Goal: Task Accomplishment & Management: Complete application form

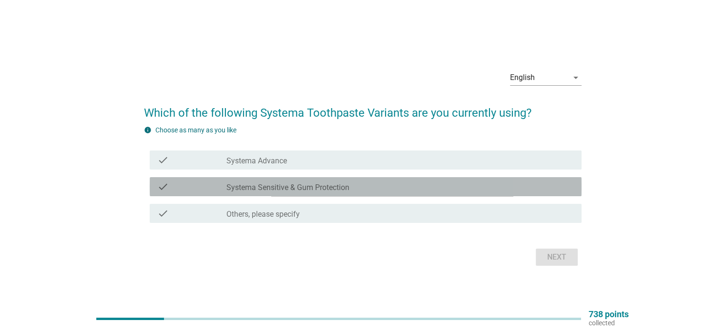
click at [289, 192] on label "Systema Sensitive & Gum Protection" at bounding box center [288, 188] width 123 height 10
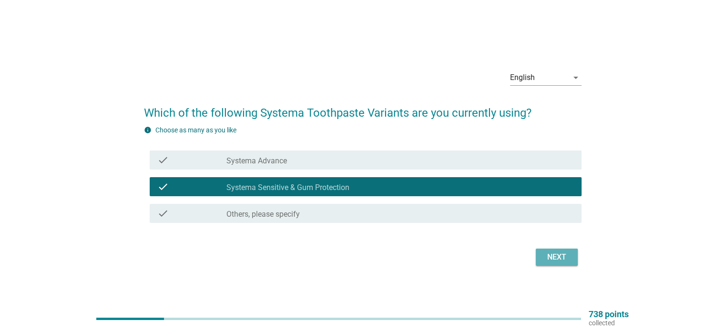
drag, startPoint x: 549, startPoint y: 262, endPoint x: 544, endPoint y: 263, distance: 5.4
click at [544, 263] on button "Next" at bounding box center [557, 257] width 42 height 17
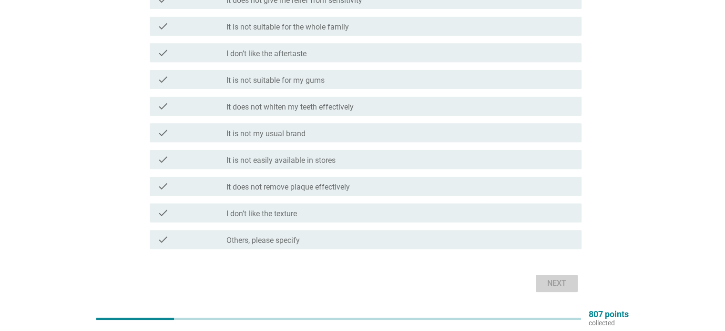
scroll to position [275, 0]
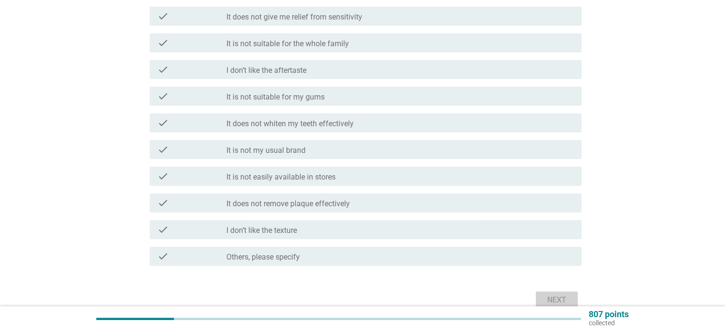
click at [343, 16] on label "It does not give me relief from sensitivity" at bounding box center [295, 17] width 136 height 10
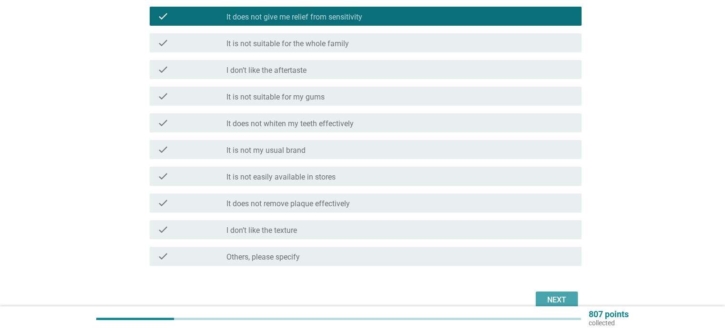
click at [278, 97] on label "It is not suitable for my gums" at bounding box center [276, 98] width 98 height 10
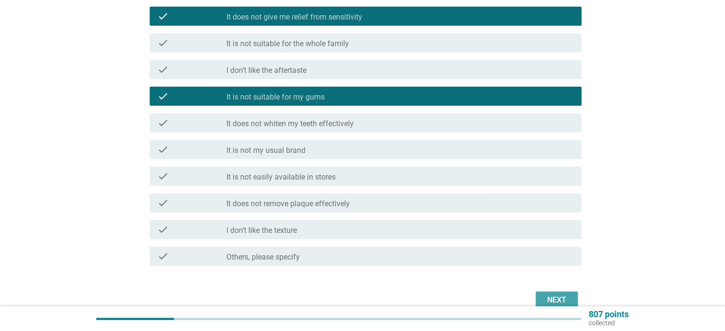
click at [311, 200] on label "It does not remove plaque effectively" at bounding box center [289, 204] width 124 height 10
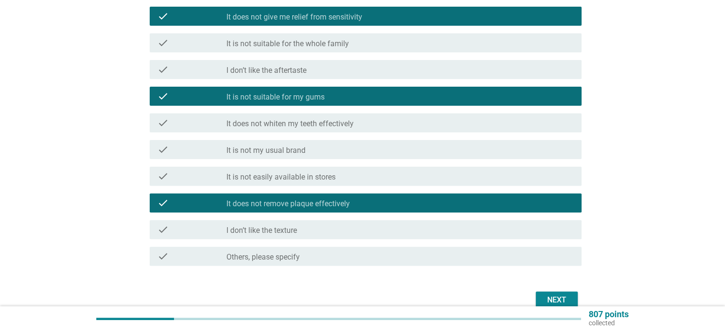
click at [564, 300] on div "Next" at bounding box center [557, 300] width 27 height 11
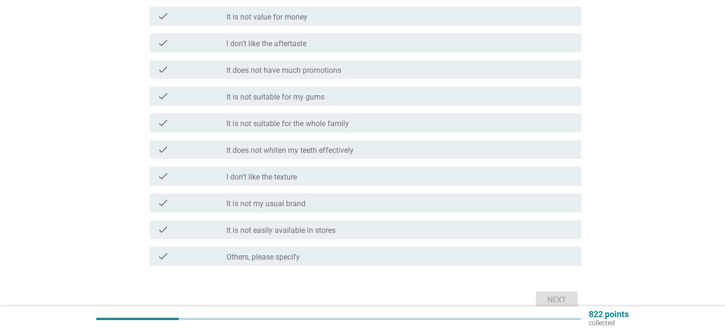
scroll to position [0, 0]
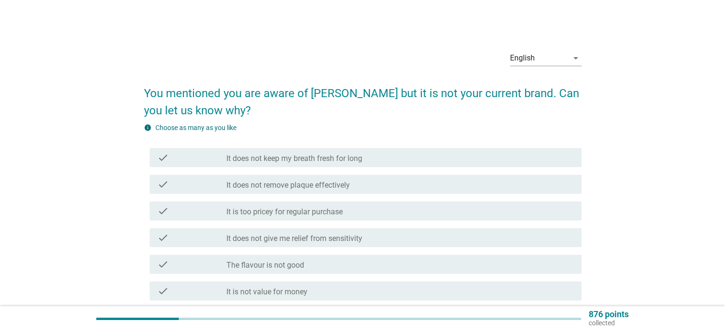
click at [326, 185] on label "It does not remove plaque effectively" at bounding box center [289, 186] width 124 height 10
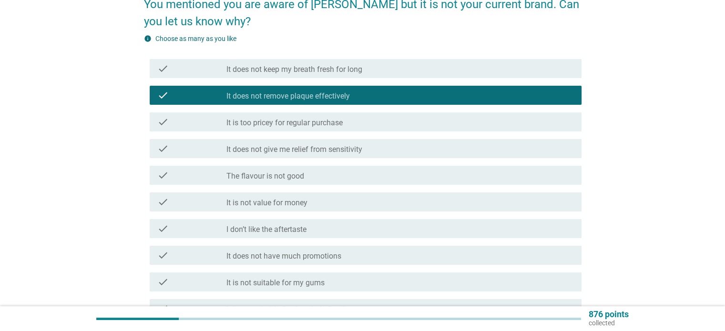
scroll to position [95, 0]
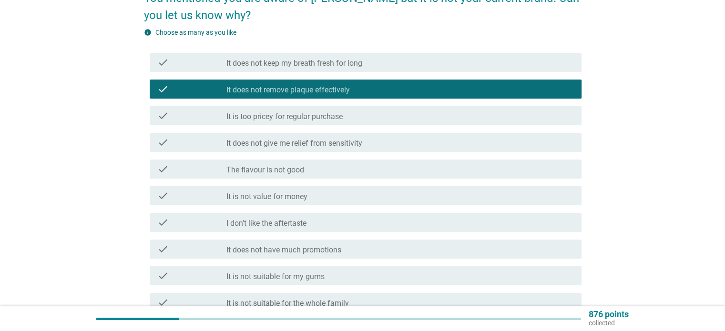
click at [334, 141] on label "It does not give me relief from sensitivity" at bounding box center [295, 144] width 136 height 10
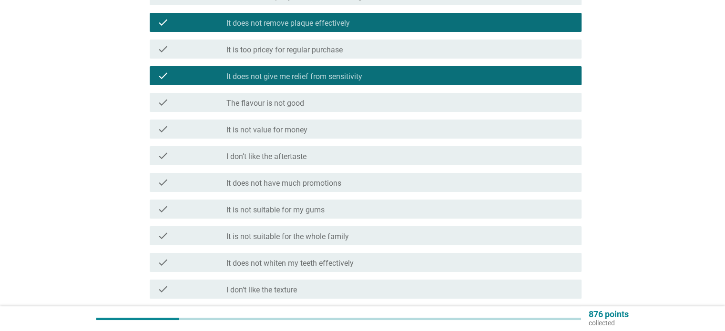
scroll to position [191, 0]
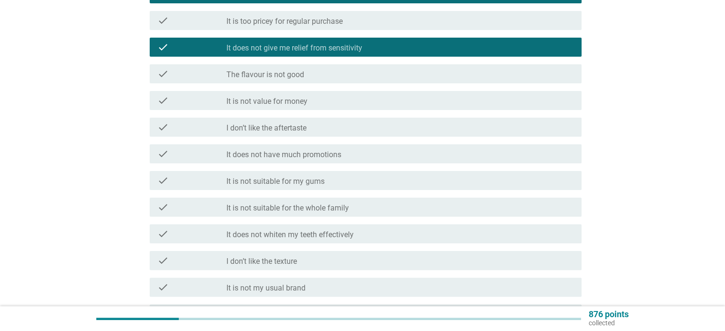
click at [307, 181] on label "It is not suitable for my gums" at bounding box center [276, 182] width 98 height 10
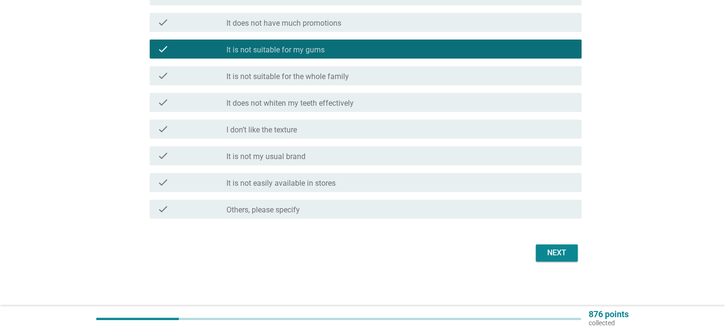
scroll to position [323, 0]
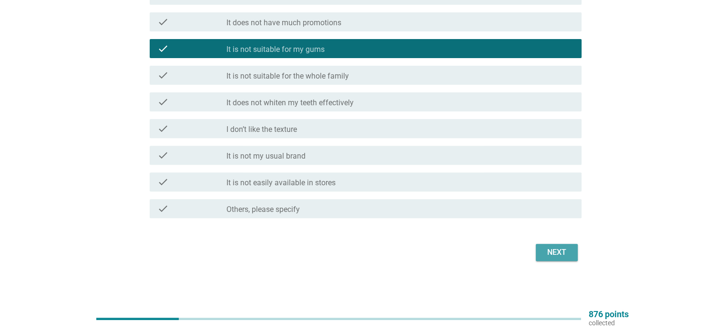
click at [545, 249] on div "Next" at bounding box center [557, 252] width 27 height 11
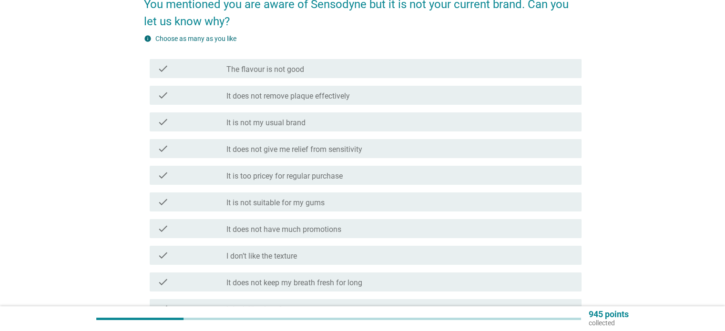
scroll to position [95, 0]
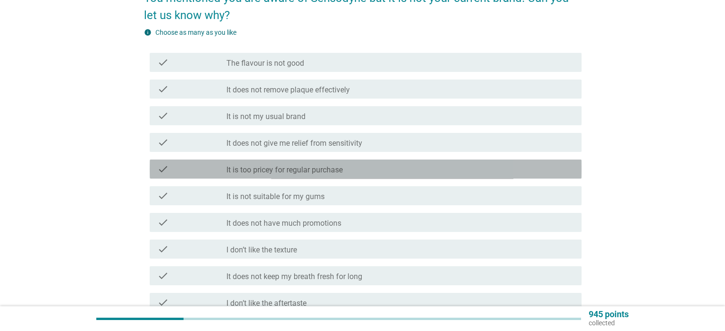
click at [300, 166] on label "It is too pricey for regular purchase" at bounding box center [285, 171] width 116 height 10
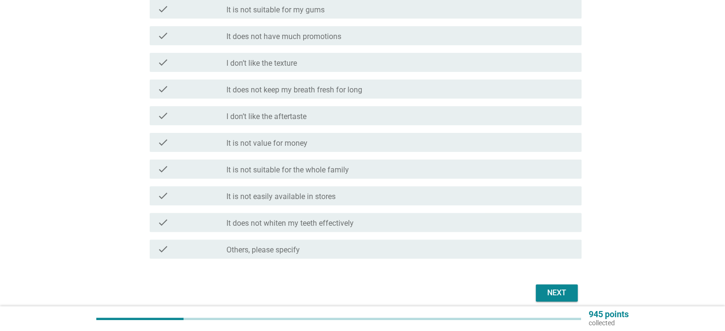
scroll to position [286, 0]
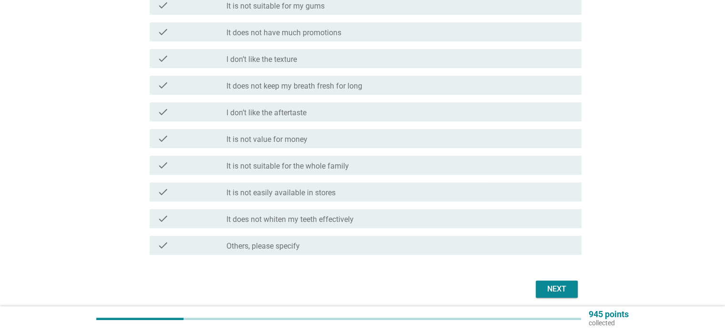
click at [552, 293] on div "Next" at bounding box center [557, 289] width 27 height 11
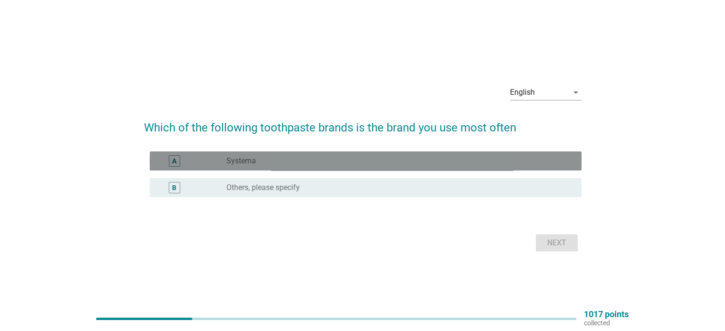
drag, startPoint x: 264, startPoint y: 162, endPoint x: 230, endPoint y: 166, distance: 34.2
click at [230, 166] on div "radio_button_unchecked Systema" at bounding box center [400, 160] width 347 height 11
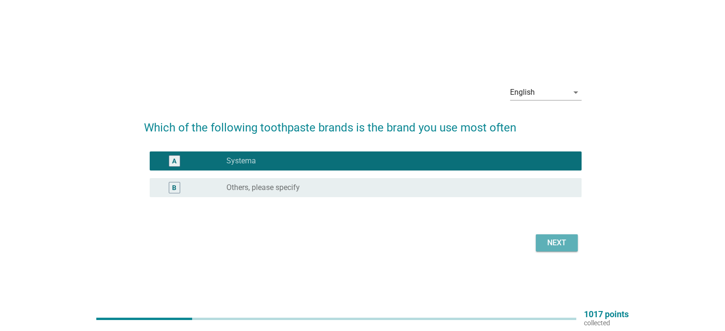
drag, startPoint x: 549, startPoint y: 240, endPoint x: 545, endPoint y: 246, distance: 7.1
click at [545, 246] on div "Next" at bounding box center [557, 243] width 27 height 11
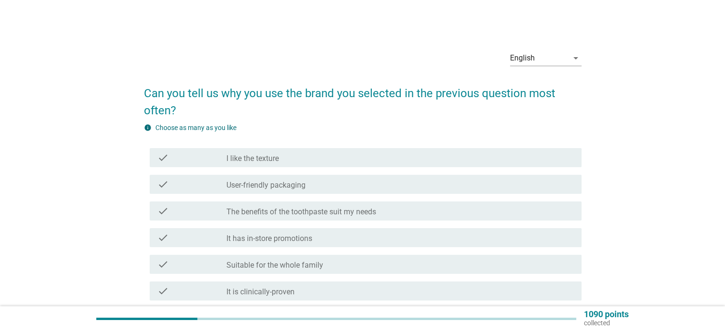
click at [273, 213] on label "The benefits of the toothpaste suit my needs" at bounding box center [302, 212] width 150 height 10
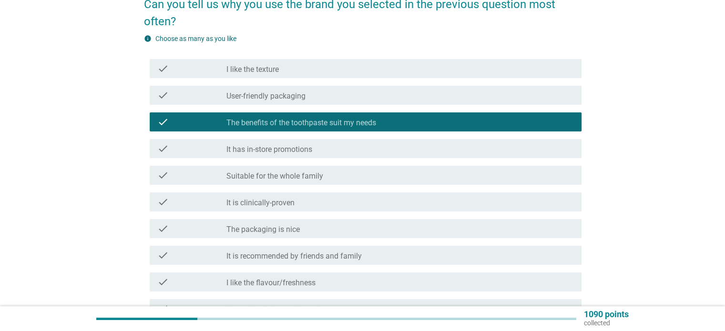
scroll to position [95, 0]
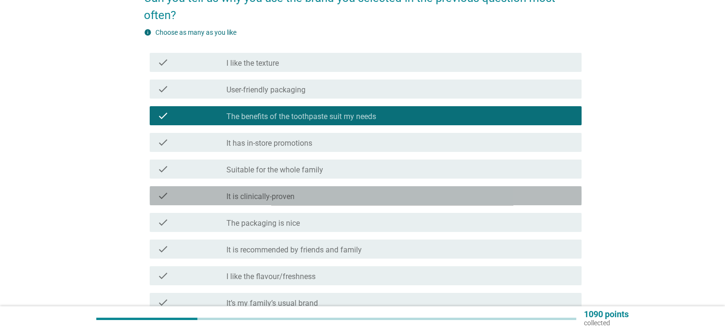
click at [280, 199] on label "It is clinically-proven" at bounding box center [261, 197] width 68 height 10
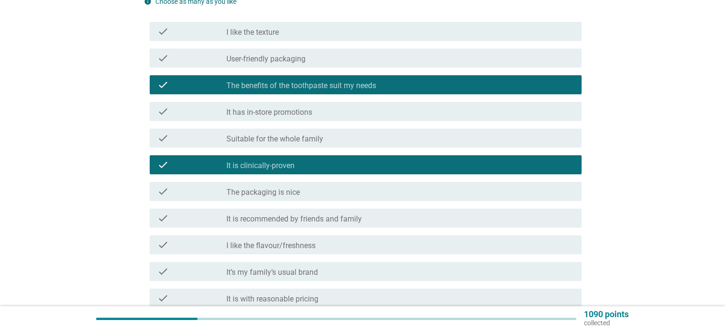
scroll to position [143, 0]
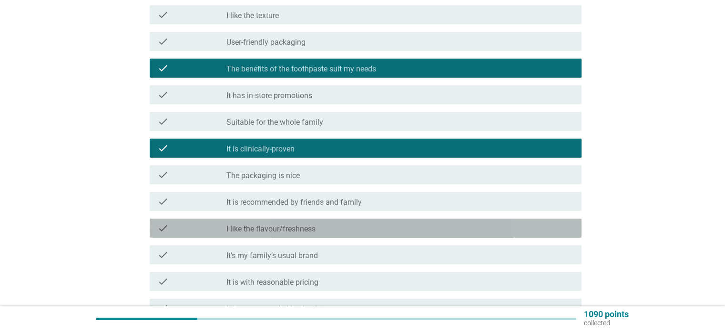
click at [280, 228] on label "I like the flavour/freshness" at bounding box center [271, 230] width 89 height 10
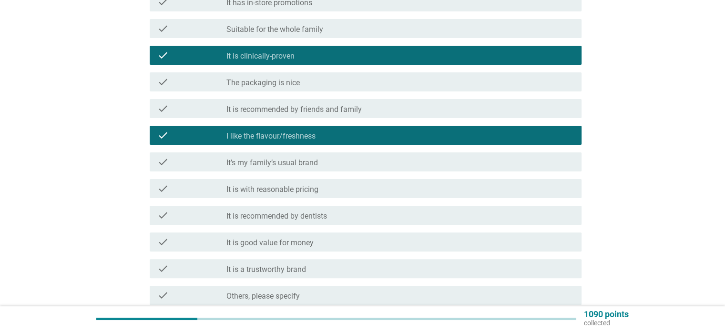
scroll to position [238, 0]
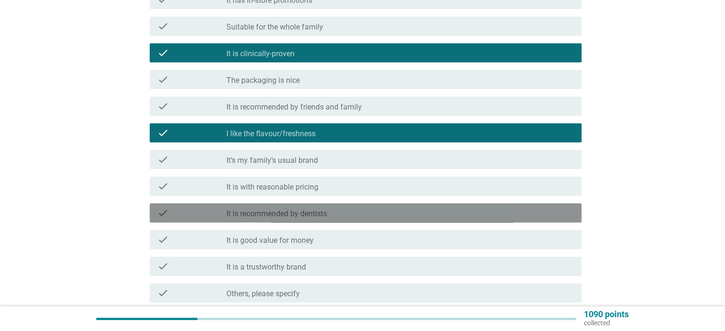
drag, startPoint x: 278, startPoint y: 213, endPoint x: 259, endPoint y: 217, distance: 19.0
click at [259, 217] on label "It is recommended by dentists" at bounding box center [277, 214] width 101 height 10
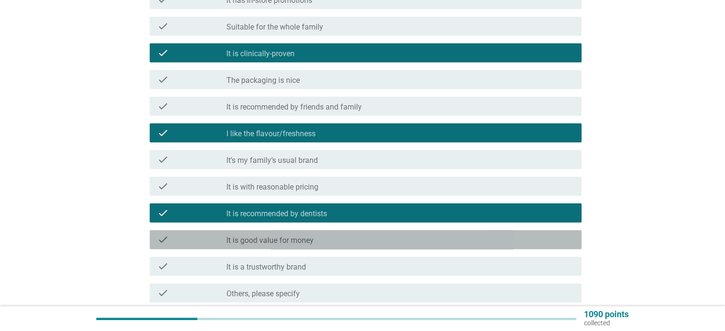
drag, startPoint x: 261, startPoint y: 237, endPoint x: 246, endPoint y: 244, distance: 16.9
click at [246, 244] on label "It is good value for money" at bounding box center [270, 241] width 87 height 10
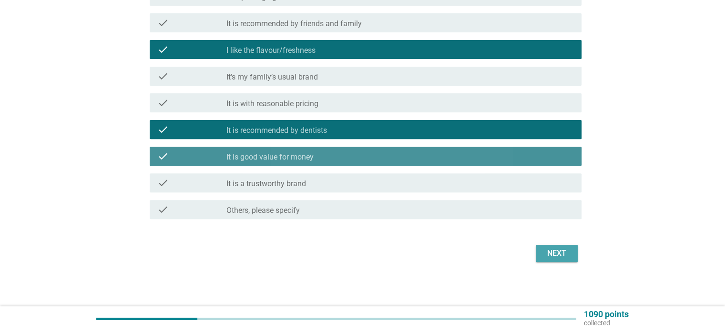
scroll to position [323, 0]
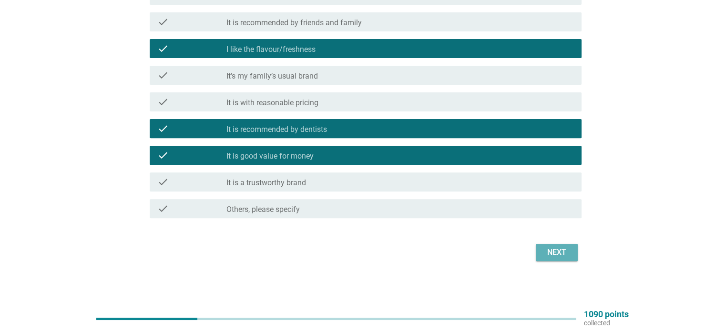
click at [559, 251] on div "Next" at bounding box center [557, 252] width 27 height 11
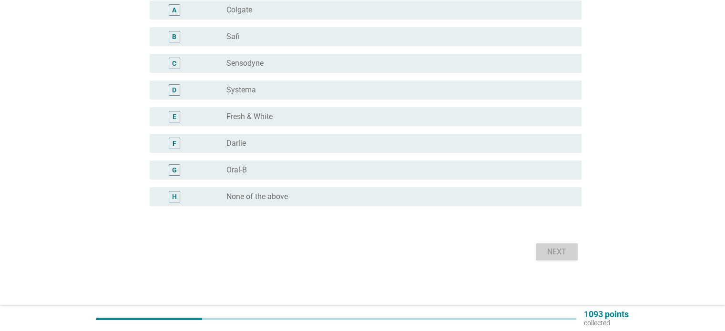
scroll to position [0, 0]
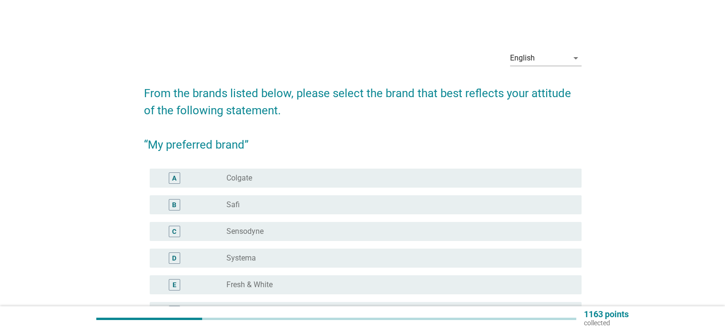
click at [237, 257] on label "Systema" at bounding box center [242, 259] width 30 height 10
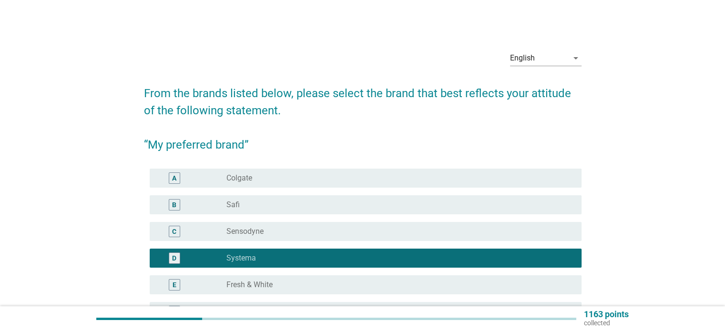
scroll to position [143, 0]
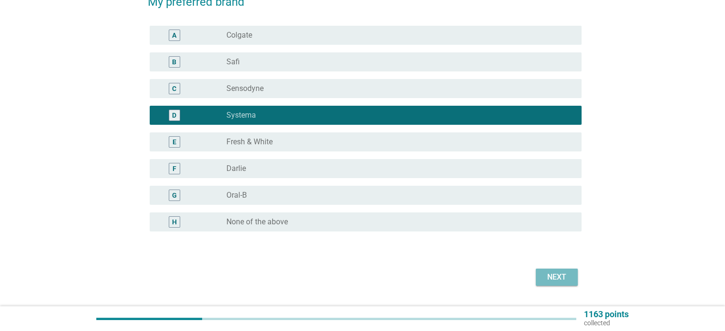
drag, startPoint x: 550, startPoint y: 271, endPoint x: 550, endPoint y: 286, distance: 14.3
click at [550, 287] on div "Next" at bounding box center [363, 277] width 438 height 23
click at [548, 277] on div "Next" at bounding box center [557, 277] width 27 height 11
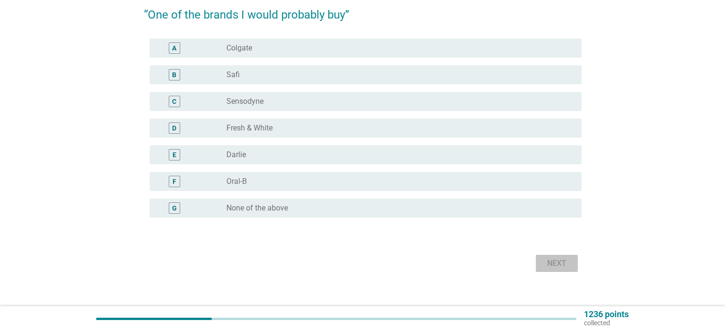
scroll to position [141, 0]
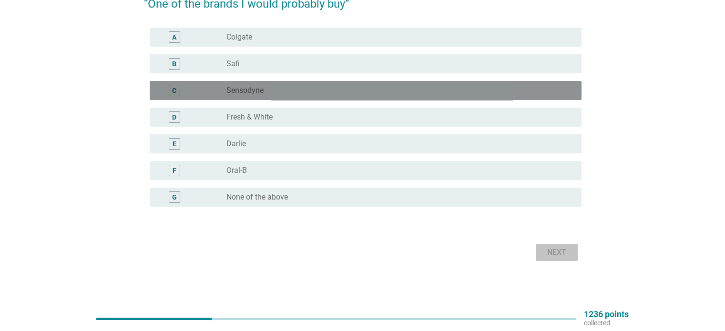
drag, startPoint x: 248, startPoint y: 89, endPoint x: 225, endPoint y: 87, distance: 22.5
click at [225, 87] on div "C" at bounding box center [192, 90] width 70 height 11
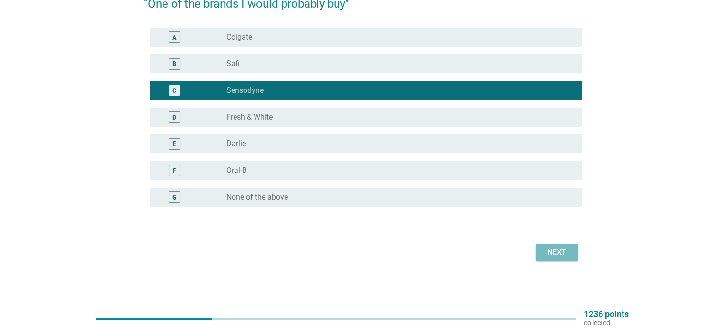
click at [251, 198] on label "None of the above" at bounding box center [258, 198] width 62 height 10
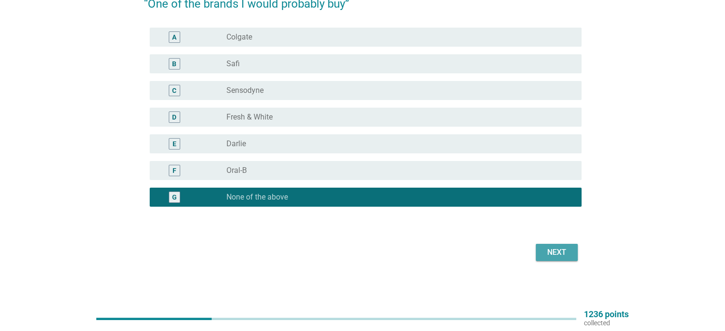
click at [549, 248] on div "Next" at bounding box center [557, 252] width 27 height 11
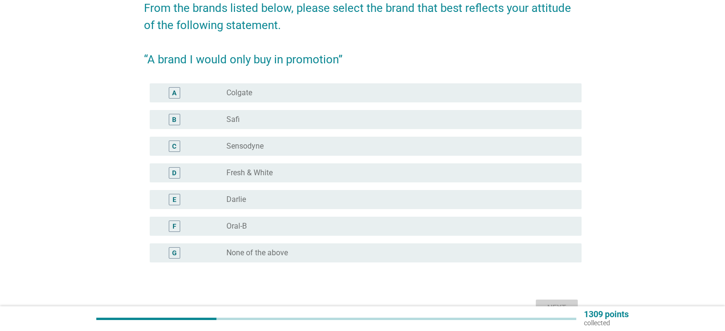
scroll to position [95, 0]
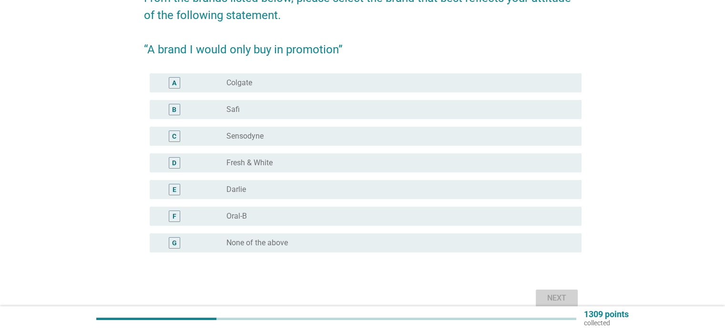
click at [255, 135] on label "Sensodyne" at bounding box center [245, 137] width 37 height 10
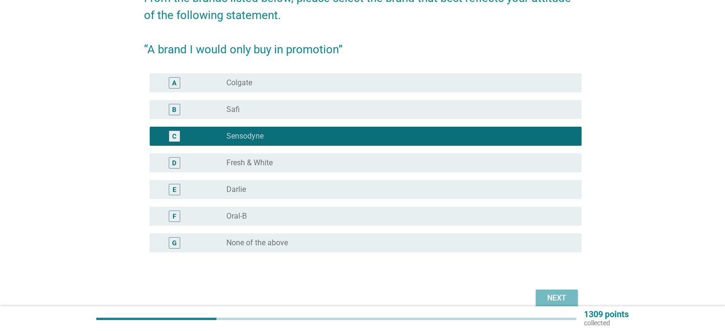
click at [554, 297] on div "Next" at bounding box center [557, 298] width 27 height 11
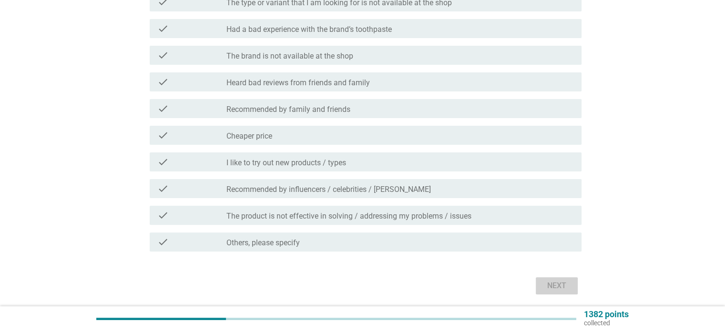
scroll to position [238, 0]
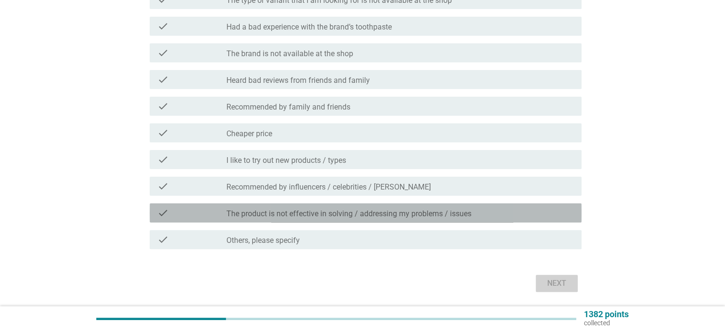
drag, startPoint x: 351, startPoint y: 217, endPoint x: 337, endPoint y: 211, distance: 15.6
click at [337, 211] on label "The product is not effective in solving / addressing my problems / issues" at bounding box center [349, 214] width 245 height 10
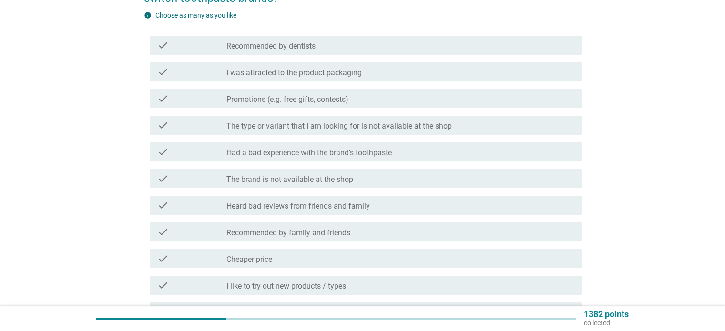
scroll to position [95, 0]
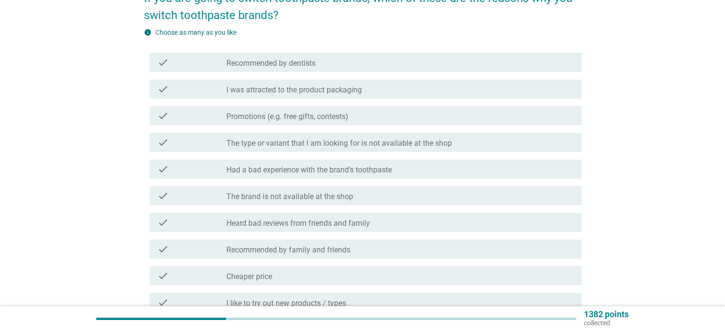
click at [306, 62] on label "Recommended by dentists" at bounding box center [271, 64] width 89 height 10
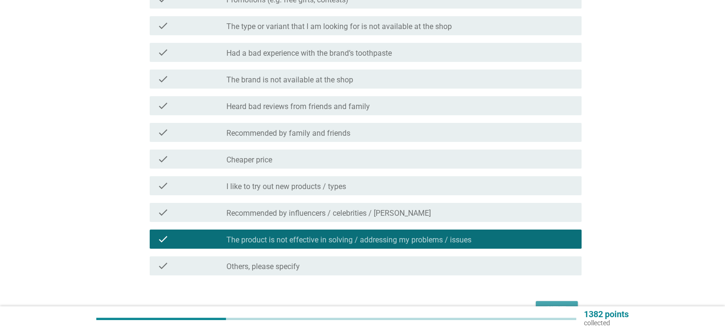
scroll to position [238, 0]
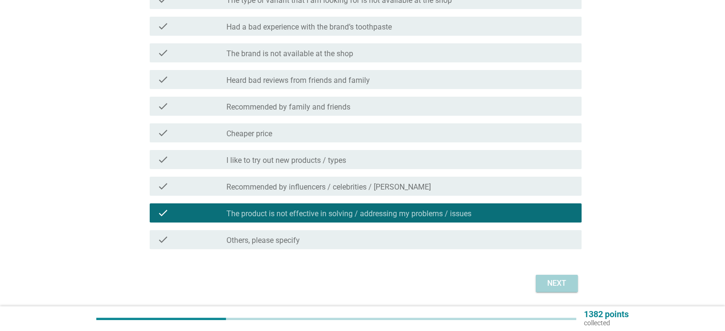
drag, startPoint x: 553, startPoint y: 284, endPoint x: 538, endPoint y: 280, distance: 15.4
click at [538, 280] on button "Next" at bounding box center [557, 283] width 42 height 17
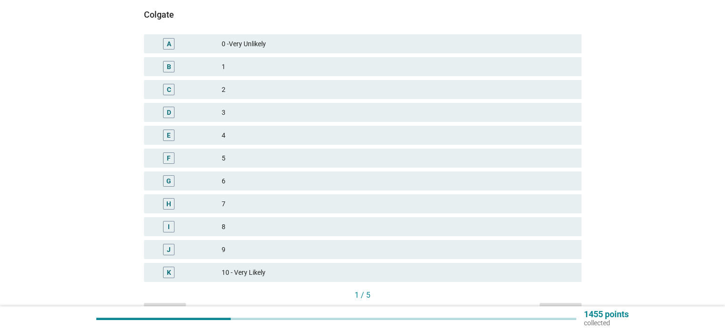
scroll to position [143, 0]
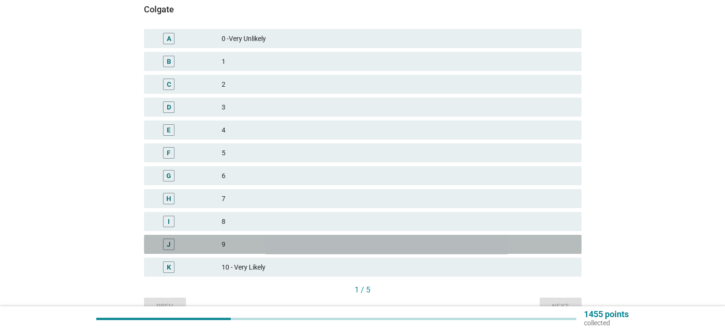
click at [316, 247] on div "9" at bounding box center [398, 244] width 352 height 11
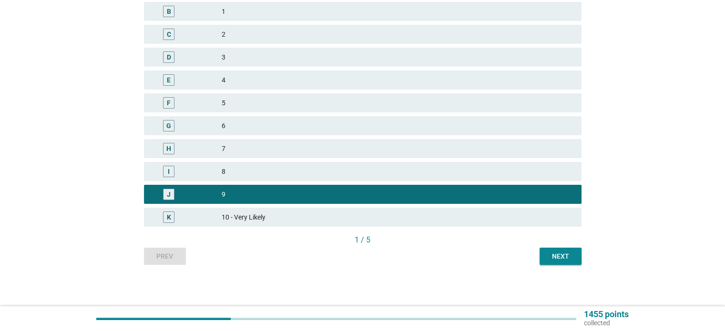
scroll to position [195, 0]
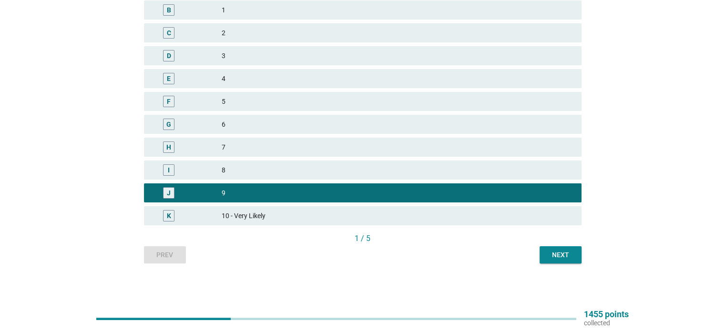
click at [566, 257] on div "Next" at bounding box center [561, 255] width 27 height 10
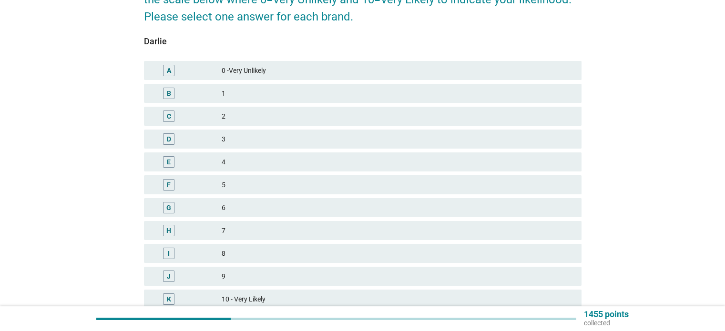
scroll to position [143, 0]
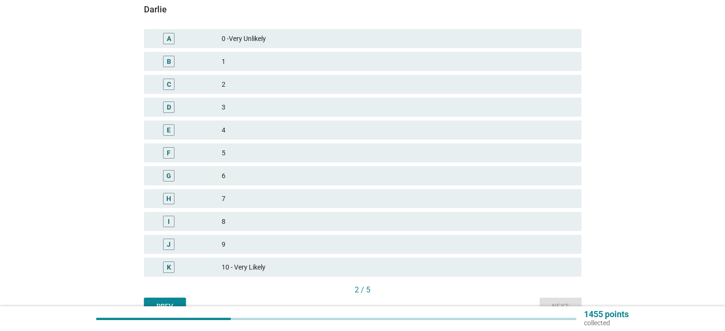
click at [262, 222] on div "8" at bounding box center [398, 221] width 352 height 11
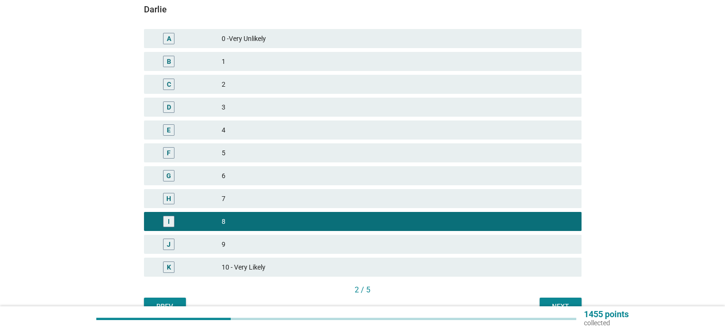
click at [404, 204] on div "7" at bounding box center [398, 198] width 352 height 11
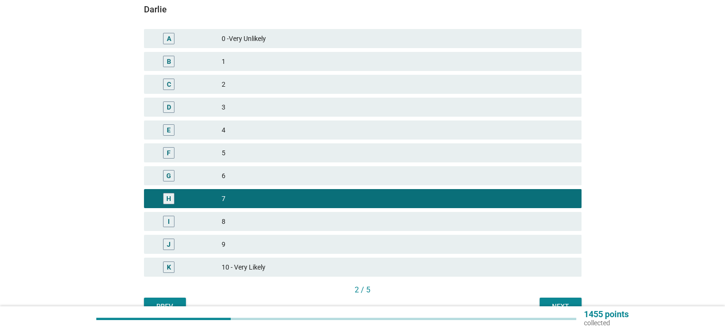
scroll to position [195, 0]
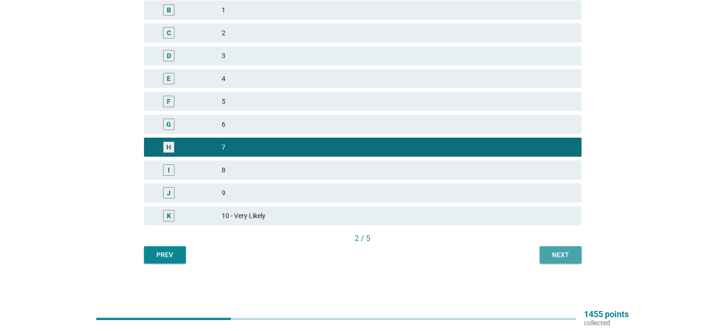
click at [568, 255] on div "Next" at bounding box center [561, 255] width 27 height 10
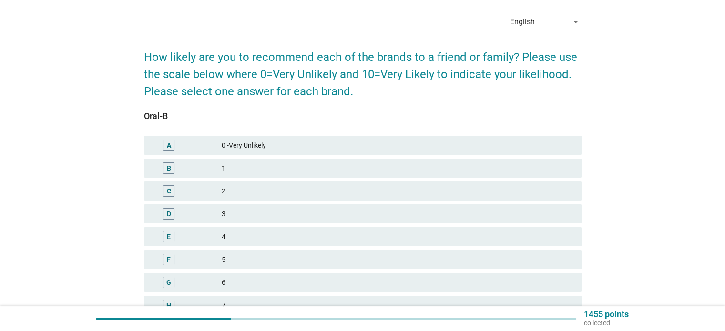
scroll to position [143, 0]
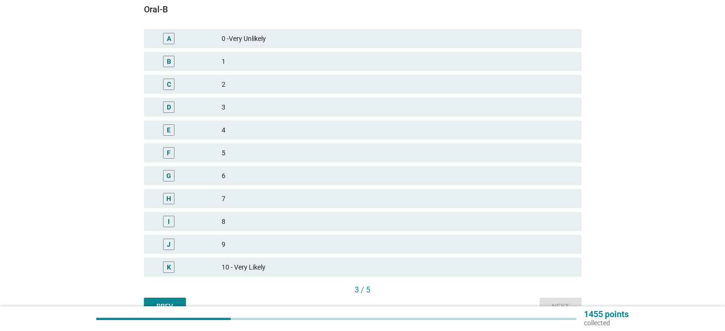
click at [294, 200] on div "7" at bounding box center [398, 198] width 352 height 11
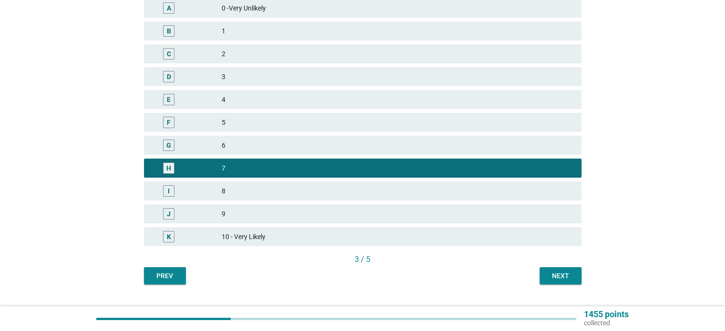
scroll to position [191, 0]
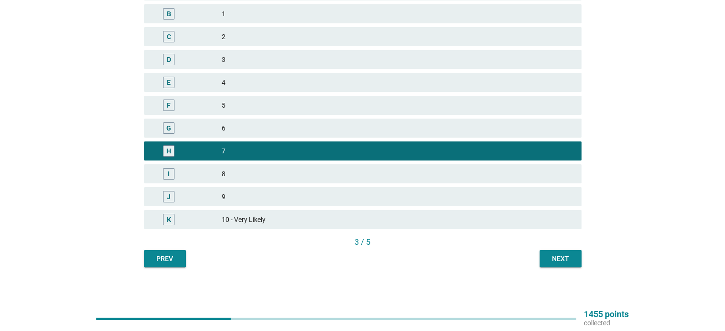
click at [554, 265] on button "Next" at bounding box center [561, 258] width 42 height 17
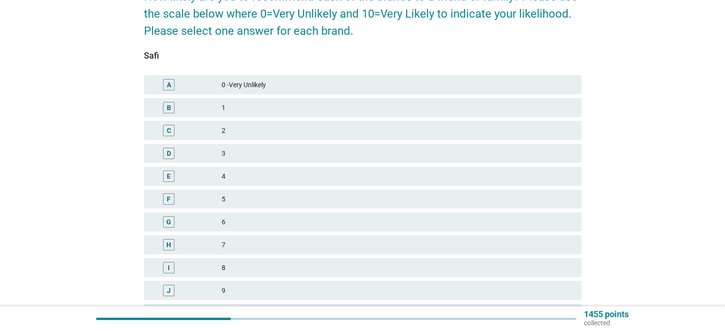
scroll to position [143, 0]
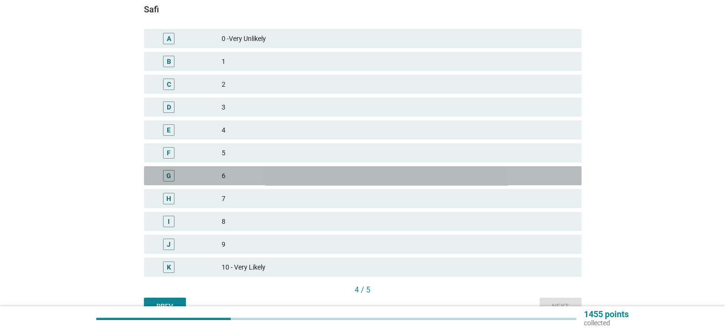
click at [254, 175] on div "6" at bounding box center [398, 175] width 352 height 11
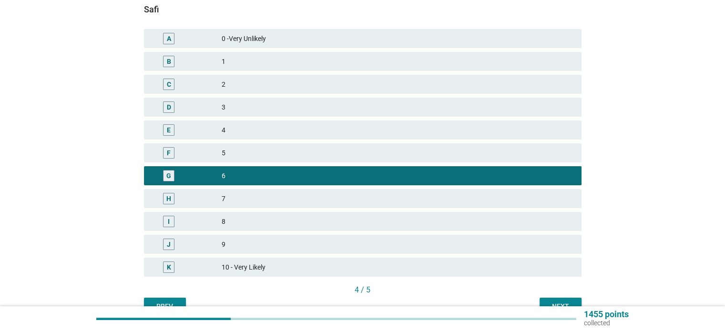
click at [305, 152] on div "5" at bounding box center [398, 152] width 352 height 11
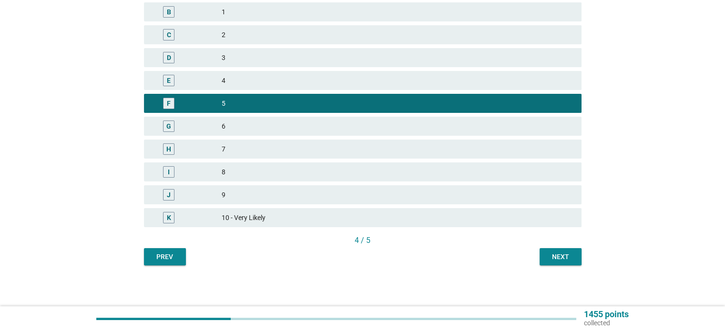
scroll to position [195, 0]
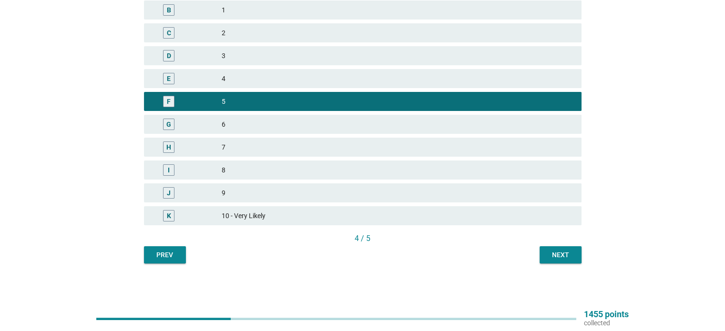
click at [549, 251] on div "Next" at bounding box center [561, 255] width 27 height 10
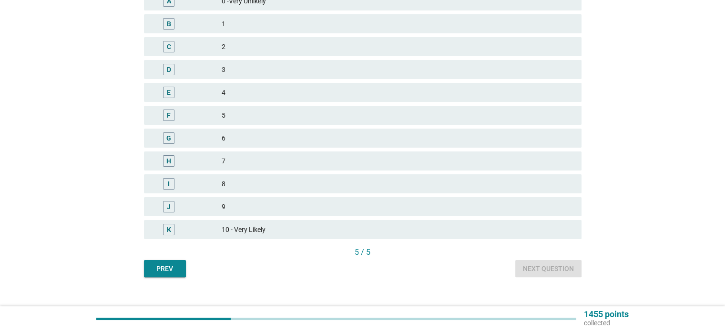
scroll to position [191, 0]
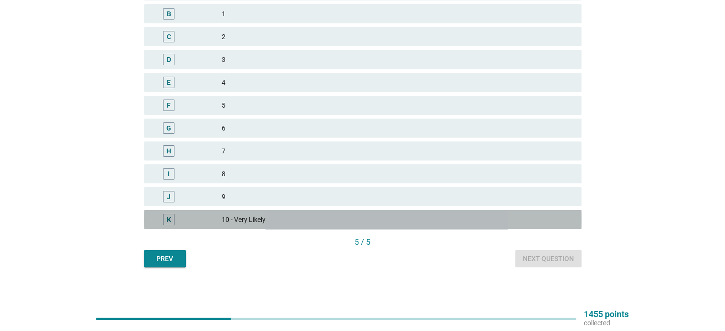
click at [245, 223] on div "10 - Very Likely" at bounding box center [398, 219] width 352 height 11
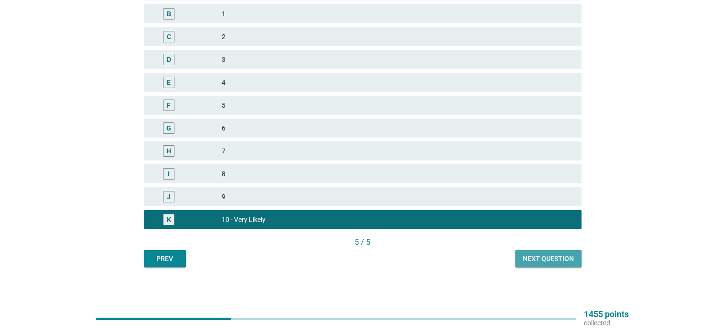
click at [536, 259] on div "Next question" at bounding box center [548, 259] width 51 height 10
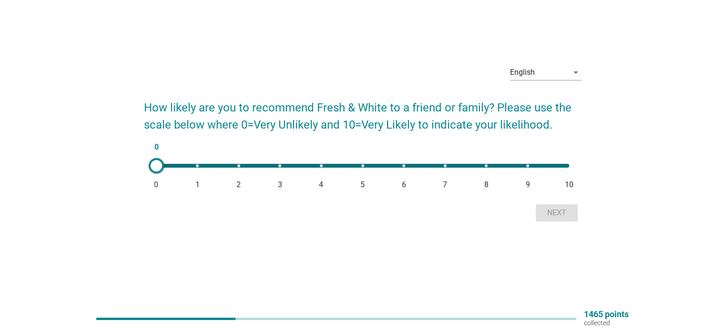
scroll to position [0, 0]
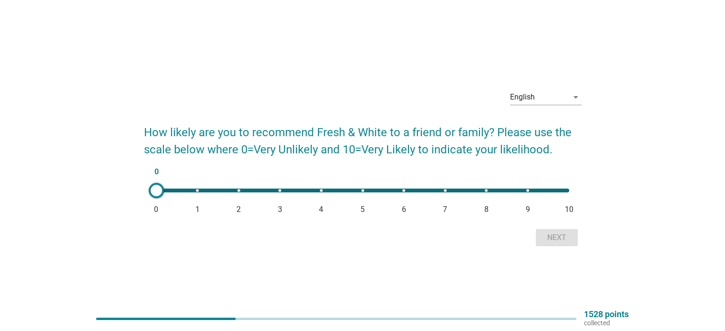
click at [486, 190] on div "0 0 1 2 3 4 5 6 7 8 9 10" at bounding box center [362, 191] width 413 height 4
type input "8"
click at [566, 239] on div "Next" at bounding box center [557, 237] width 27 height 11
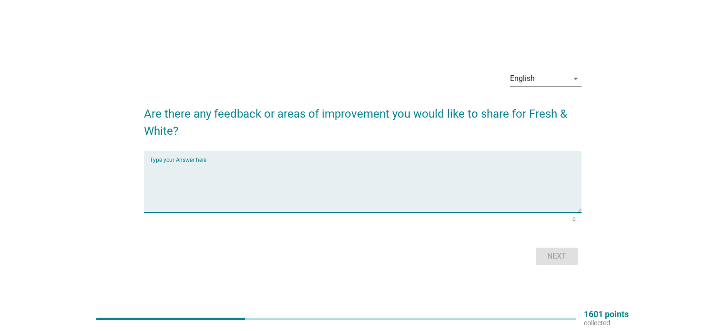
click at [189, 202] on textarea "Type your Answer here" at bounding box center [366, 188] width 432 height 50
drag, startPoint x: 199, startPoint y: 169, endPoint x: 301, endPoint y: 163, distance: 102.3
click at [301, 163] on textarea "try to upgrade for sensitive gum and" at bounding box center [366, 188] width 432 height 50
type textarea "try to upgrade for sensitive gum and best to clean plaque"
click at [549, 256] on div "Next" at bounding box center [557, 256] width 27 height 11
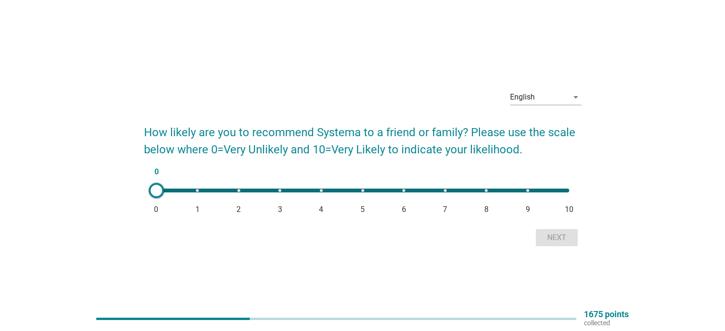
click at [569, 190] on div "0 0 1 2 3 4 5 6 7 8 9 10" at bounding box center [362, 191] width 413 height 4
type input "10"
click at [569, 235] on div "Next" at bounding box center [557, 237] width 27 height 11
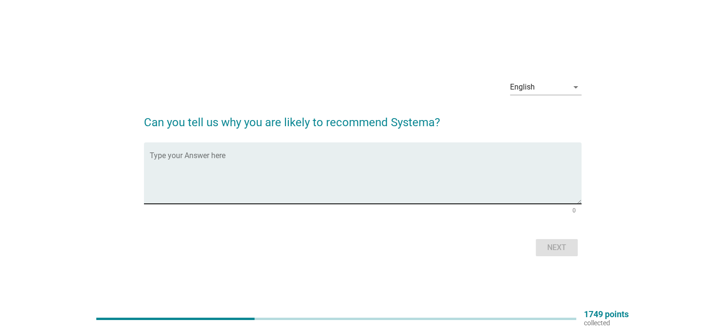
click at [165, 179] on textarea "Type your Answer here" at bounding box center [366, 179] width 432 height 50
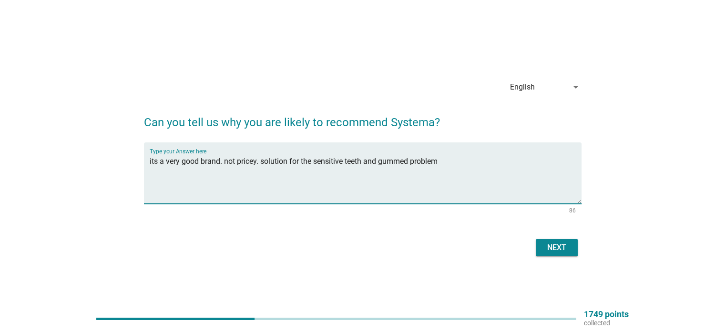
click at [394, 161] on textarea "its a very good brand. not pricey. solution for the sensitive teeth and gummed …" at bounding box center [366, 179] width 432 height 50
click at [427, 166] on textarea "its a very good brand. not pricey. solution for the sensitive teeth and gum pro…" at bounding box center [366, 179] width 432 height 50
type textarea "its a very good brand. not pricey. solution for the sensitive teeth and gum pro…"
click at [562, 251] on div "Next" at bounding box center [557, 247] width 27 height 11
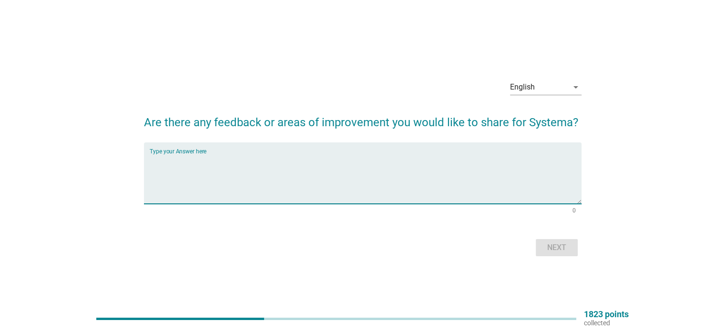
click at [190, 169] on textarea "Type your Answer here" at bounding box center [366, 179] width 432 height 50
type textarea "no"
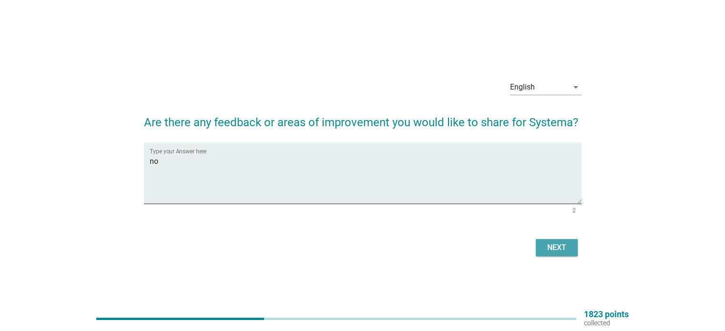
click at [575, 245] on button "Next" at bounding box center [557, 247] width 42 height 17
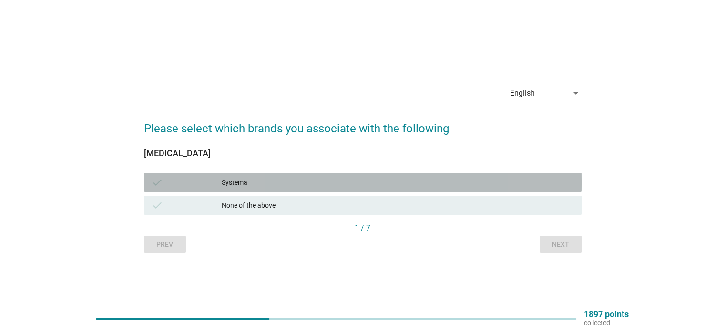
click at [229, 185] on div "Systema" at bounding box center [398, 182] width 352 height 11
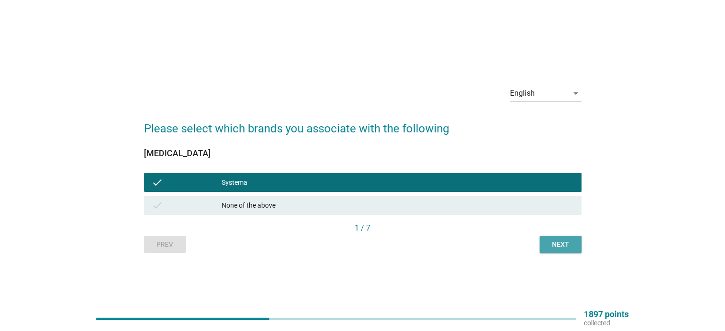
click at [568, 240] on div "Next" at bounding box center [561, 245] width 27 height 10
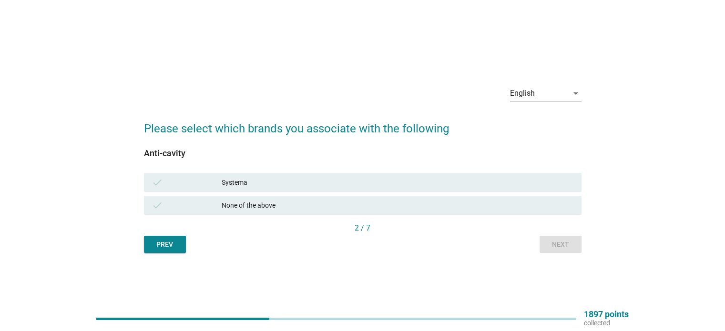
click at [204, 181] on div "check" at bounding box center [187, 182] width 71 height 11
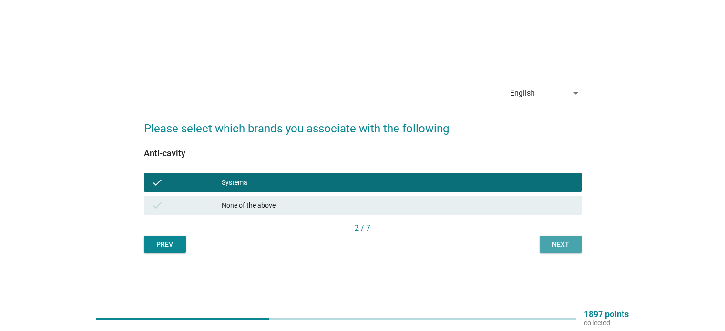
click at [574, 245] on button "Next" at bounding box center [561, 244] width 42 height 17
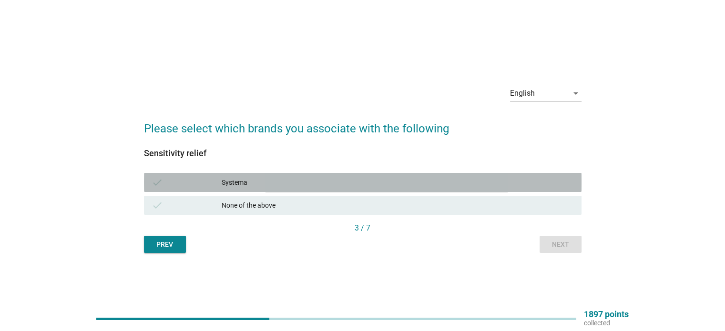
click at [248, 180] on div "Systema" at bounding box center [398, 182] width 352 height 11
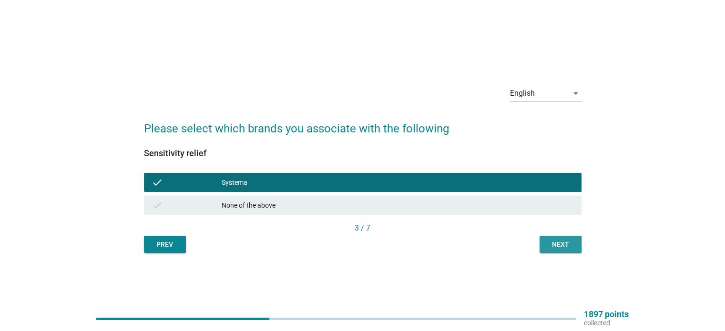
drag, startPoint x: 557, startPoint y: 241, endPoint x: 536, endPoint y: 227, distance: 25.0
click at [556, 241] on div "Next" at bounding box center [561, 245] width 27 height 10
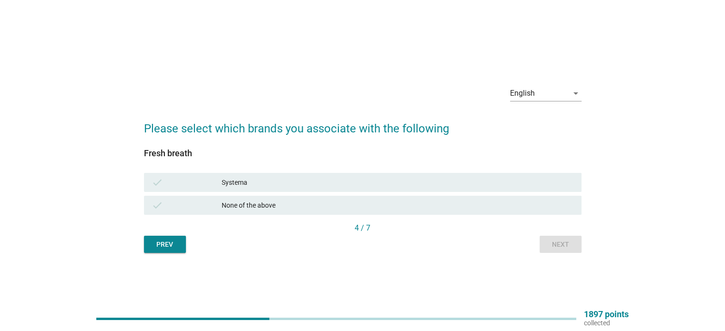
click at [241, 181] on div "Systema" at bounding box center [398, 182] width 352 height 11
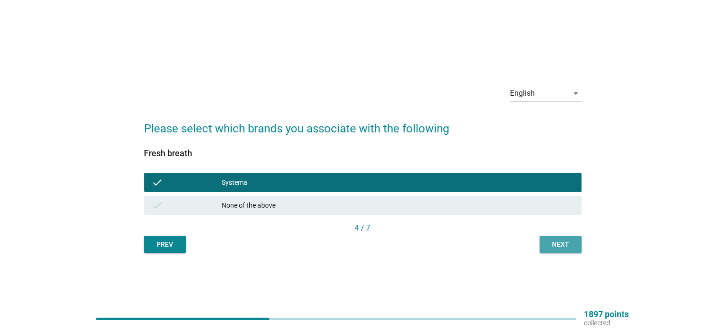
click at [556, 244] on div "Next" at bounding box center [561, 245] width 27 height 10
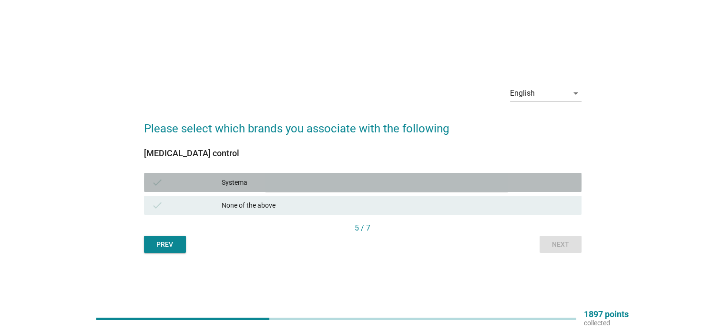
click at [248, 180] on div "Systema" at bounding box center [398, 182] width 352 height 11
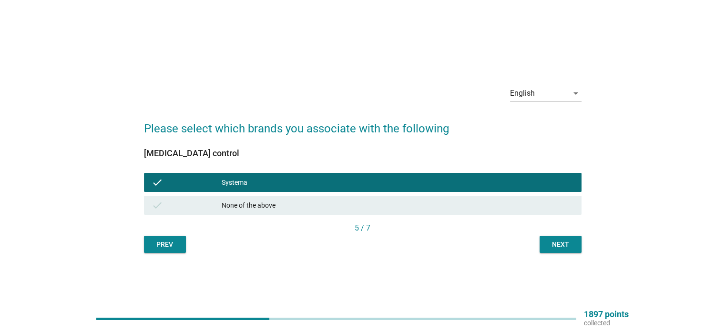
click at [563, 241] on div "Next" at bounding box center [561, 245] width 27 height 10
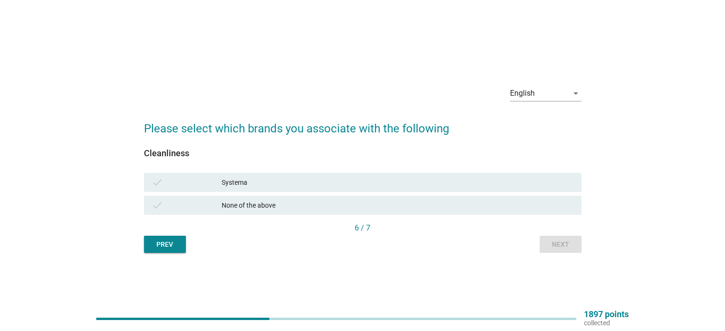
click at [227, 179] on div "Systema" at bounding box center [398, 182] width 352 height 11
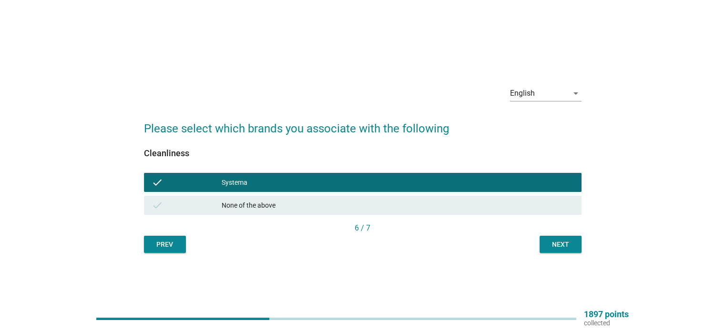
click at [570, 246] on div "Next" at bounding box center [561, 245] width 27 height 10
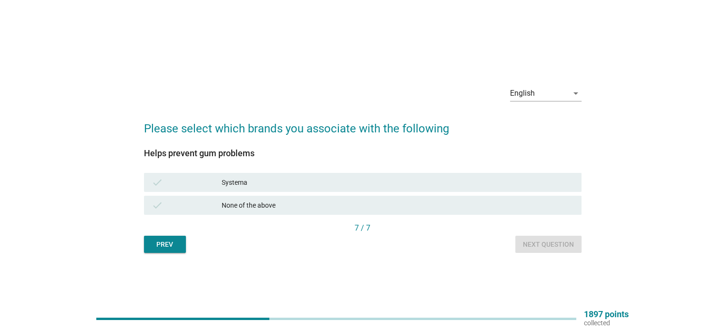
click at [240, 180] on div "Systema" at bounding box center [398, 182] width 352 height 11
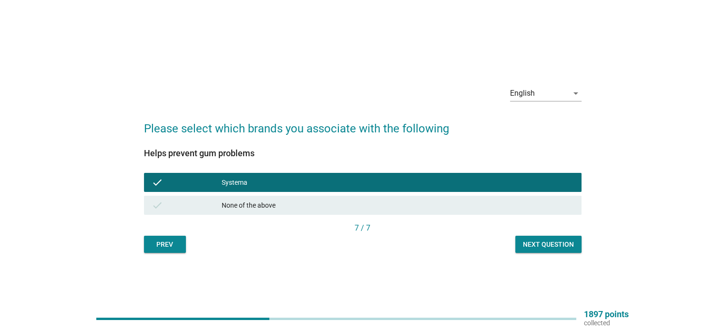
click at [551, 246] on div "Next question" at bounding box center [548, 245] width 51 height 10
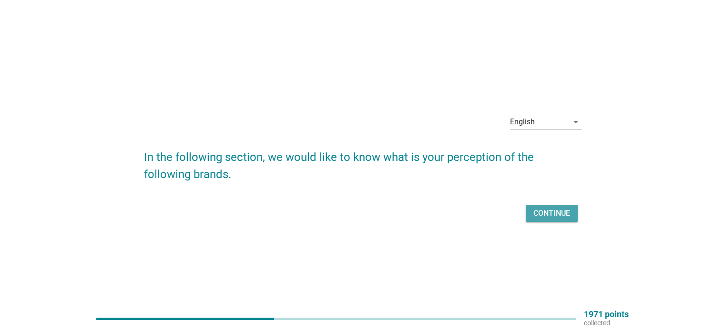
click at [556, 212] on div "Continue" at bounding box center [552, 213] width 37 height 11
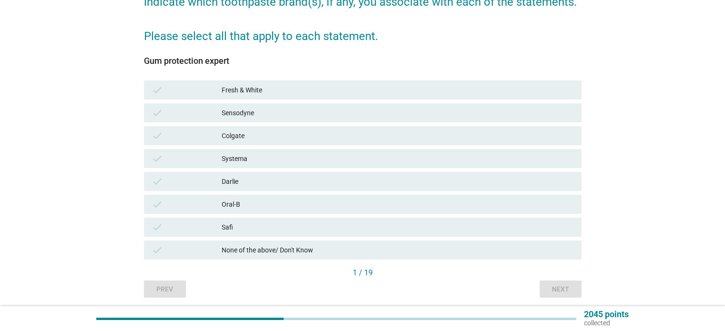
scroll to position [143, 0]
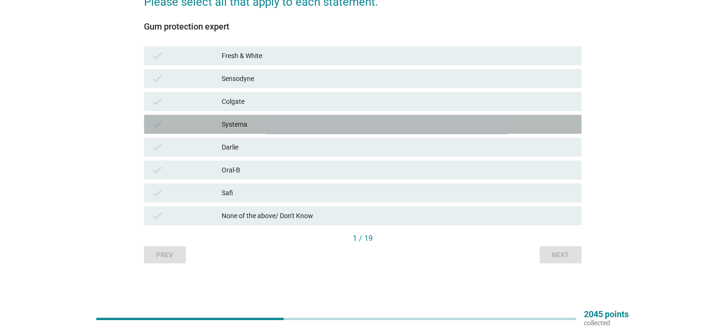
drag, startPoint x: 237, startPoint y: 124, endPoint x: 213, endPoint y: 126, distance: 24.4
click at [213, 126] on div "check" at bounding box center [187, 124] width 71 height 11
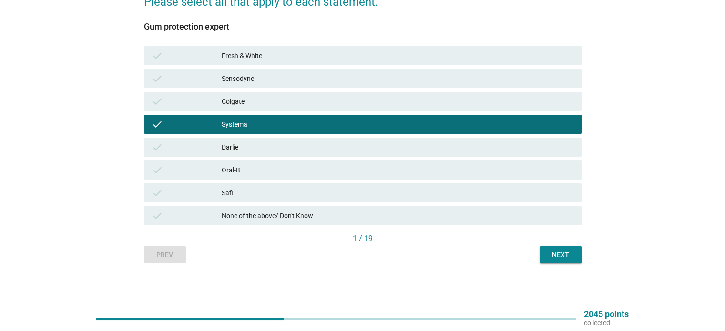
click at [552, 250] on div "Next" at bounding box center [561, 255] width 27 height 10
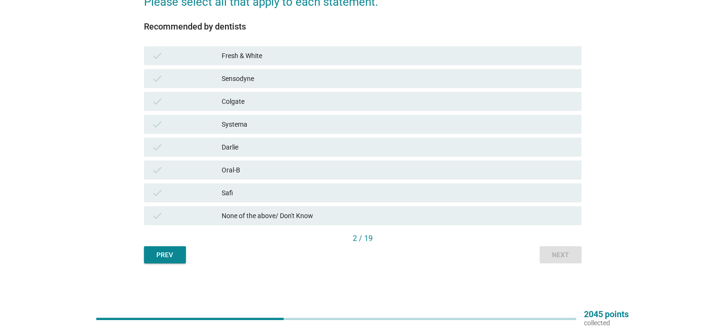
click at [162, 251] on div "Prev" at bounding box center [165, 255] width 27 height 10
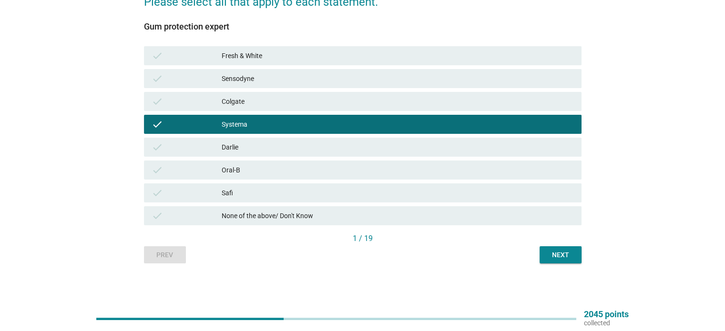
click at [553, 257] on div "Next" at bounding box center [561, 255] width 27 height 10
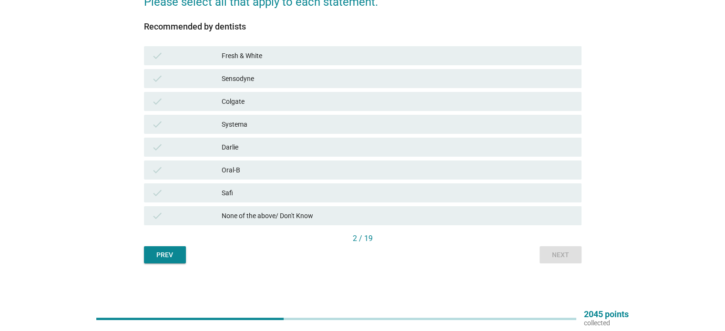
click at [239, 124] on div "Systema" at bounding box center [398, 124] width 352 height 11
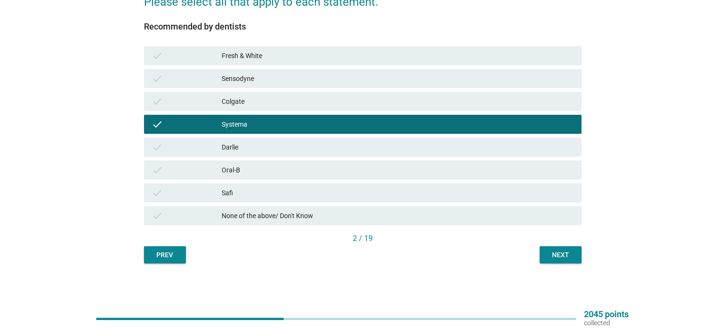
click at [231, 171] on div "Oral-B" at bounding box center [398, 170] width 352 height 11
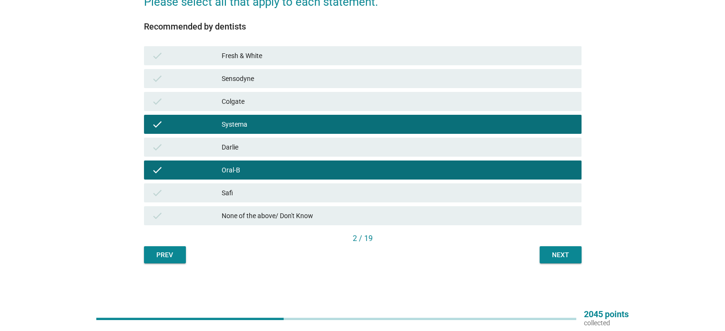
click at [239, 81] on div "Sensodyne" at bounding box center [398, 78] width 352 height 11
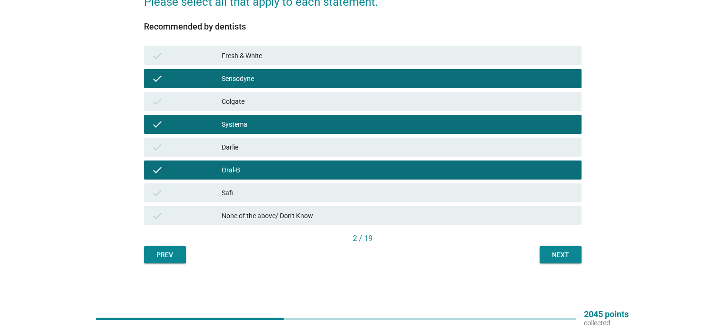
click at [235, 100] on div "Colgate" at bounding box center [398, 101] width 352 height 11
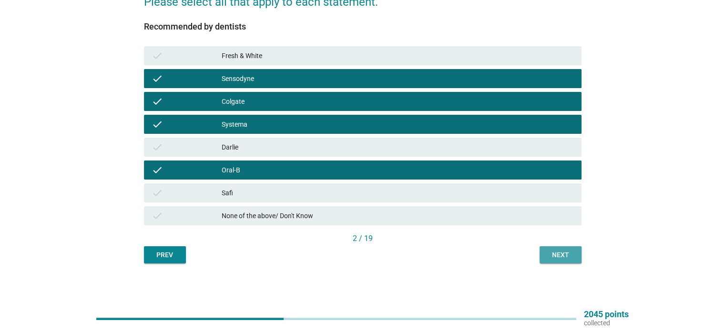
click at [554, 251] on div "Next" at bounding box center [561, 255] width 27 height 10
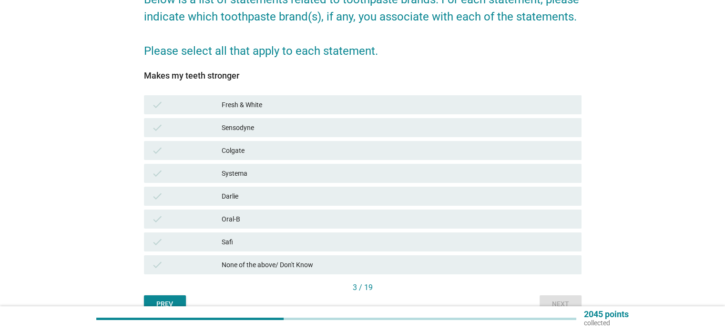
scroll to position [95, 0]
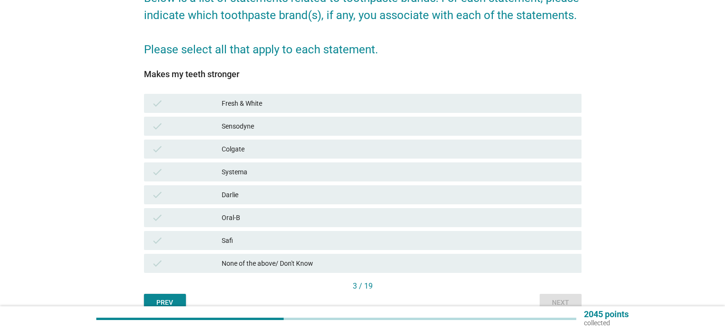
click at [238, 171] on div "Systema" at bounding box center [398, 171] width 352 height 11
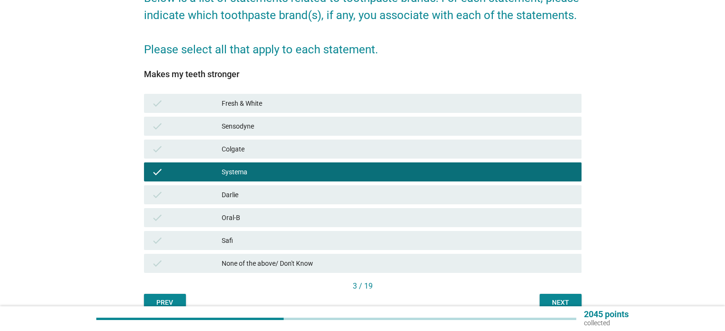
click at [238, 126] on div "Sensodyne" at bounding box center [398, 126] width 352 height 11
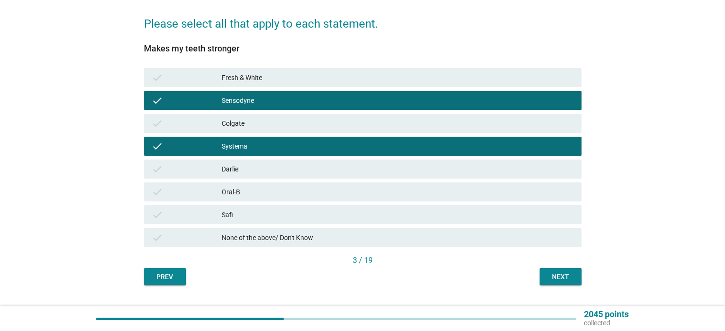
scroll to position [143, 0]
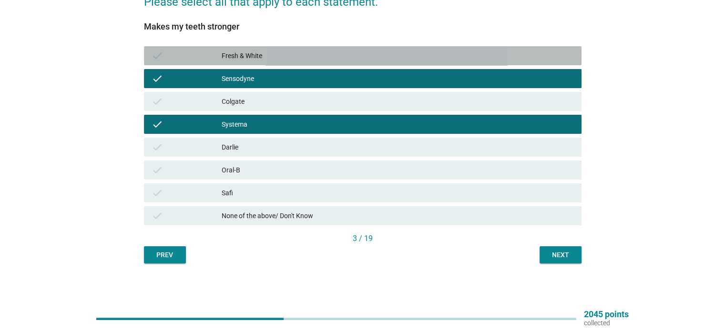
click at [226, 52] on div "Fresh & White" at bounding box center [398, 55] width 352 height 11
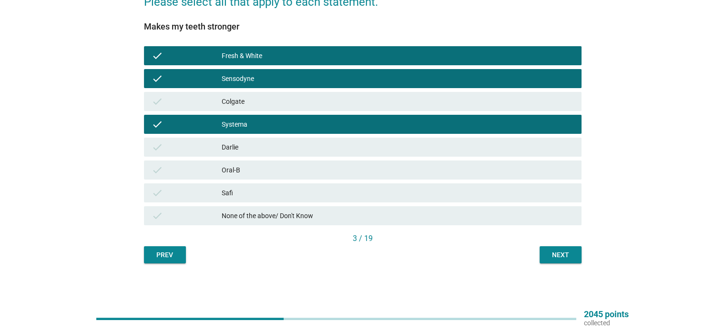
click at [555, 259] on div "Next" at bounding box center [561, 255] width 27 height 10
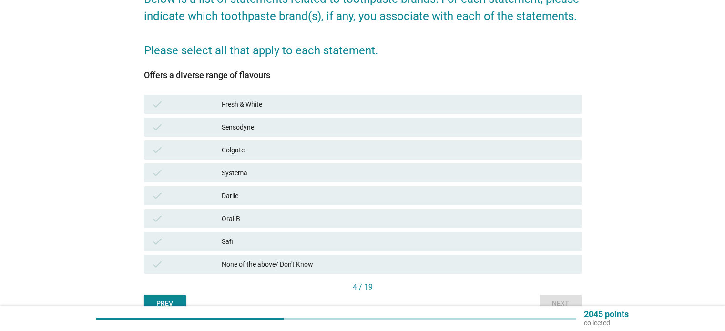
scroll to position [95, 0]
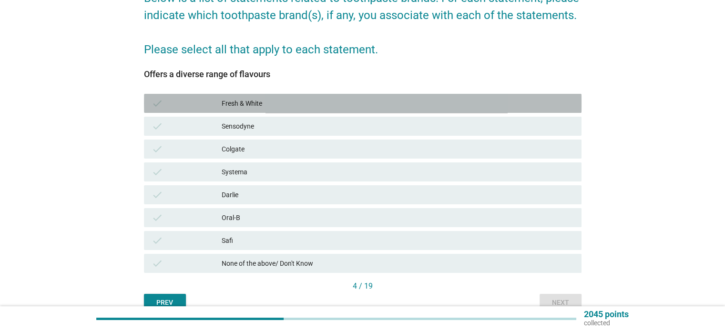
click at [253, 101] on div "Fresh & White" at bounding box center [398, 103] width 352 height 11
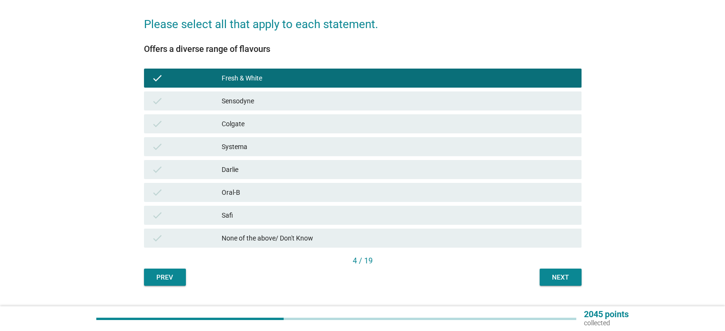
scroll to position [143, 0]
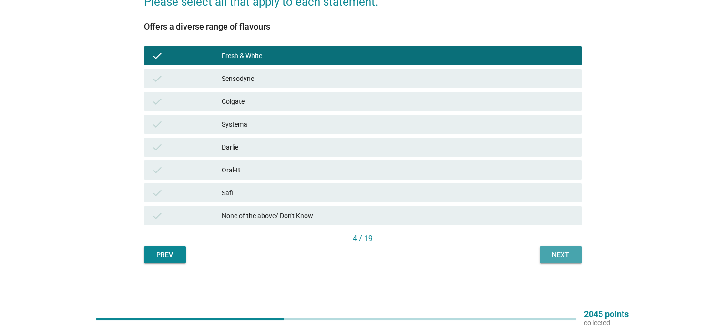
click at [576, 261] on button "Next" at bounding box center [561, 255] width 42 height 17
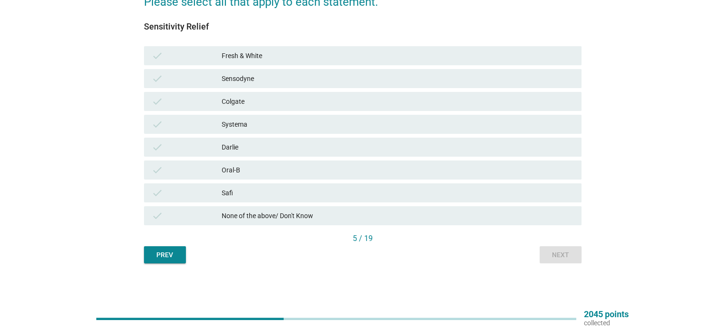
click at [230, 124] on div "Systema" at bounding box center [398, 124] width 352 height 11
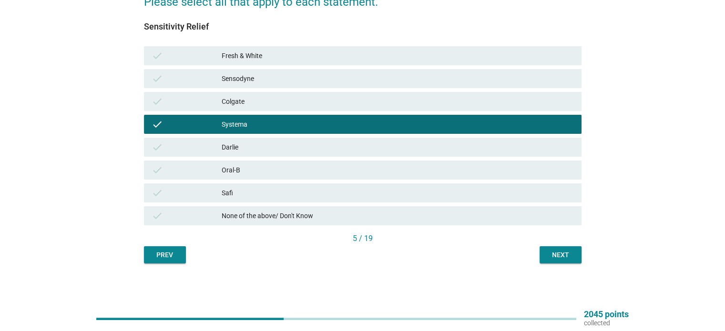
click at [239, 78] on div "Sensodyne" at bounding box center [398, 78] width 352 height 11
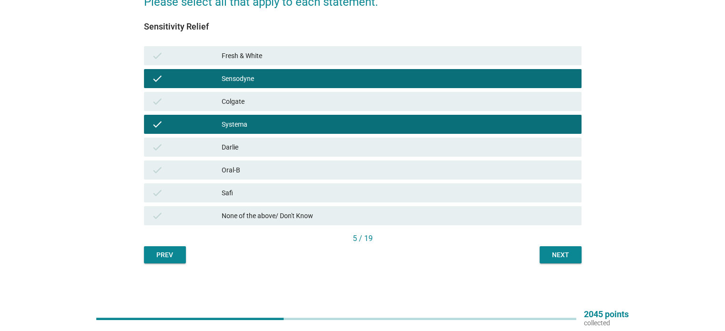
click at [569, 259] on div "Next" at bounding box center [561, 255] width 27 height 10
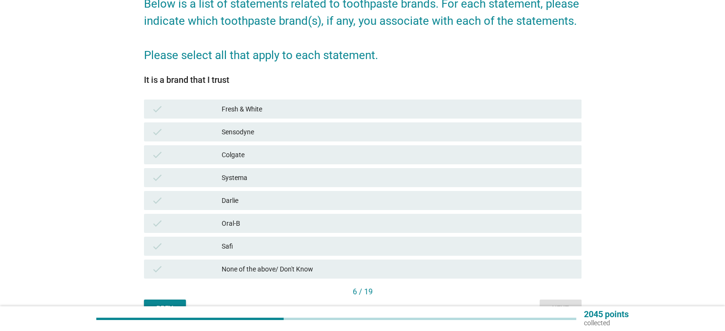
scroll to position [95, 0]
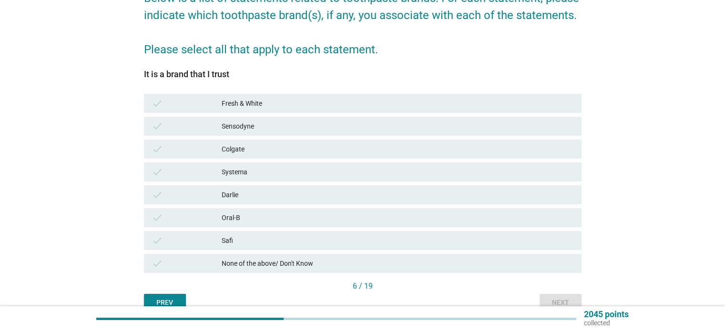
click at [234, 173] on div "Systema" at bounding box center [398, 171] width 352 height 11
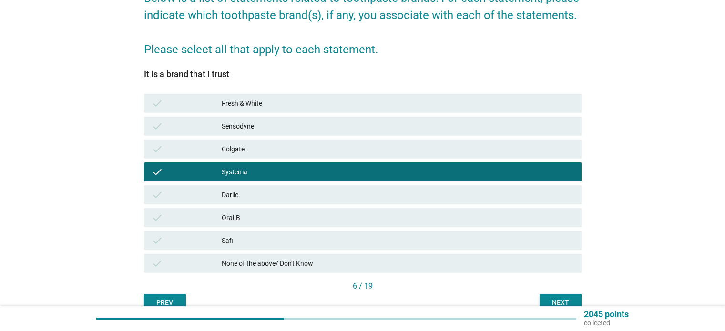
click at [237, 124] on div "Sensodyne" at bounding box center [398, 126] width 352 height 11
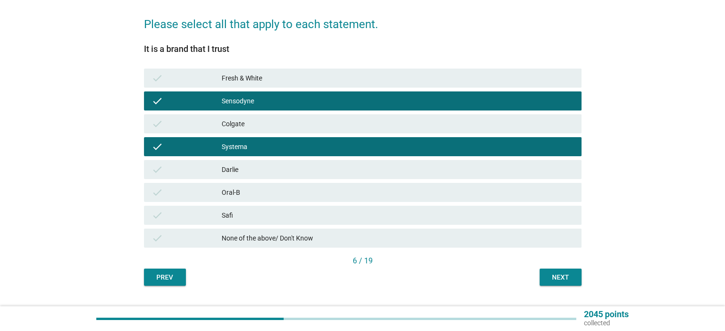
scroll to position [143, 0]
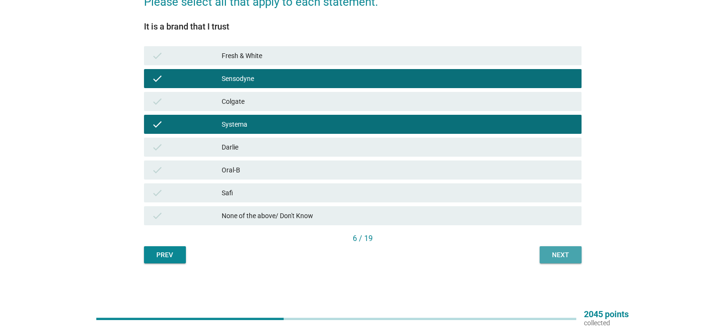
click at [567, 257] on div "Next" at bounding box center [561, 255] width 27 height 10
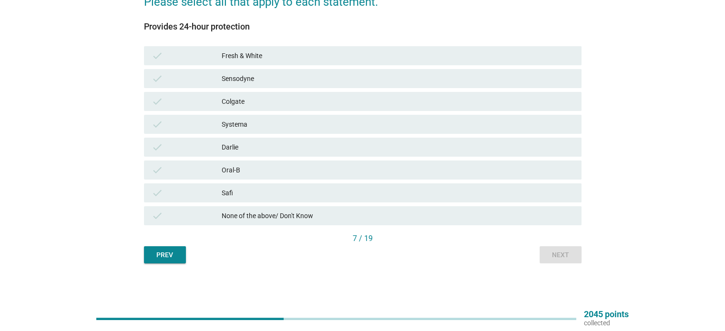
click at [225, 128] on div "Systema" at bounding box center [398, 124] width 352 height 11
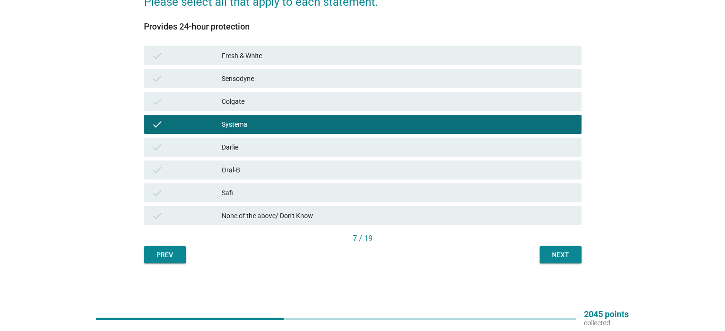
click at [229, 79] on div "Sensodyne" at bounding box center [398, 78] width 352 height 11
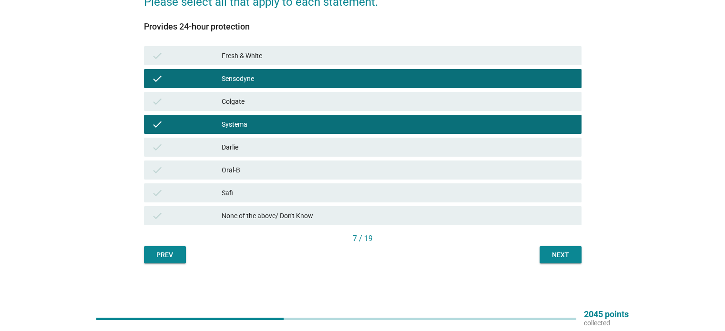
click at [238, 107] on div "Colgate" at bounding box center [398, 101] width 352 height 11
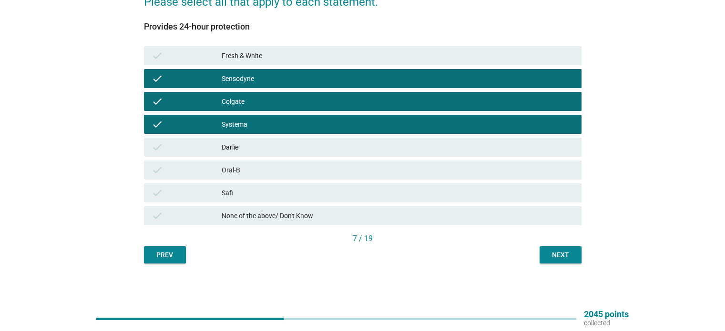
click at [566, 260] on button "Next" at bounding box center [561, 255] width 42 height 17
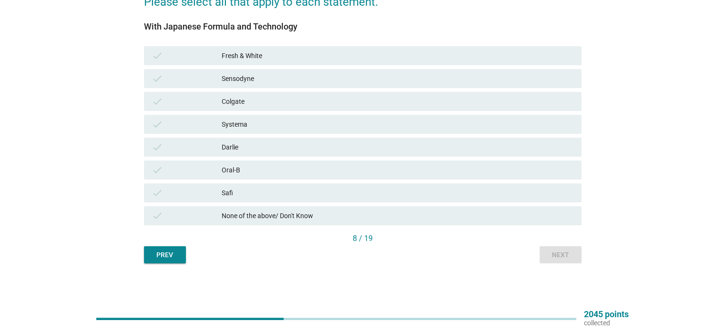
click at [236, 124] on div "Systema" at bounding box center [398, 124] width 352 height 11
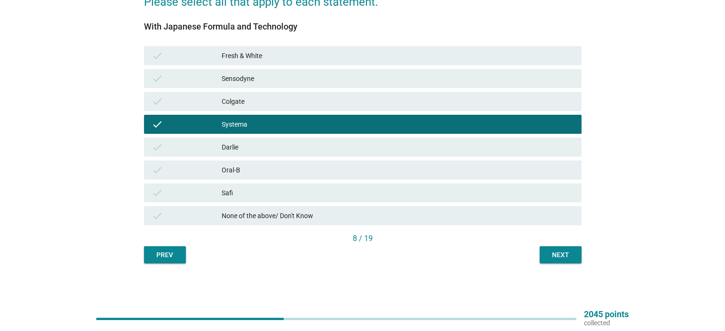
click at [238, 75] on div "Sensodyne" at bounding box center [398, 78] width 352 height 11
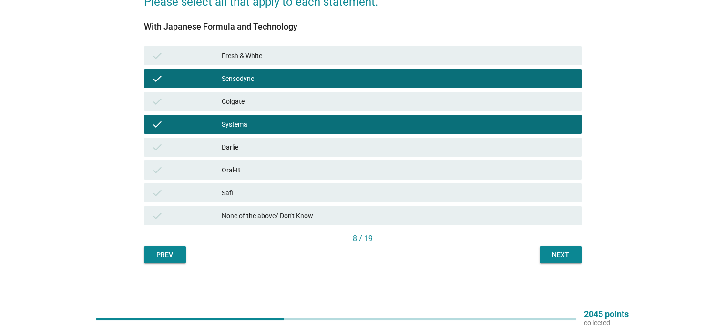
click at [568, 251] on div "Next" at bounding box center [561, 255] width 27 height 10
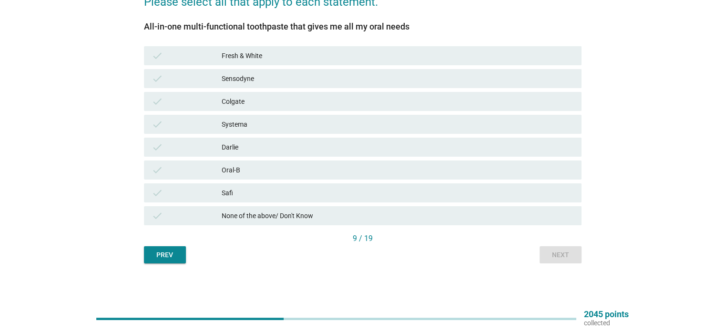
click at [238, 121] on div "Systema" at bounding box center [398, 124] width 352 height 11
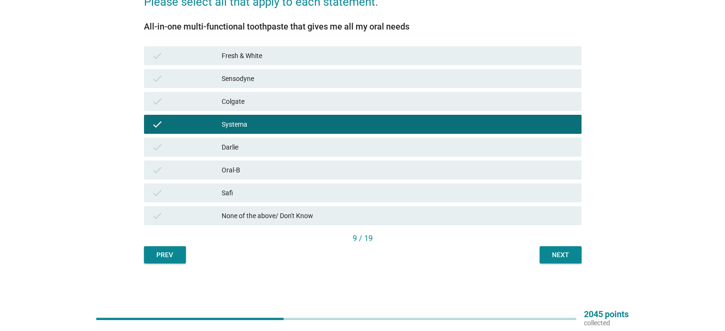
click at [554, 256] on div "Next" at bounding box center [561, 255] width 27 height 10
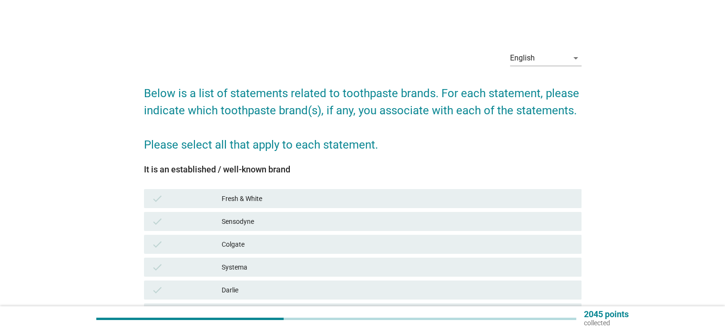
scroll to position [95, 0]
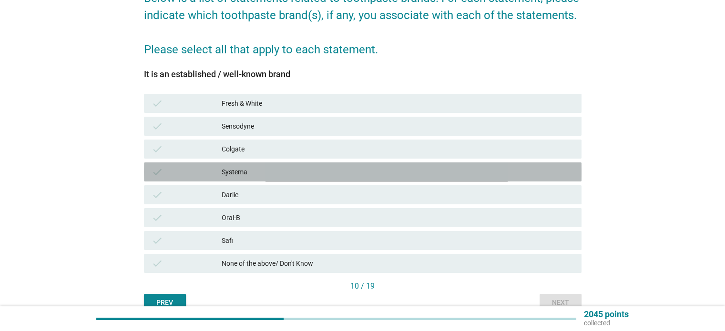
click at [239, 174] on div "Systema" at bounding box center [398, 171] width 352 height 11
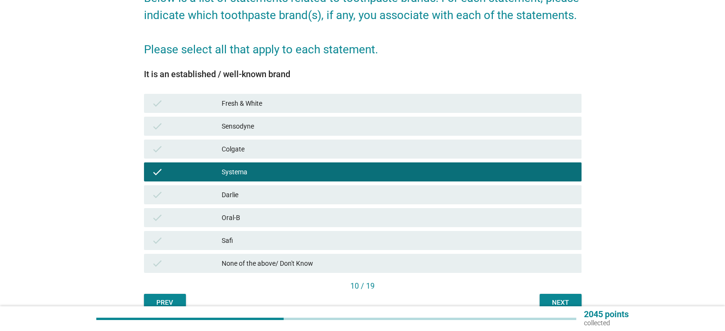
click at [234, 122] on div "Sensodyne" at bounding box center [398, 126] width 352 height 11
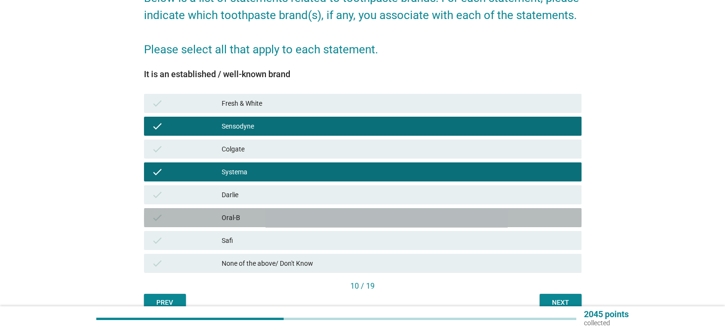
click at [241, 215] on div "Oral-B" at bounding box center [398, 217] width 352 height 11
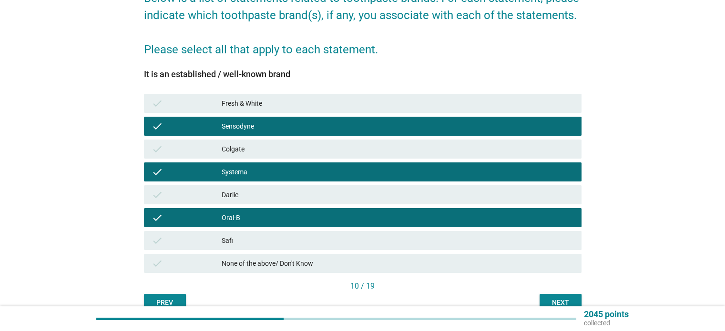
click at [245, 145] on div "Colgate" at bounding box center [398, 149] width 352 height 11
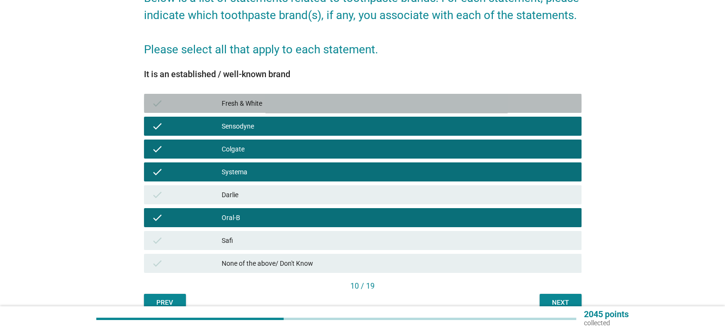
click at [252, 100] on div "Fresh & White" at bounding box center [398, 103] width 352 height 11
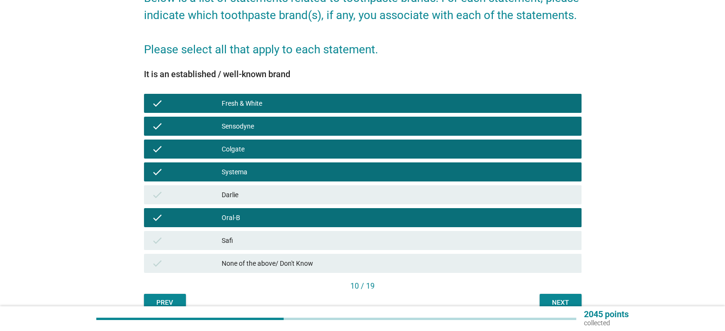
click at [551, 300] on div "Next" at bounding box center [561, 303] width 27 height 10
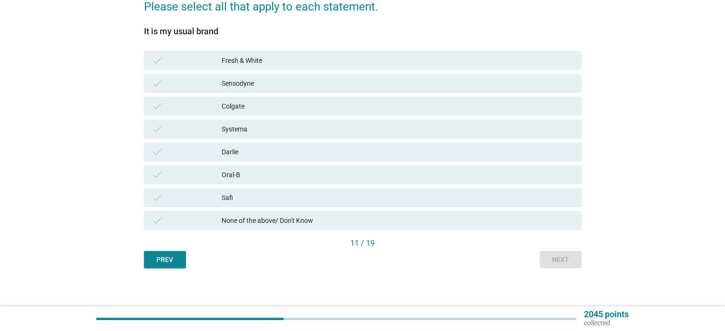
scroll to position [143, 0]
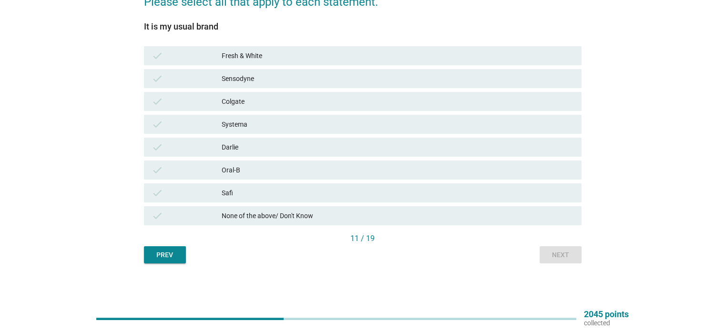
click at [246, 124] on div "Systema" at bounding box center [398, 124] width 352 height 11
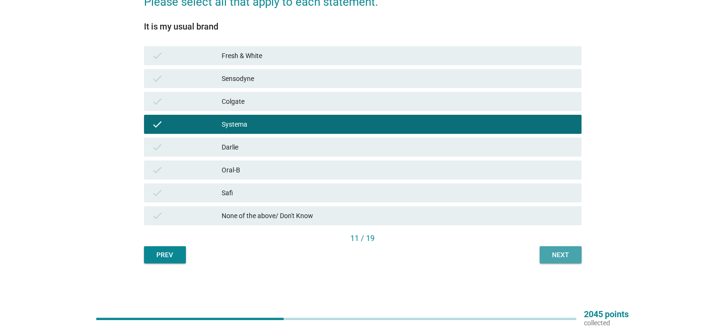
click at [548, 259] on div "Next" at bounding box center [561, 255] width 27 height 10
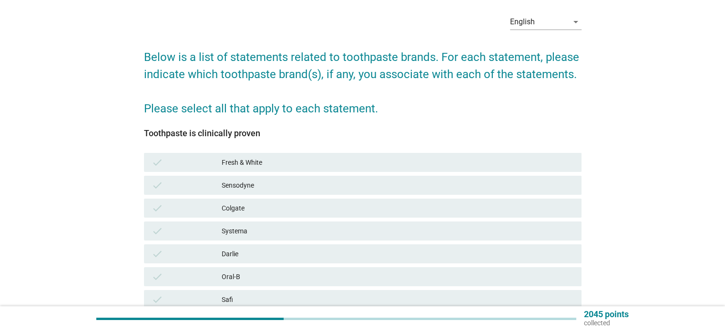
scroll to position [95, 0]
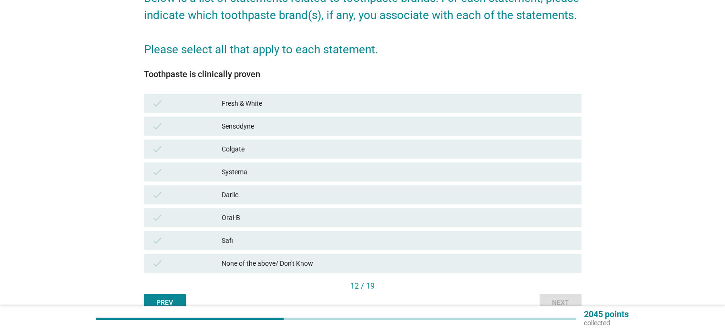
click at [236, 172] on div "Systema" at bounding box center [398, 171] width 352 height 11
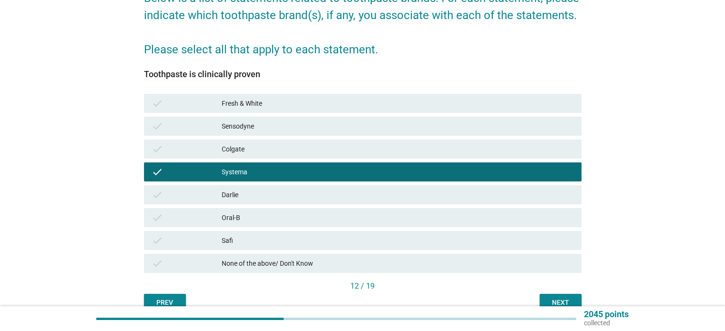
click at [233, 124] on div "Sensodyne" at bounding box center [398, 126] width 352 height 11
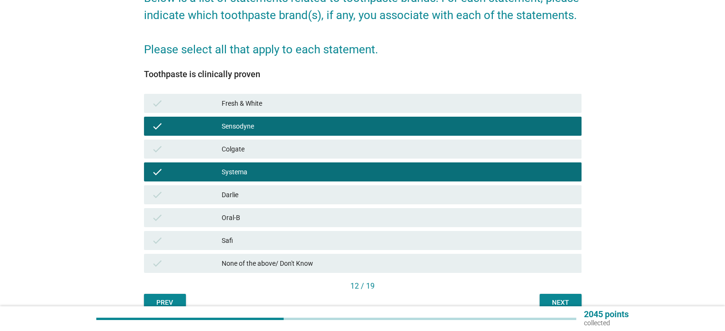
click at [242, 215] on div "Oral-B" at bounding box center [398, 217] width 352 height 11
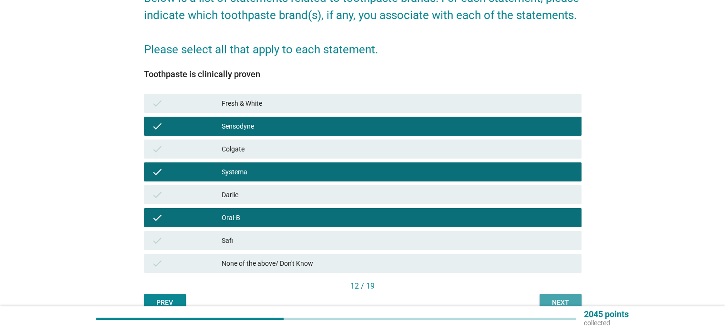
click at [554, 299] on div "Next" at bounding box center [561, 303] width 27 height 10
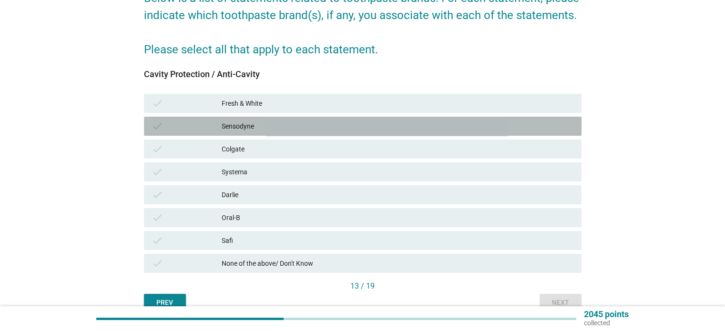
drag, startPoint x: 228, startPoint y: 177, endPoint x: 210, endPoint y: 126, distance: 54.3
click at [210, 126] on div "check" at bounding box center [187, 126] width 71 height 11
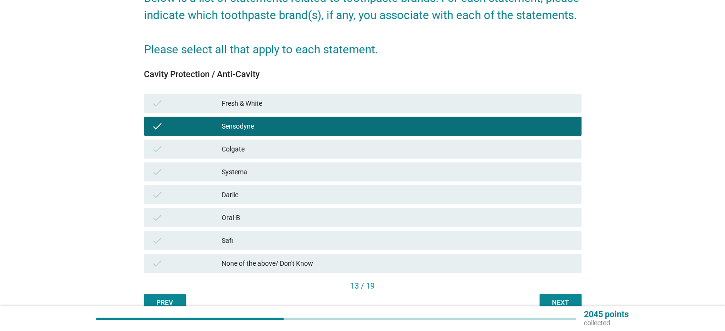
click at [242, 176] on div "Systema" at bounding box center [398, 171] width 352 height 11
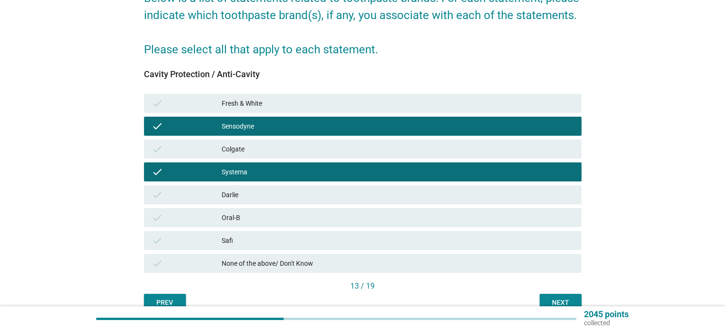
click at [555, 301] on div "Next" at bounding box center [561, 303] width 27 height 10
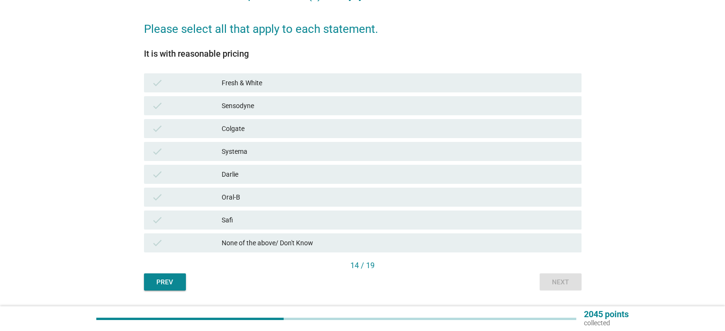
scroll to position [143, 0]
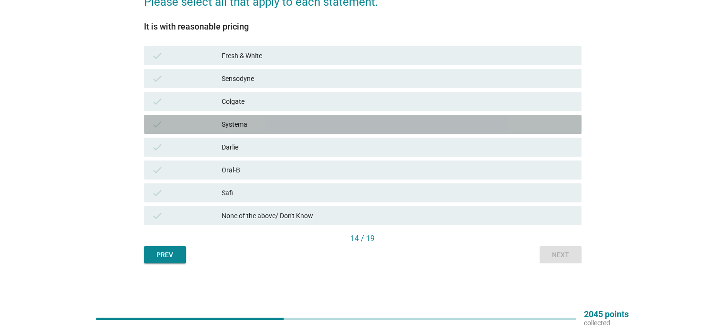
click at [239, 118] on div "check Systema" at bounding box center [363, 124] width 438 height 19
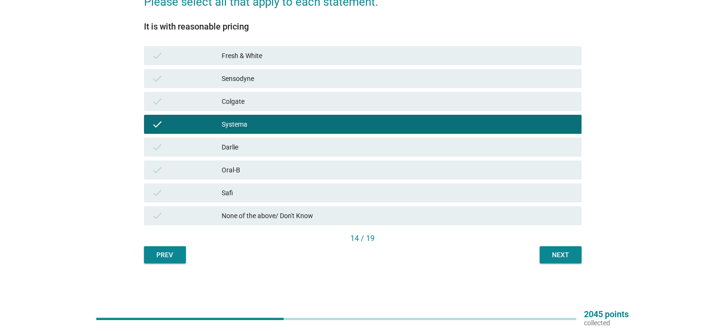
click at [549, 260] on div "Next" at bounding box center [561, 255] width 27 height 10
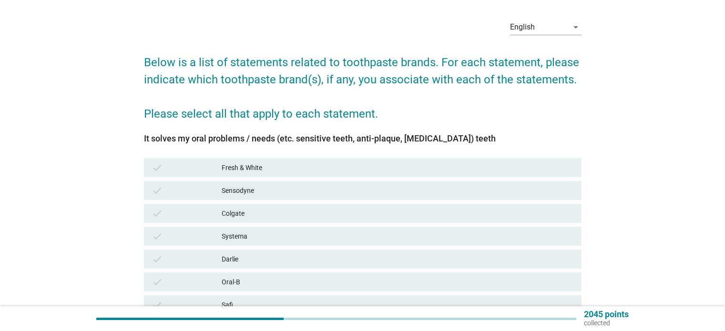
scroll to position [48, 0]
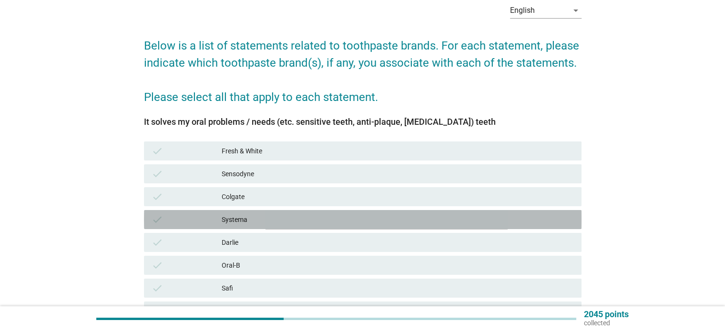
click at [243, 221] on div "Systema" at bounding box center [398, 219] width 352 height 11
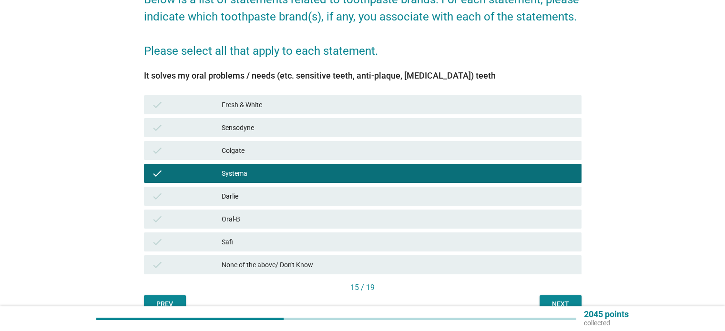
scroll to position [143, 0]
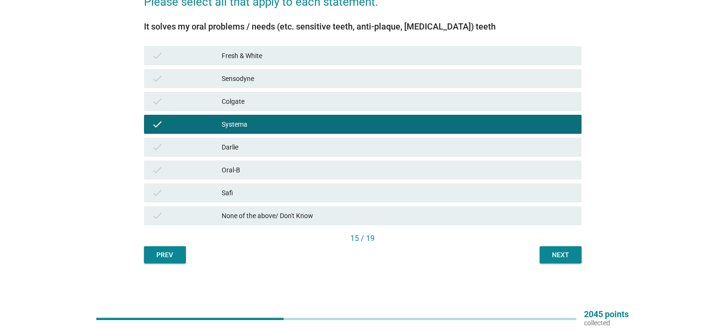
click at [568, 250] on div "Next" at bounding box center [561, 255] width 27 height 10
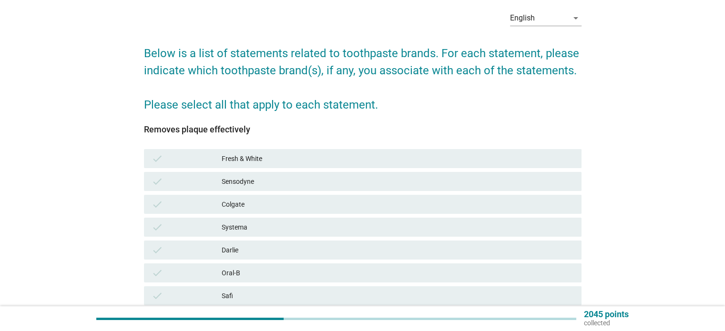
scroll to position [95, 0]
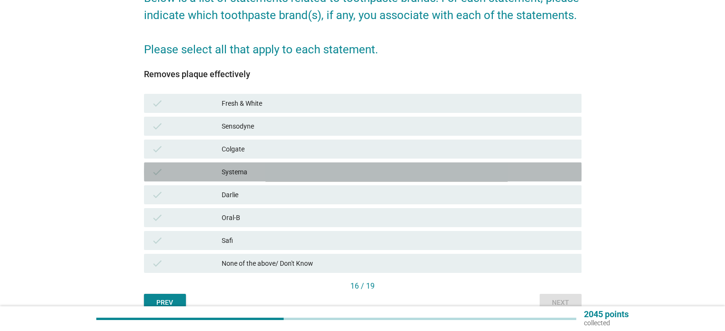
click at [216, 172] on div "check" at bounding box center [187, 171] width 71 height 11
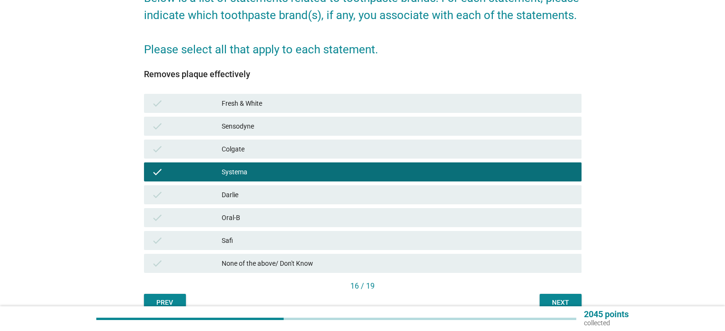
click at [552, 298] on div "Next" at bounding box center [561, 303] width 27 height 10
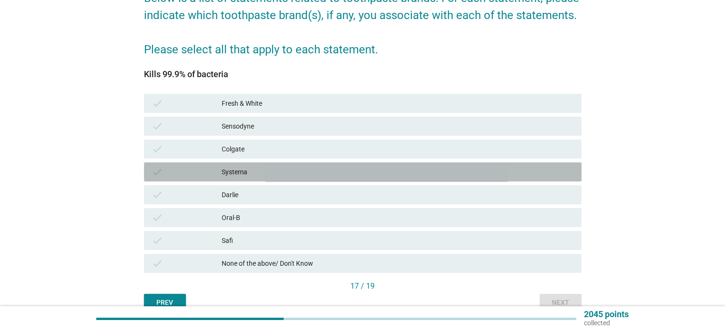
click at [244, 171] on div "Systema" at bounding box center [398, 171] width 352 height 11
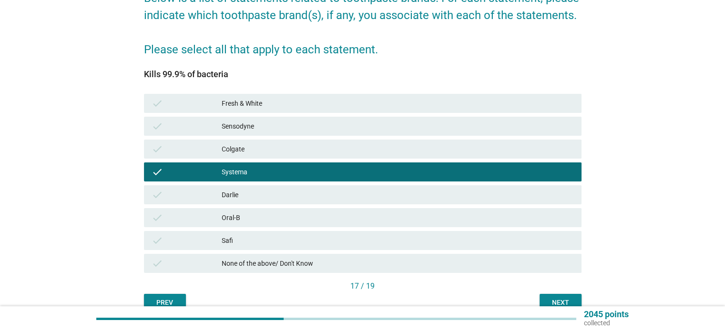
click at [559, 296] on button "Next" at bounding box center [561, 302] width 42 height 17
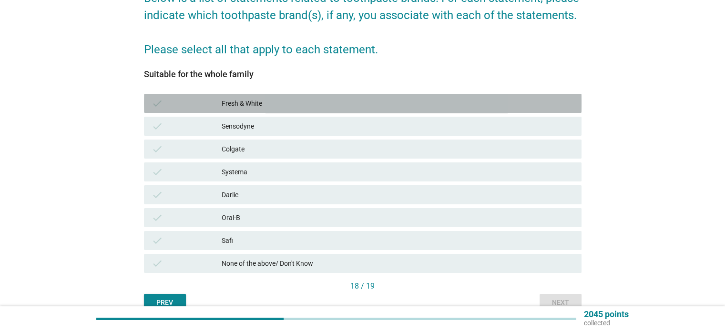
click at [244, 101] on div "Fresh & White" at bounding box center [398, 103] width 352 height 11
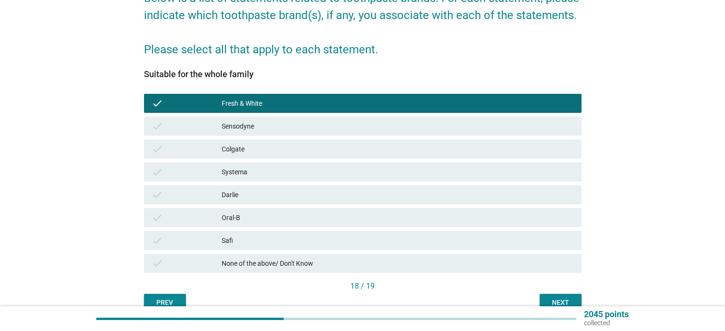
click at [248, 149] on div "Colgate" at bounding box center [398, 149] width 352 height 11
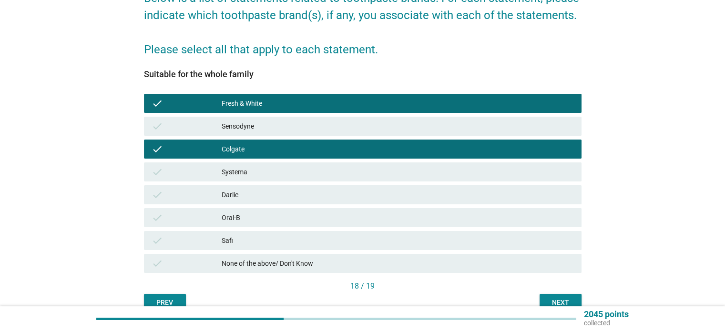
click at [550, 299] on div "Next" at bounding box center [561, 303] width 27 height 10
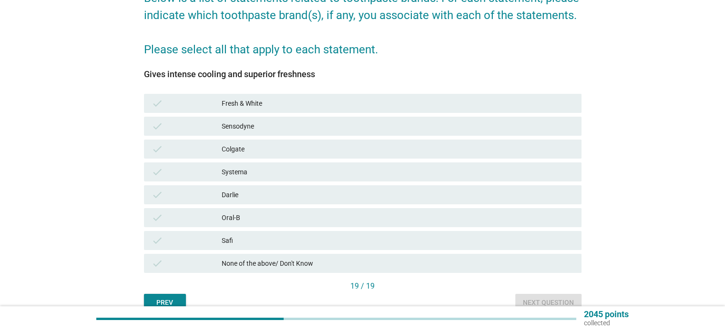
click at [238, 103] on div "Fresh & White" at bounding box center [398, 103] width 352 height 11
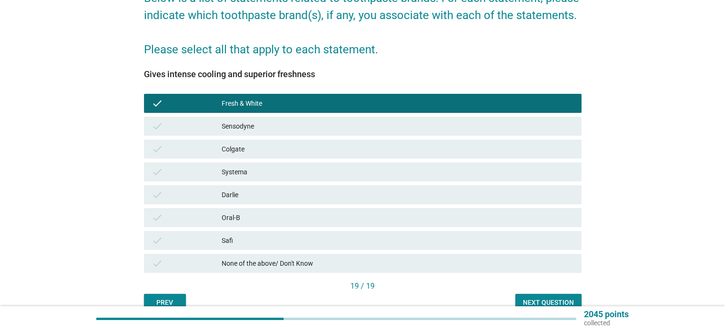
click at [549, 301] on div "Next question" at bounding box center [548, 303] width 51 height 10
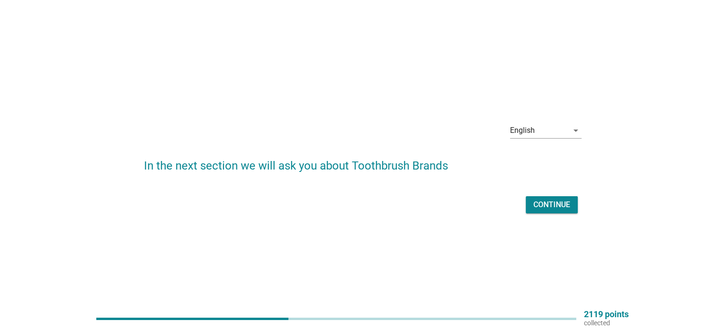
click at [549, 207] on div "Continue" at bounding box center [552, 204] width 37 height 11
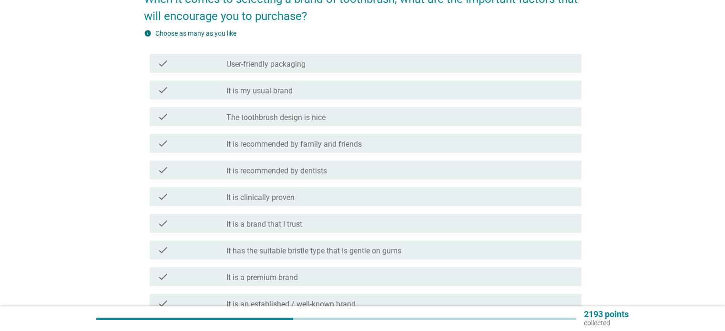
scroll to position [95, 0]
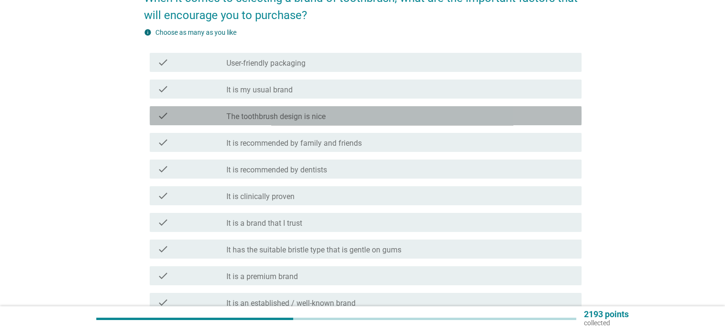
click at [330, 114] on div "check_box_outline_blank The toothbrush design is nice" at bounding box center [400, 115] width 347 height 11
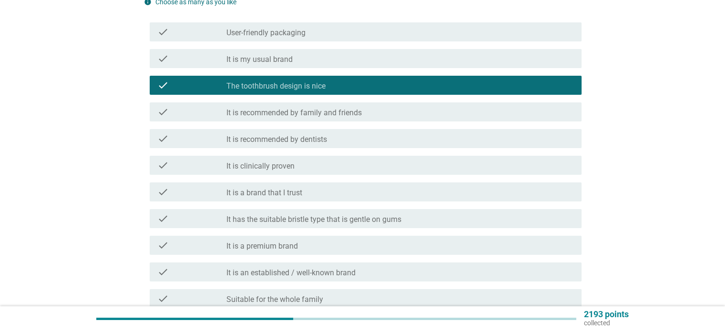
scroll to position [143, 0]
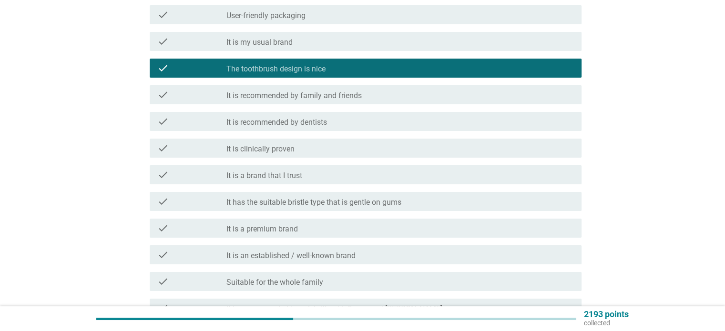
click at [331, 203] on label "It has the suitable bristle type that is gentle on gums" at bounding box center [314, 203] width 175 height 10
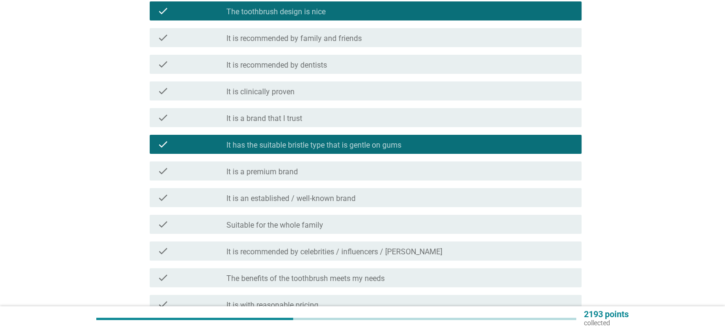
scroll to position [286, 0]
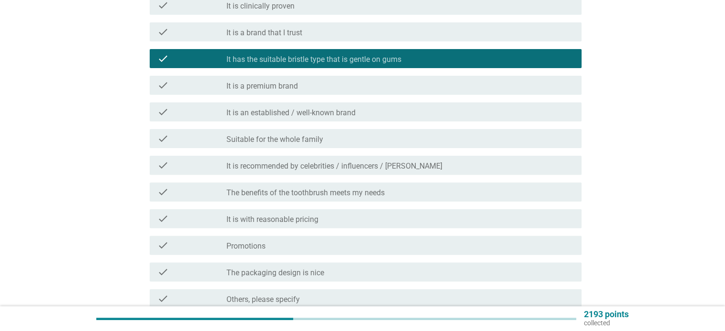
click at [326, 191] on label "The benefits of the toothbrush meets my needs" at bounding box center [306, 193] width 158 height 10
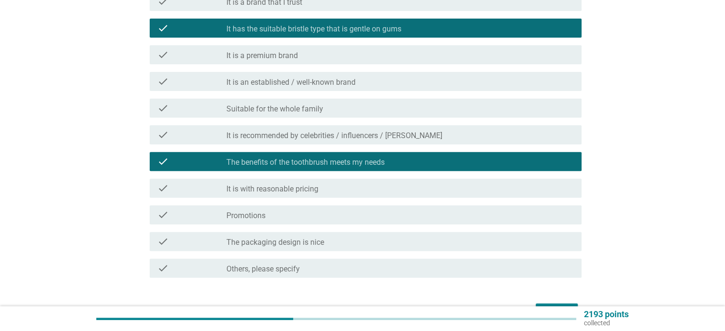
scroll to position [334, 0]
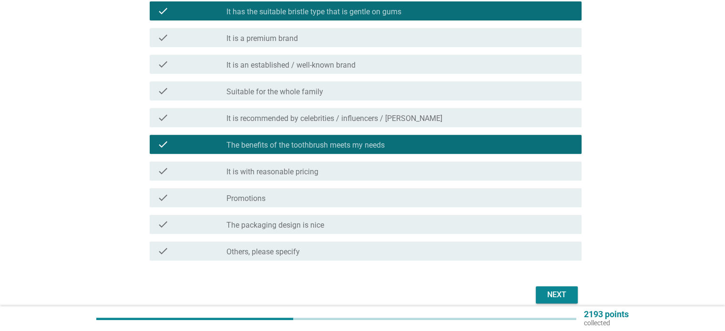
click at [319, 172] on label "It is with reasonable pricing" at bounding box center [273, 172] width 92 height 10
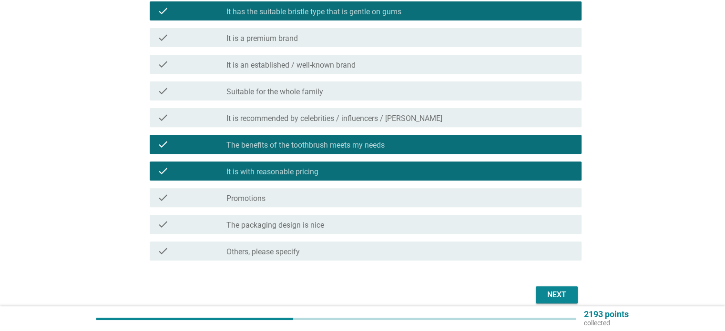
click at [276, 228] on label "The packaging design is nice" at bounding box center [276, 226] width 98 height 10
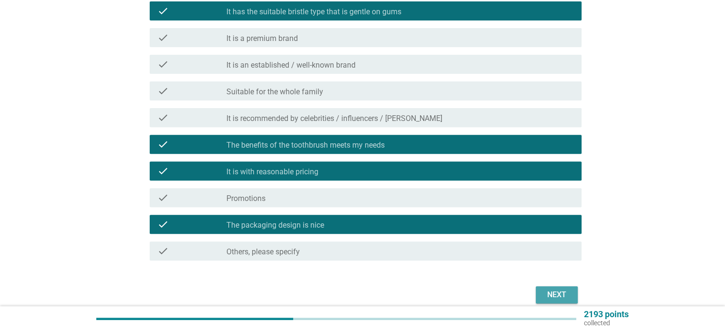
click at [563, 291] on div "Next" at bounding box center [557, 295] width 27 height 11
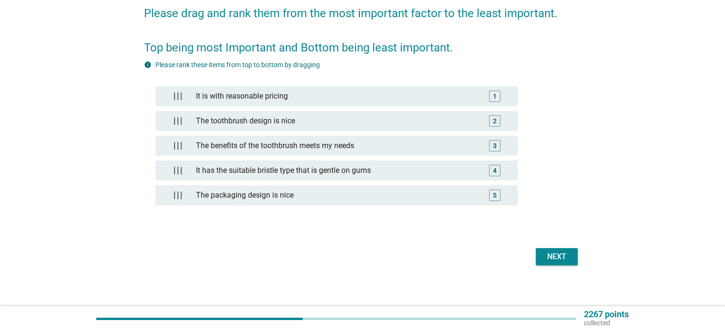
scroll to position [84, 0]
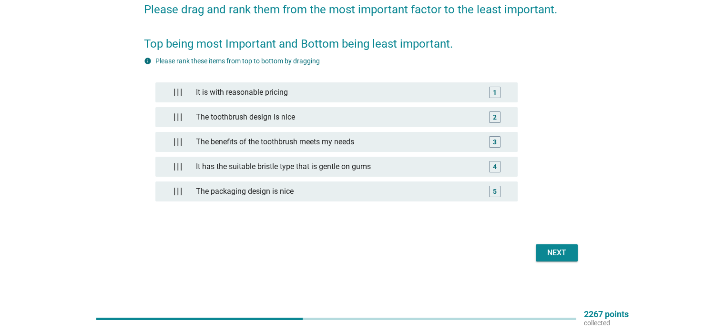
click at [553, 250] on div "Next" at bounding box center [557, 253] width 27 height 11
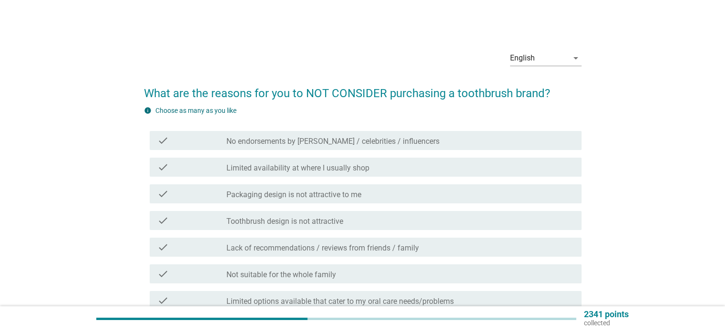
click at [279, 219] on label "Toothbrush design is not attractive" at bounding box center [285, 222] width 117 height 10
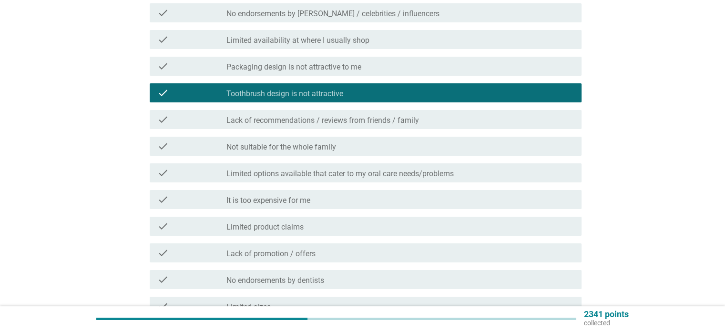
scroll to position [143, 0]
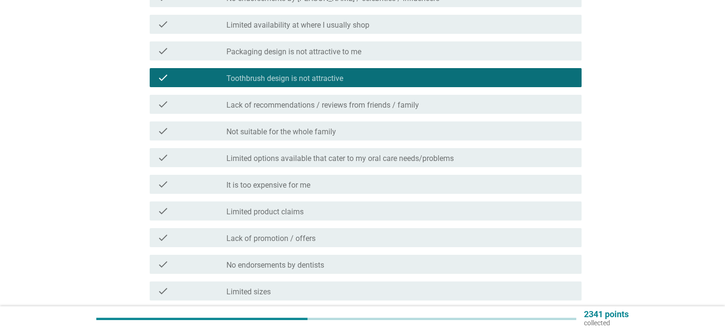
click at [264, 186] on label "It is too expensive for me" at bounding box center [269, 186] width 84 height 10
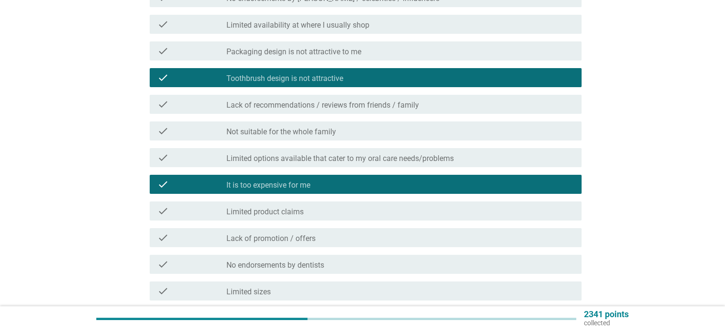
scroll to position [191, 0]
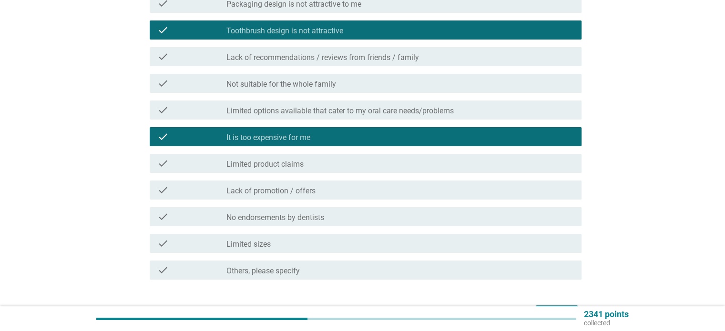
click at [262, 158] on div "check_box_outline_blank Limited product claims" at bounding box center [400, 163] width 347 height 11
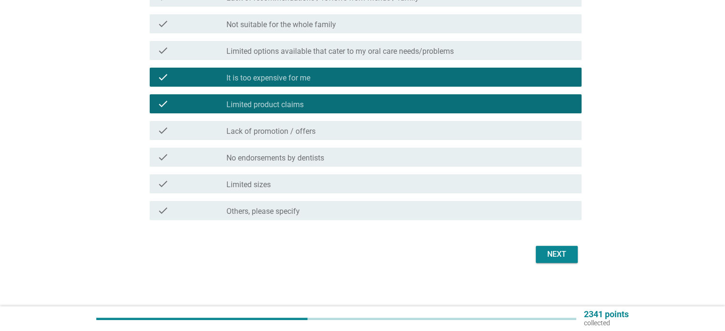
scroll to position [252, 0]
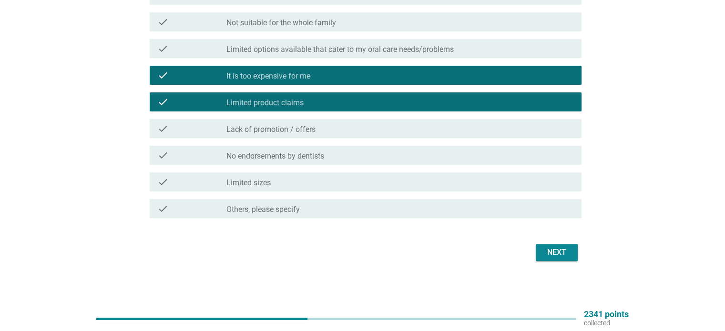
click at [261, 184] on label "Limited sizes" at bounding box center [249, 183] width 44 height 10
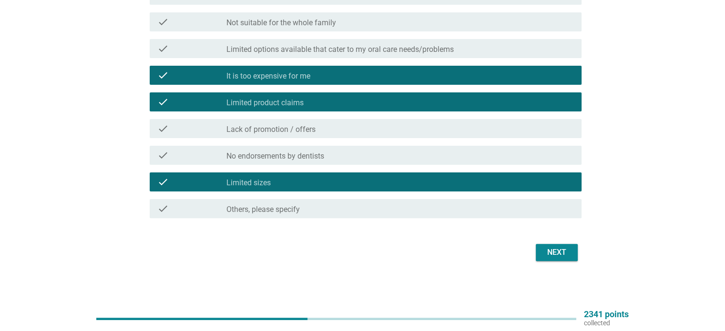
click at [563, 254] on div "Next" at bounding box center [557, 252] width 27 height 11
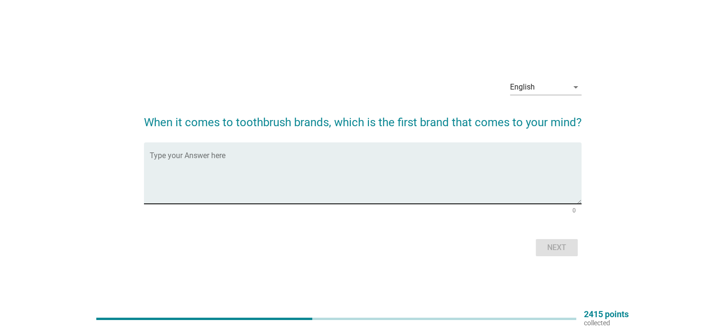
click at [224, 174] on textarea "Type your Answer here" at bounding box center [366, 179] width 432 height 50
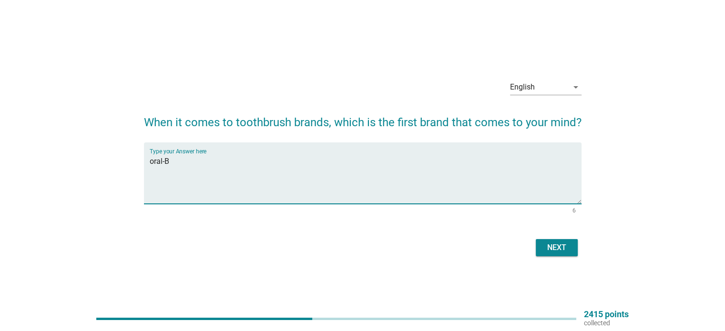
type textarea "oral-B"
click at [559, 244] on div "Next" at bounding box center [557, 247] width 27 height 11
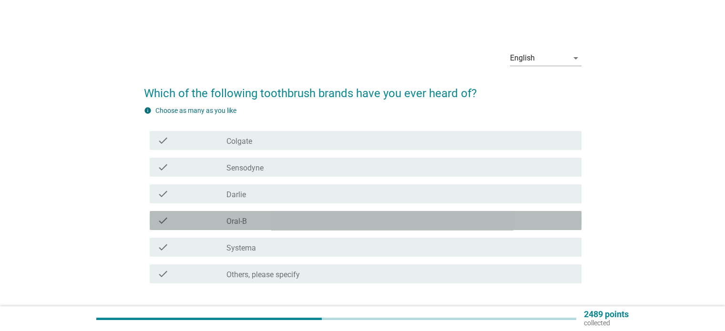
click at [269, 223] on div "check_box_outline_blank Oral-B" at bounding box center [400, 220] width 347 height 11
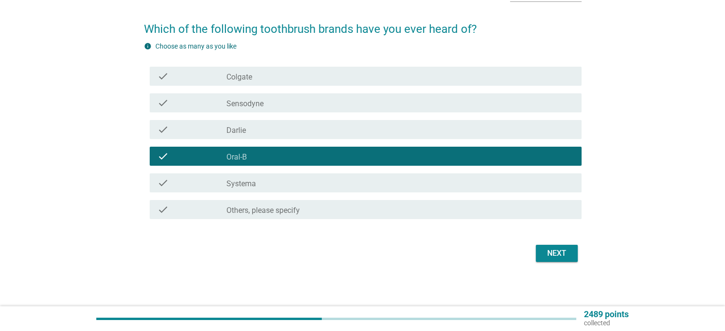
scroll to position [65, 0]
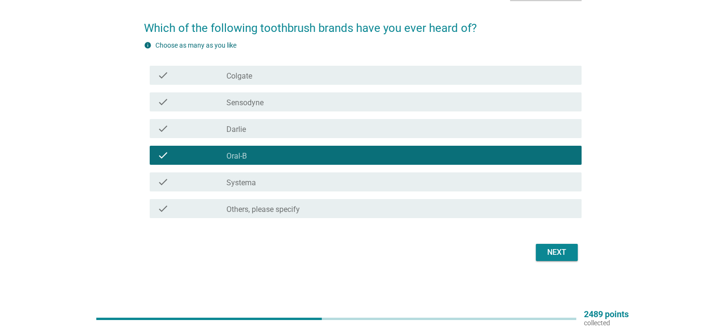
click at [558, 253] on div "Next" at bounding box center [557, 252] width 27 height 11
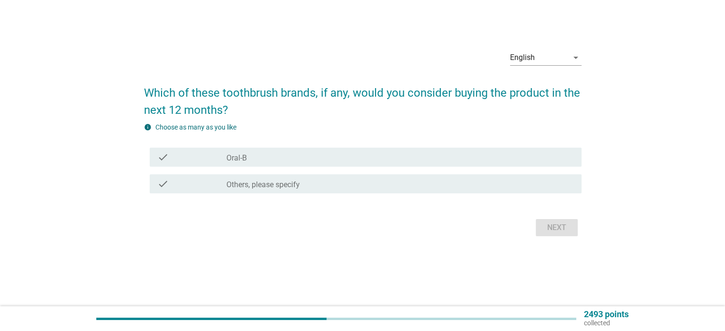
scroll to position [0, 0]
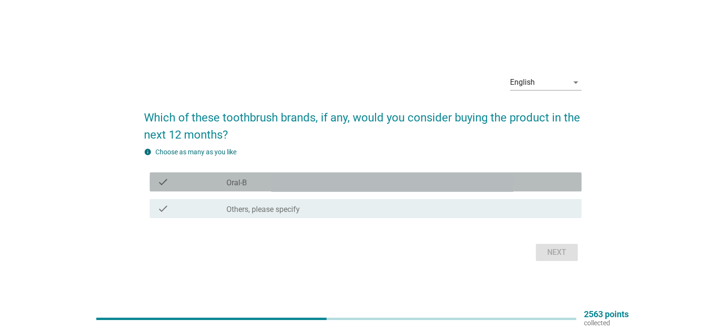
click at [244, 188] on div "check check_box_outline_blank Oral-B" at bounding box center [366, 182] width 432 height 19
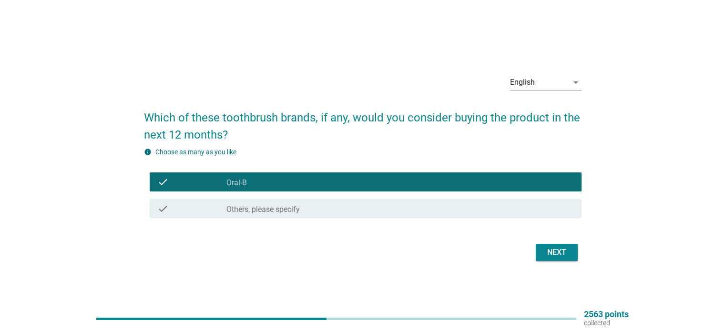
click at [549, 252] on div "Next" at bounding box center [557, 252] width 27 height 11
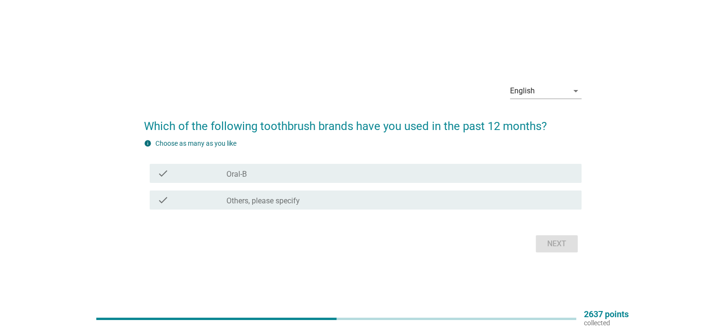
click at [258, 172] on div "check_box_outline_blank Oral-B" at bounding box center [400, 173] width 347 height 11
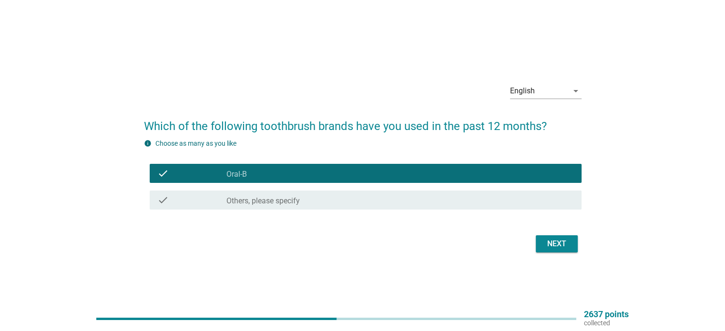
click at [539, 244] on button "Next" at bounding box center [557, 244] width 42 height 17
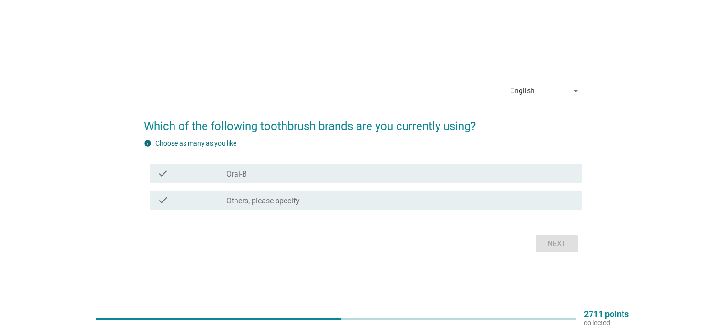
click at [265, 172] on div "check_box_outline_blank Oral-B" at bounding box center [400, 173] width 347 height 11
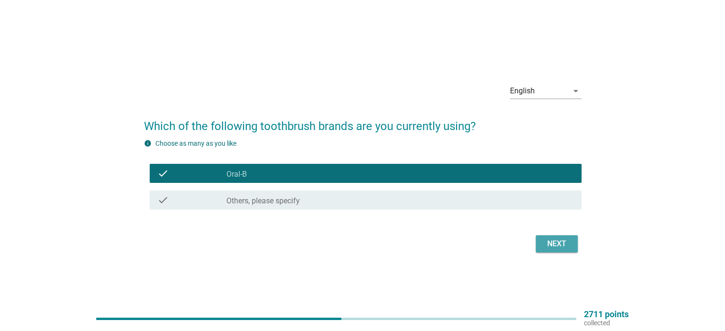
click at [556, 243] on div "Next" at bounding box center [557, 243] width 27 height 11
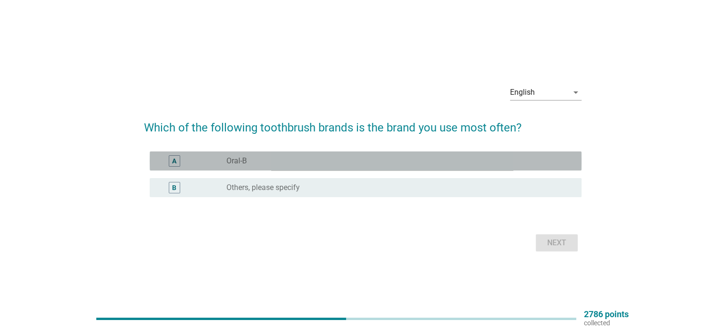
click at [286, 164] on div "radio_button_unchecked Oral-B" at bounding box center [397, 161] width 340 height 10
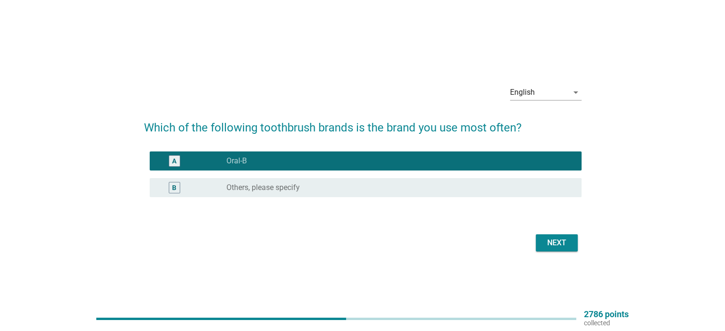
click at [549, 238] on div "Next" at bounding box center [557, 243] width 27 height 11
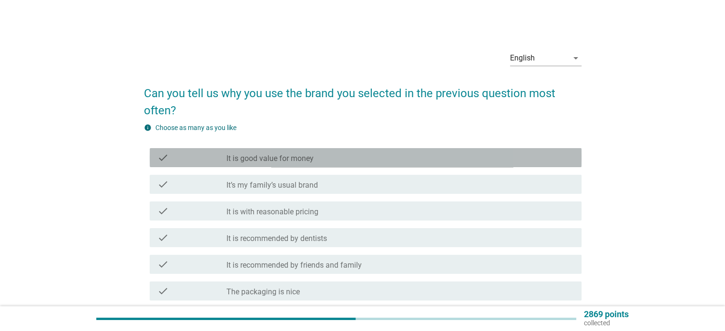
click at [283, 153] on div "check_box_outline_blank It is good value for money" at bounding box center [400, 157] width 347 height 11
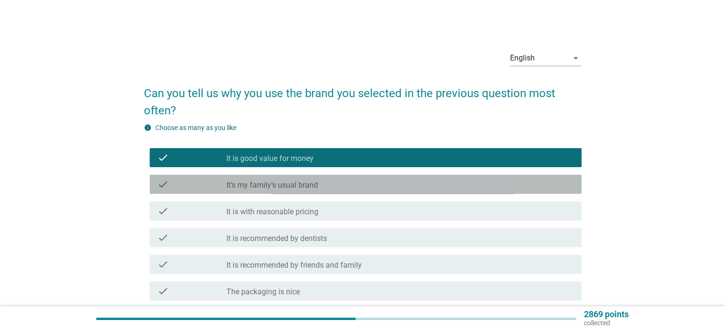
click at [288, 185] on label "It’s my family’s usual brand" at bounding box center [273, 186] width 92 height 10
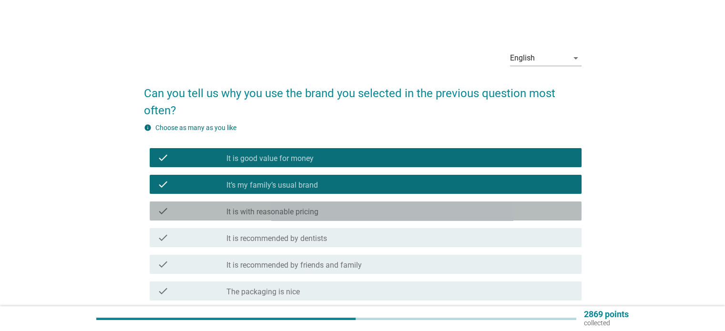
click at [290, 210] on label "It is with reasonable pricing" at bounding box center [273, 212] width 92 height 10
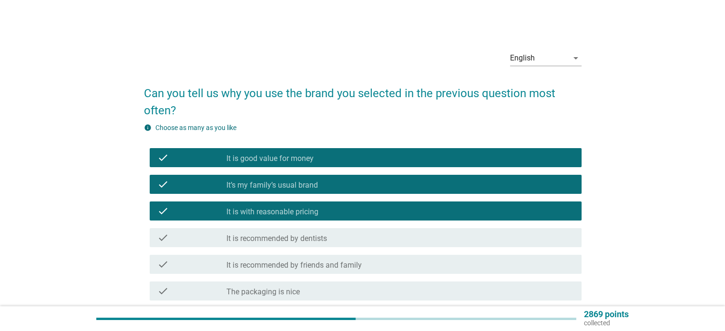
click at [295, 239] on label "It is recommended by dentists" at bounding box center [277, 239] width 101 height 10
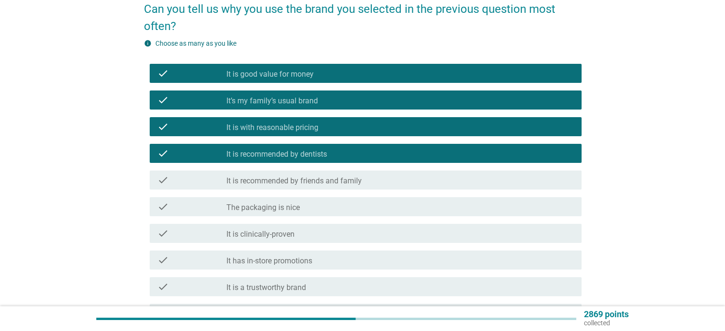
scroll to position [95, 0]
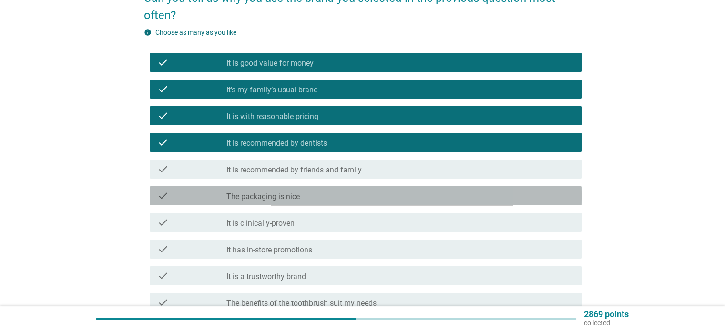
click at [289, 196] on label "The packaging is nice" at bounding box center [263, 197] width 73 height 10
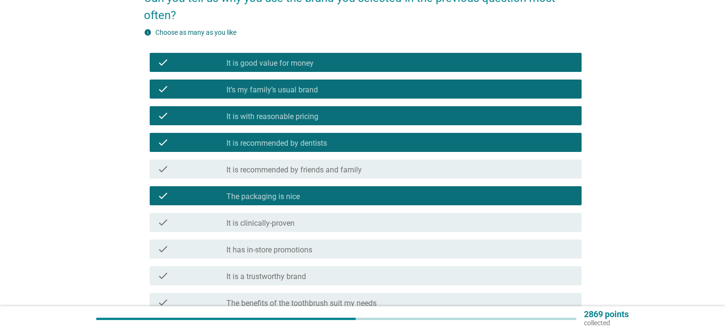
click at [291, 223] on label "It is clinically-proven" at bounding box center [261, 224] width 68 height 10
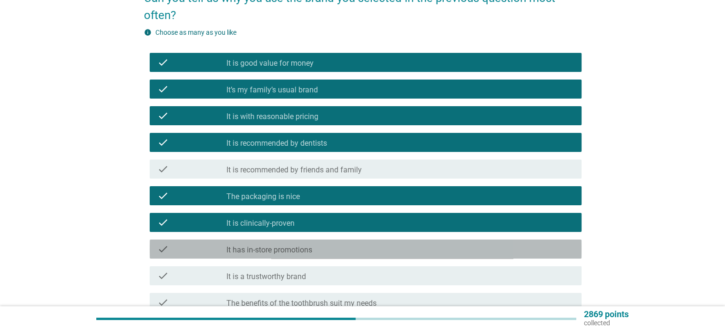
click at [292, 248] on label "It has in-store promotions" at bounding box center [270, 251] width 86 height 10
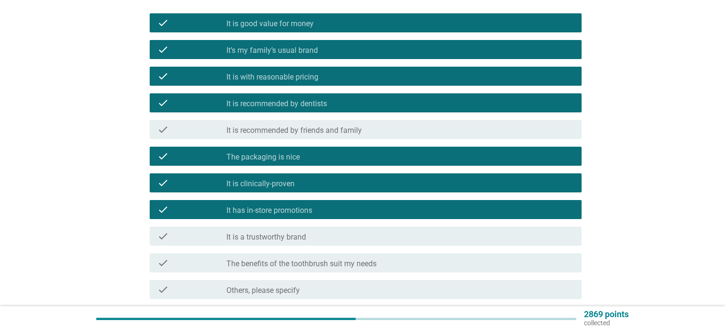
scroll to position [216, 0]
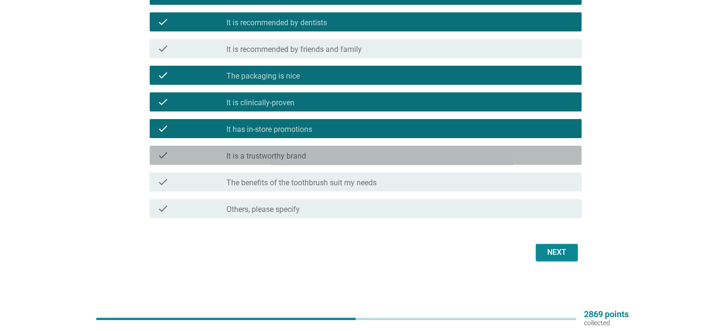
click at [263, 156] on label "It is a trustworthy brand" at bounding box center [267, 157] width 80 height 10
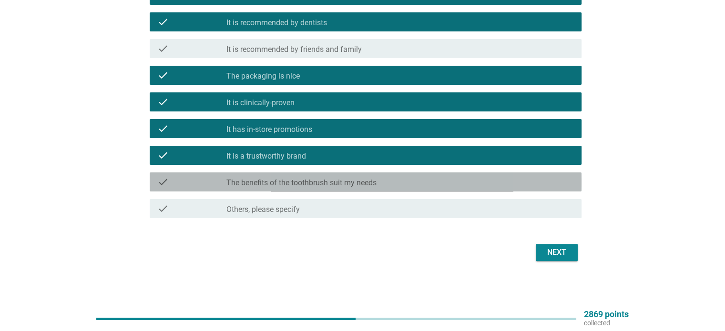
click at [272, 181] on label "The benefits of the toothbrush suit my needs" at bounding box center [302, 183] width 150 height 10
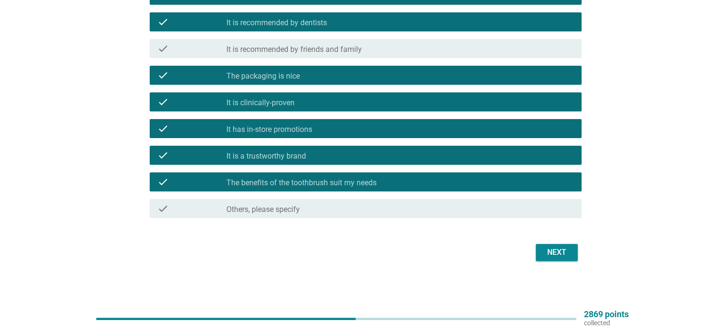
click at [541, 252] on button "Next" at bounding box center [557, 252] width 42 height 17
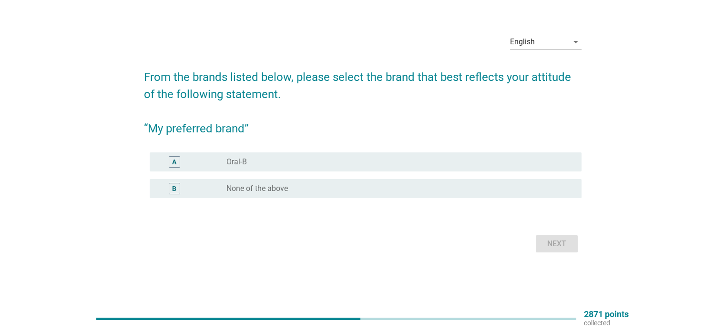
scroll to position [0, 0]
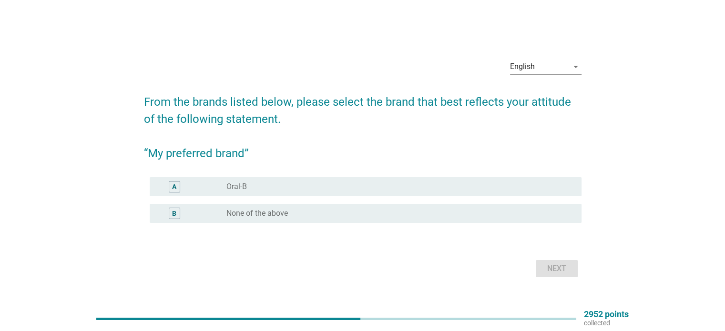
click at [222, 184] on div "A" at bounding box center [192, 186] width 70 height 11
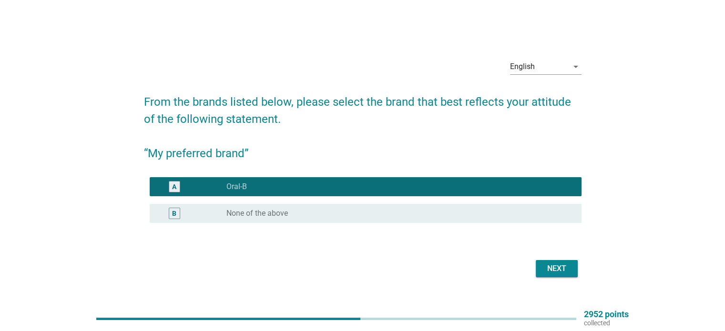
click at [554, 273] on div "Next" at bounding box center [557, 268] width 27 height 11
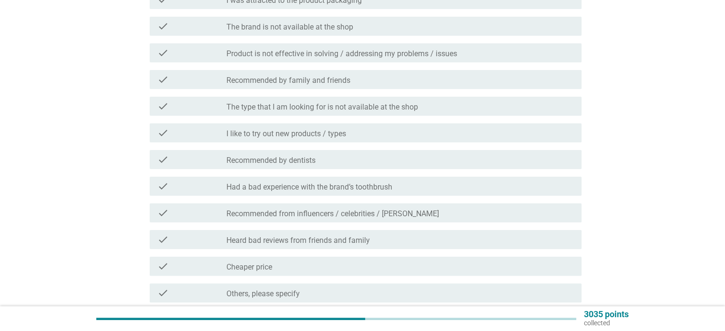
scroll to position [191, 0]
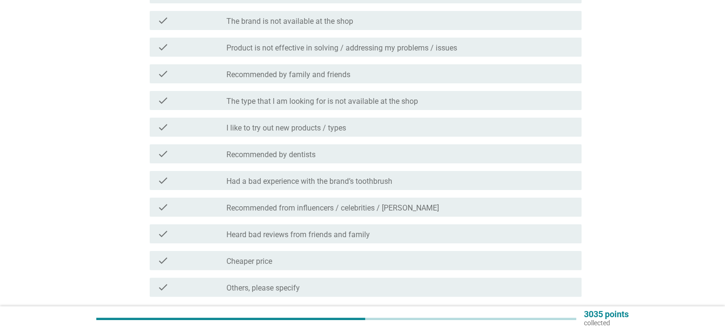
click at [309, 131] on label "I like to try out new products / types" at bounding box center [287, 129] width 120 height 10
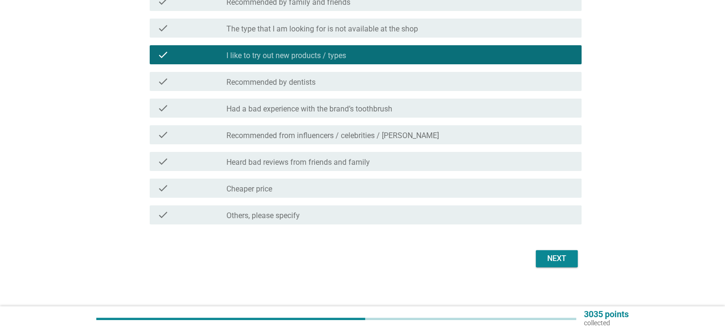
scroll to position [269, 0]
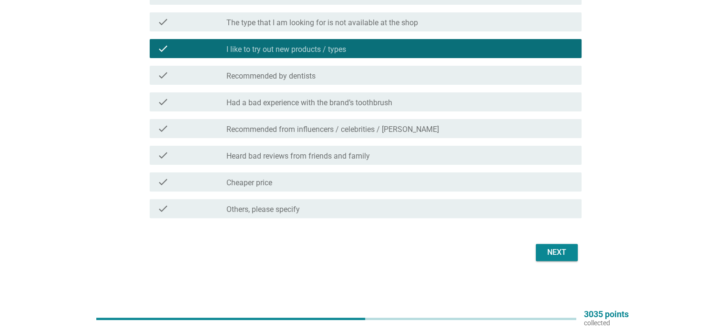
click at [556, 251] on div "Next" at bounding box center [557, 252] width 27 height 11
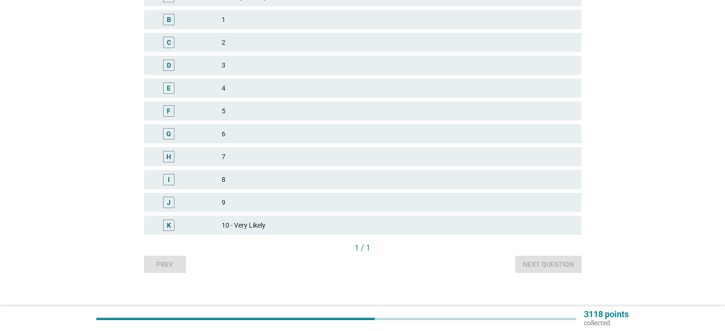
scroll to position [191, 0]
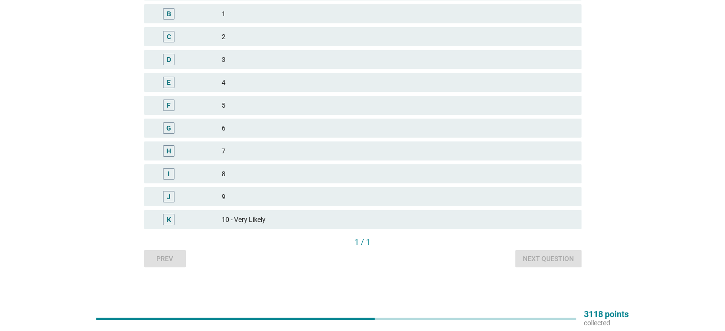
click at [250, 217] on div "10 - Very Likely" at bounding box center [398, 219] width 352 height 11
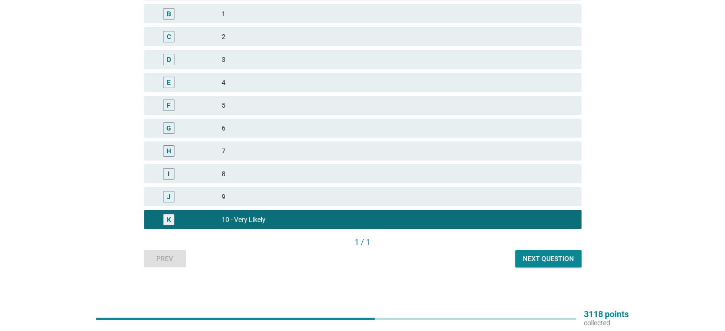
click at [546, 265] on button "Next question" at bounding box center [549, 258] width 66 height 17
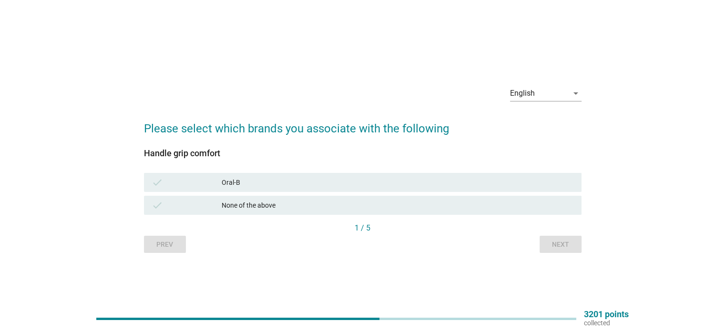
click at [228, 181] on div "Oral-B" at bounding box center [398, 182] width 352 height 11
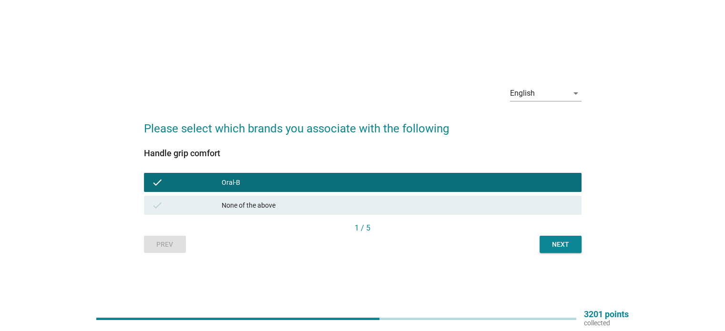
click at [565, 242] on div "Next" at bounding box center [561, 245] width 27 height 10
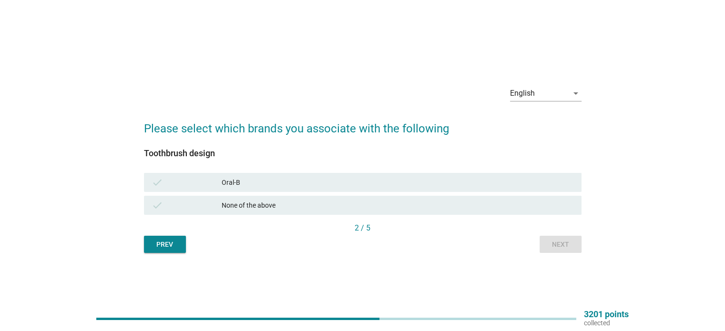
click at [243, 185] on div "Oral-B" at bounding box center [398, 182] width 352 height 11
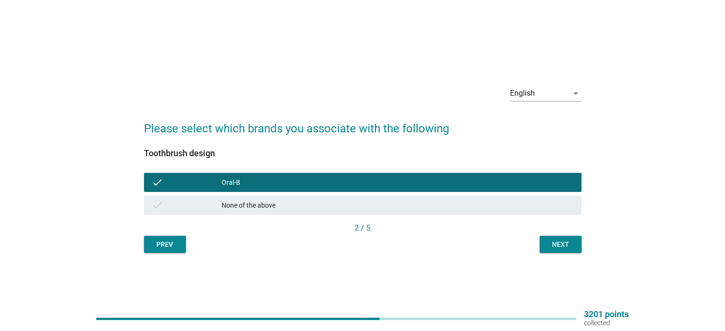
click at [565, 247] on div "Next" at bounding box center [561, 245] width 27 height 10
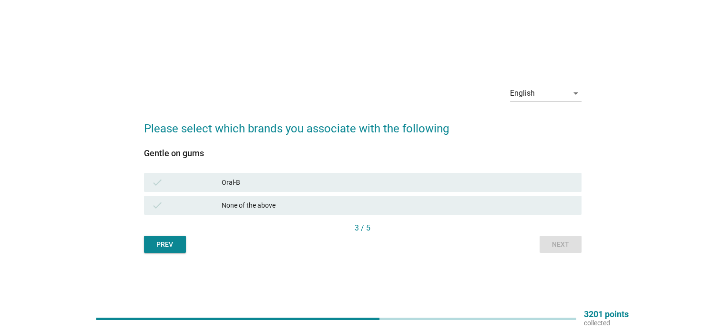
click at [225, 183] on div "Oral-B" at bounding box center [398, 182] width 352 height 11
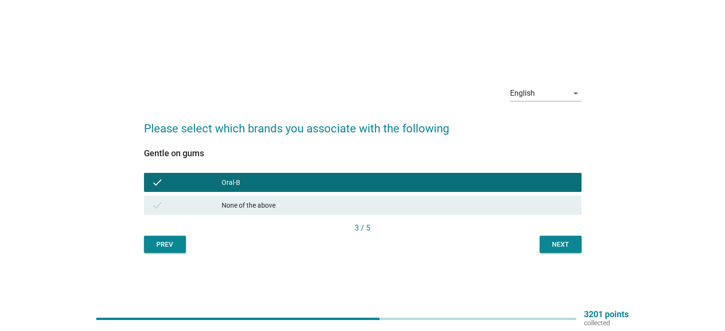
click at [553, 244] on div "Next" at bounding box center [561, 245] width 27 height 10
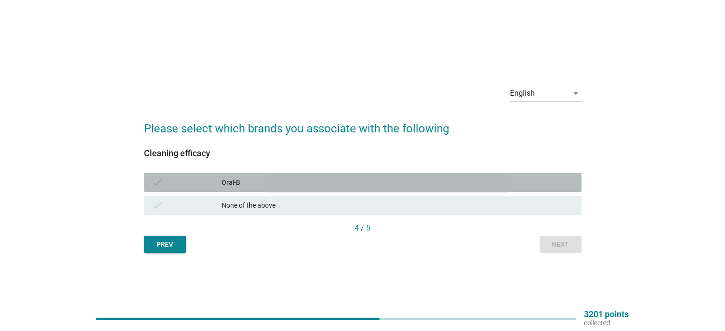
drag, startPoint x: 224, startPoint y: 181, endPoint x: 404, endPoint y: 183, distance: 180.8
click at [403, 183] on div "Oral-B" at bounding box center [398, 182] width 352 height 11
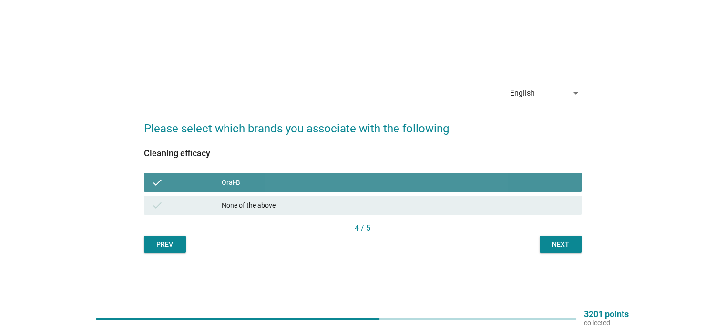
click at [564, 242] on div "Next" at bounding box center [561, 245] width 27 height 10
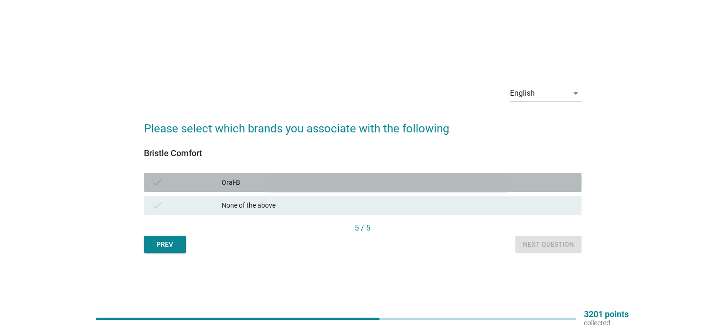
click at [283, 180] on div "Oral-B" at bounding box center [398, 182] width 352 height 11
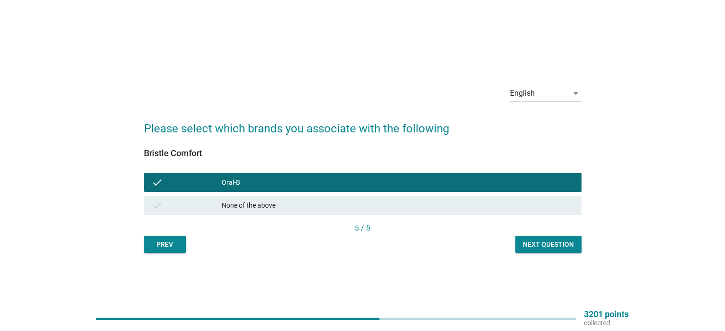
click at [559, 242] on div "Next question" at bounding box center [548, 245] width 51 height 10
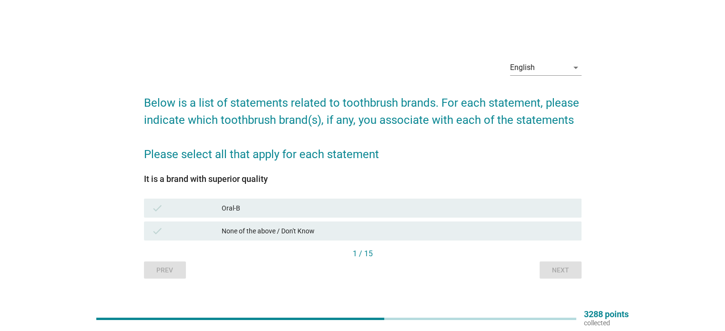
click at [319, 208] on div "Oral-B" at bounding box center [398, 208] width 352 height 11
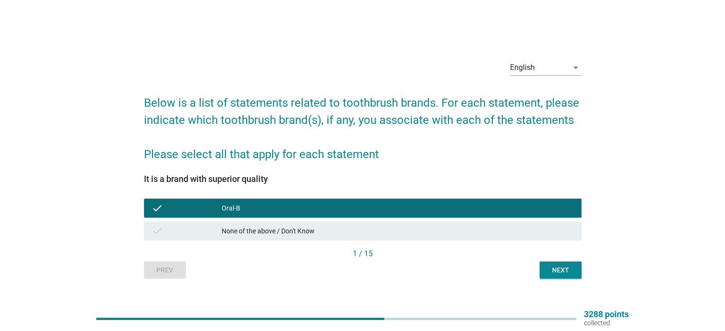
click at [570, 272] on div "Next" at bounding box center [561, 271] width 27 height 10
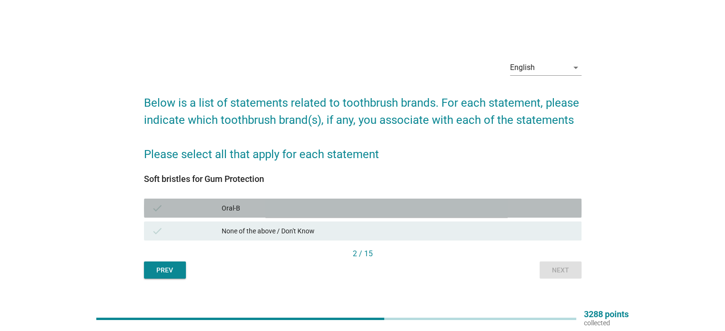
click at [223, 205] on div "Oral-B" at bounding box center [398, 208] width 352 height 11
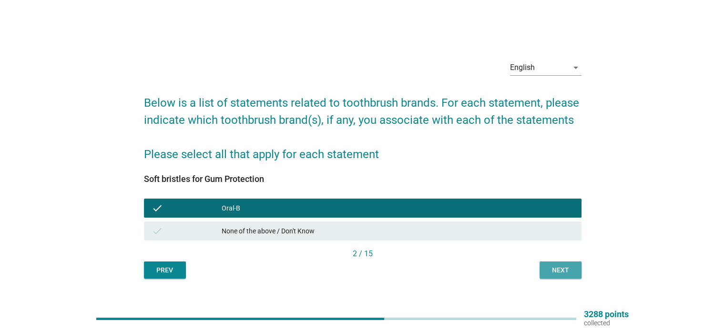
click at [555, 271] on div "Next" at bounding box center [561, 271] width 27 height 10
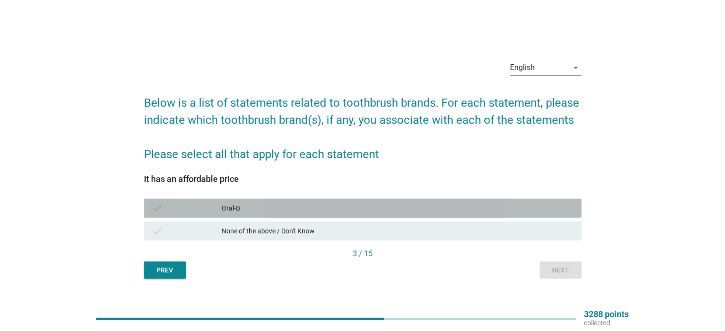
click at [261, 205] on div "Oral-B" at bounding box center [398, 208] width 352 height 11
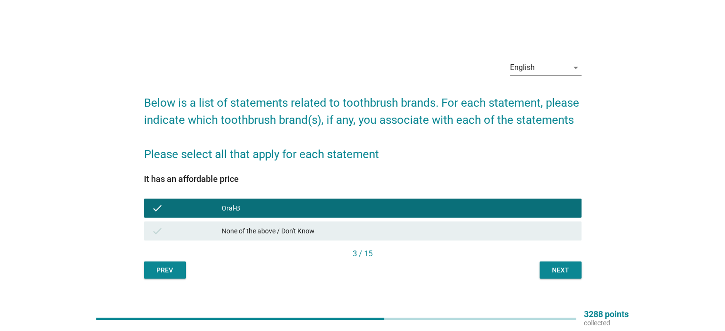
click at [550, 273] on div "Next" at bounding box center [561, 271] width 27 height 10
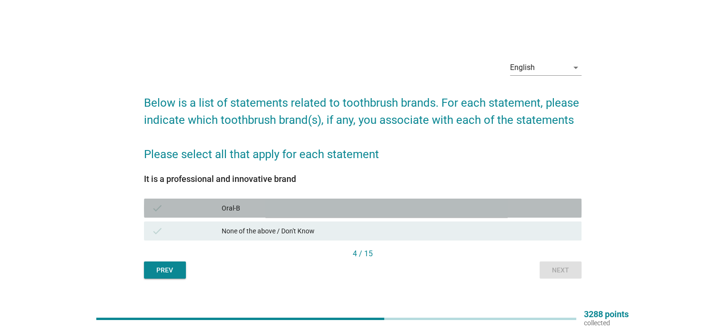
click at [219, 206] on div "check" at bounding box center [187, 208] width 71 height 11
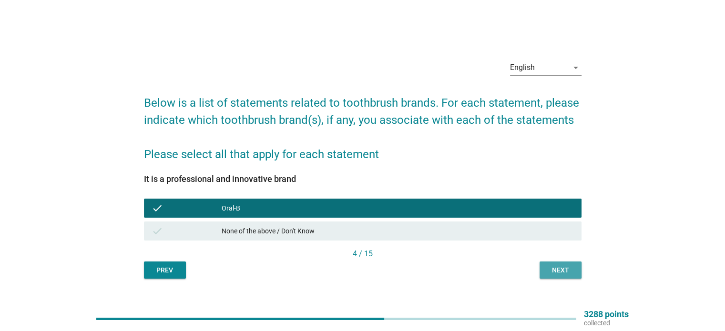
click at [550, 272] on div "Next" at bounding box center [561, 271] width 27 height 10
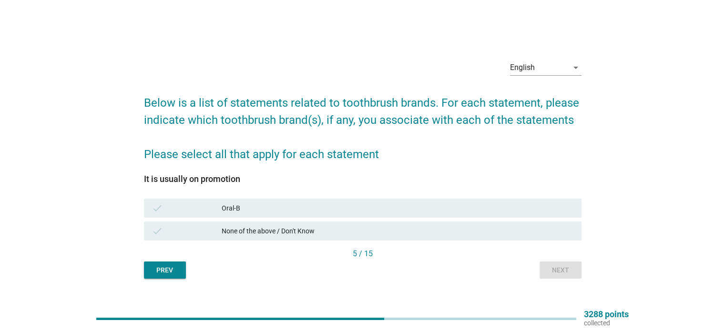
click at [252, 206] on div "Oral-B" at bounding box center [398, 208] width 352 height 11
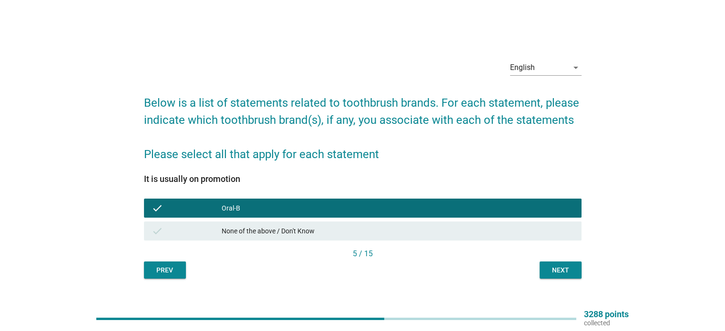
click at [541, 269] on button "Next" at bounding box center [561, 270] width 42 height 17
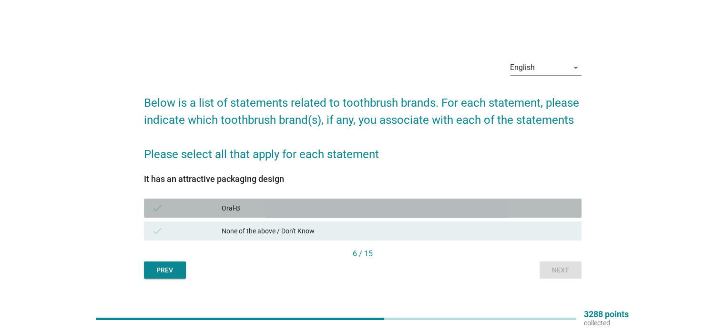
click at [272, 204] on div "Oral-B" at bounding box center [398, 208] width 352 height 11
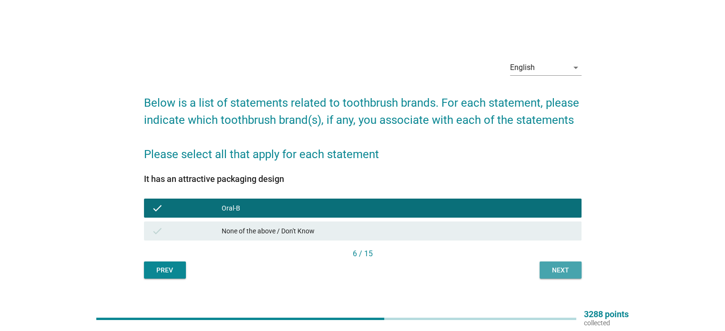
click at [555, 273] on div "Next" at bounding box center [561, 271] width 27 height 10
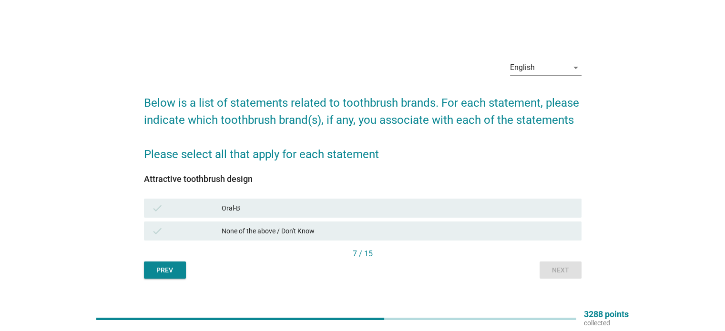
click at [284, 206] on div "Oral-B" at bounding box center [398, 208] width 352 height 11
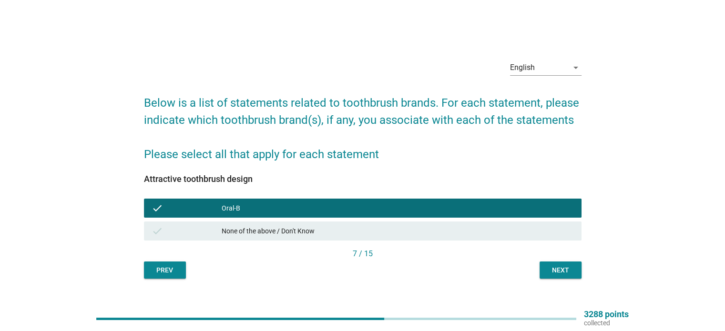
click at [560, 272] on div "Next" at bounding box center [561, 271] width 27 height 10
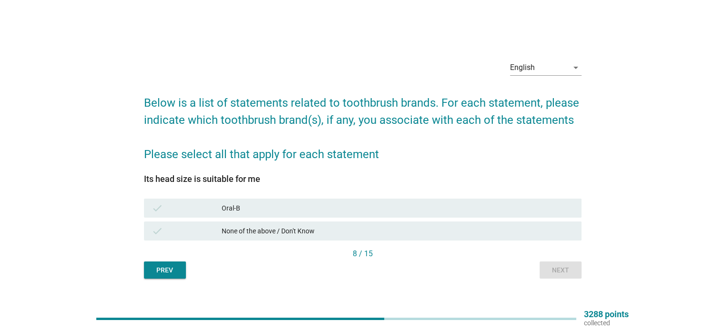
click at [268, 211] on div "Oral-B" at bounding box center [398, 208] width 352 height 11
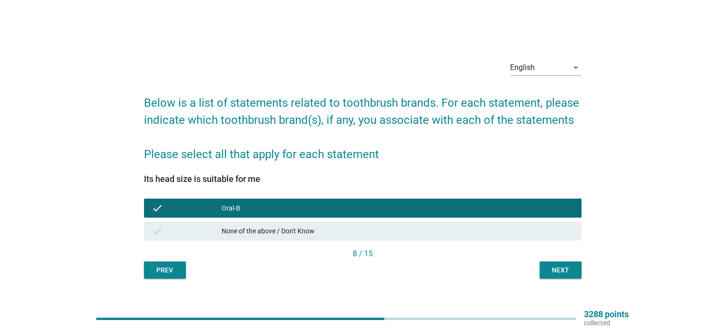
click at [567, 271] on div "Next" at bounding box center [561, 271] width 27 height 10
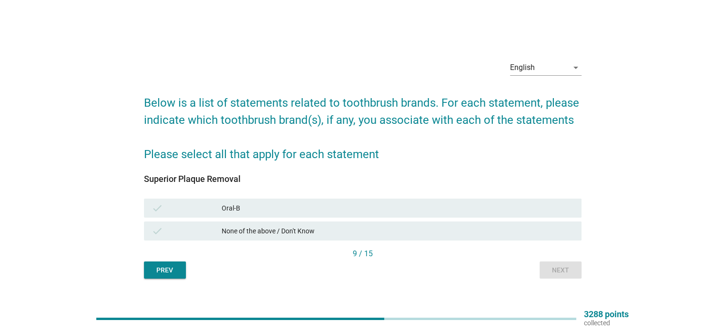
click at [269, 206] on div "Oral-B" at bounding box center [398, 208] width 352 height 11
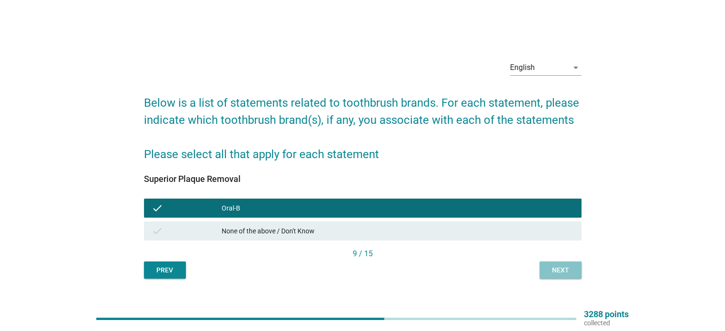
drag, startPoint x: 558, startPoint y: 269, endPoint x: 543, endPoint y: 272, distance: 15.1
click at [543, 272] on button "Next" at bounding box center [561, 270] width 42 height 17
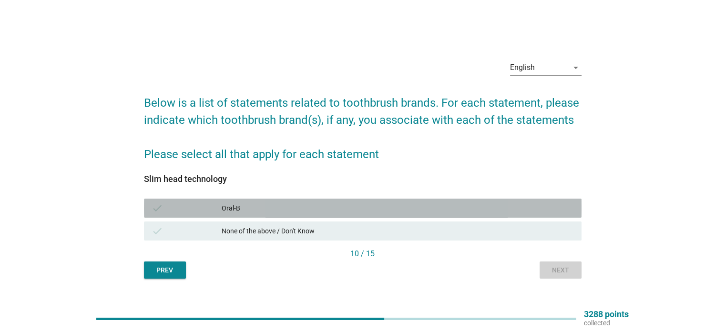
click at [259, 209] on div "Oral-B" at bounding box center [398, 208] width 352 height 11
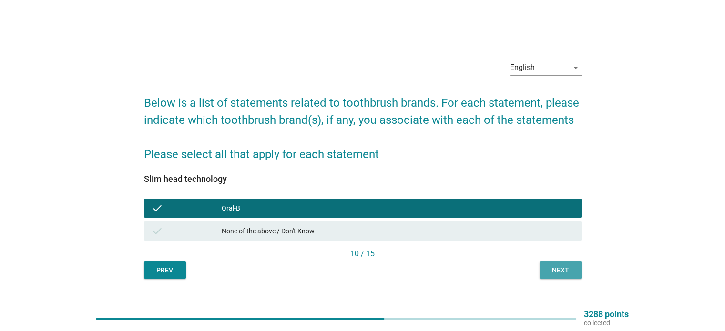
click at [565, 276] on button "Next" at bounding box center [561, 270] width 42 height 17
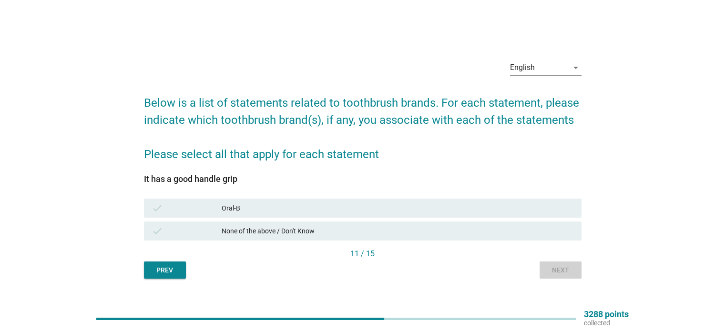
click at [265, 207] on div "Oral-B" at bounding box center [398, 208] width 352 height 11
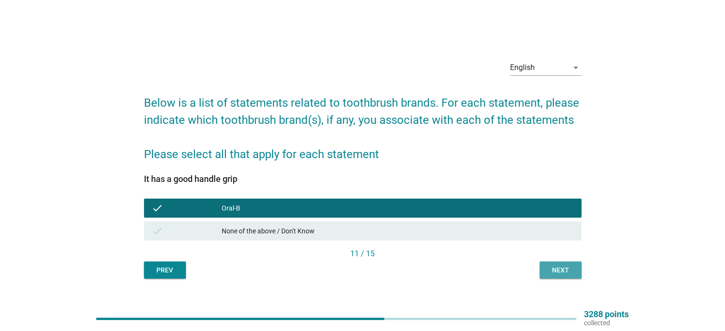
click at [551, 272] on div "Next" at bounding box center [561, 271] width 27 height 10
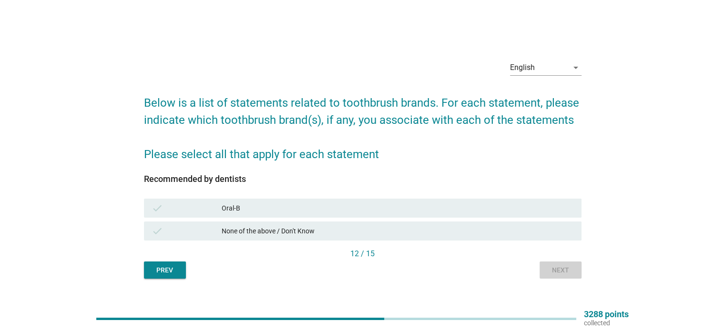
click at [295, 208] on div "Oral-B" at bounding box center [398, 208] width 352 height 11
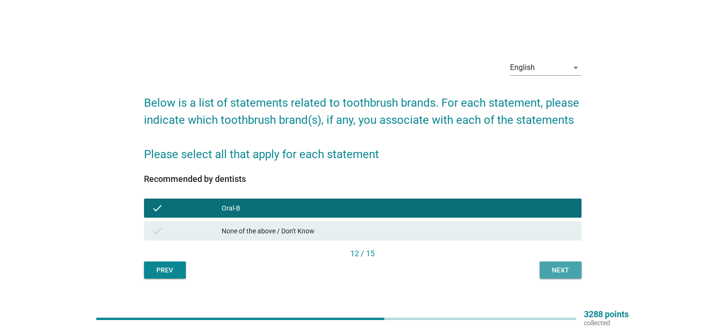
click at [548, 269] on div "Next" at bounding box center [561, 271] width 27 height 10
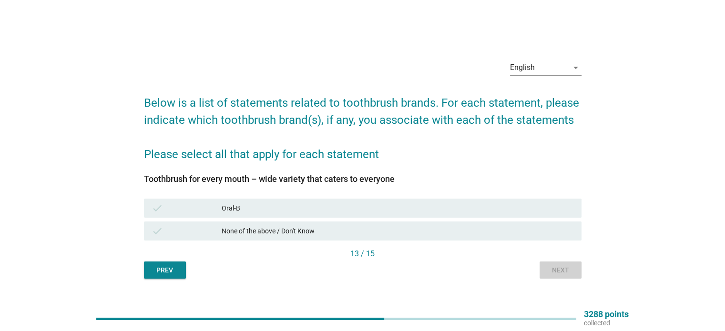
click at [313, 208] on div "Oral-B" at bounding box center [398, 208] width 352 height 11
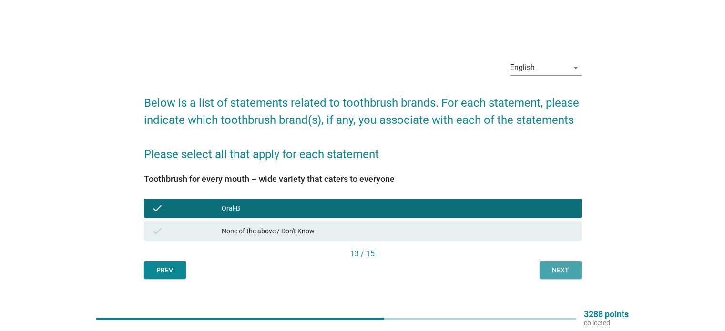
click at [564, 269] on div "Next" at bounding box center [561, 271] width 27 height 10
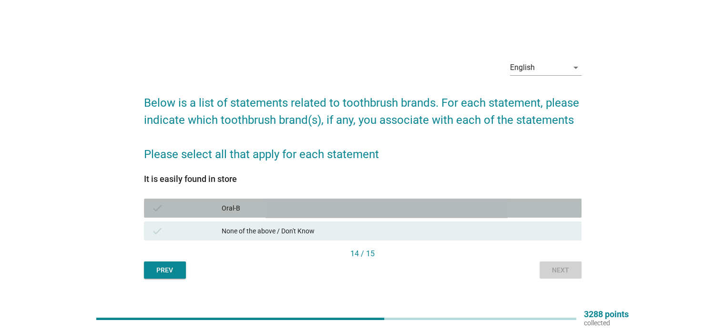
click at [342, 209] on div "Oral-B" at bounding box center [398, 208] width 352 height 11
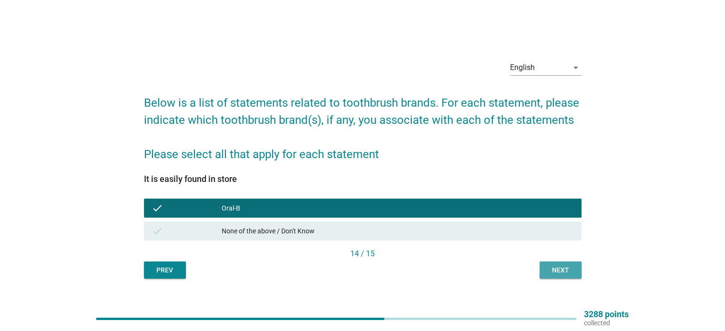
click at [554, 270] on div "Next" at bounding box center [561, 271] width 27 height 10
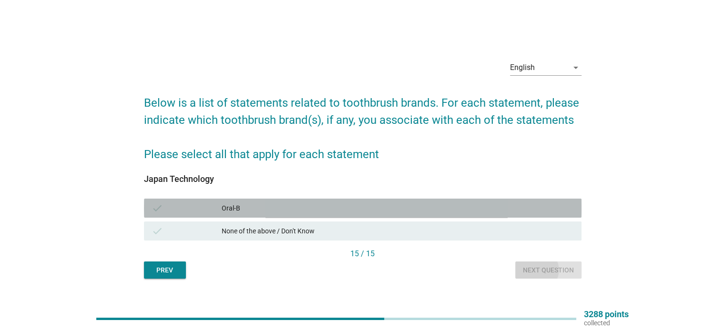
click at [313, 208] on div "Oral-B" at bounding box center [398, 208] width 352 height 11
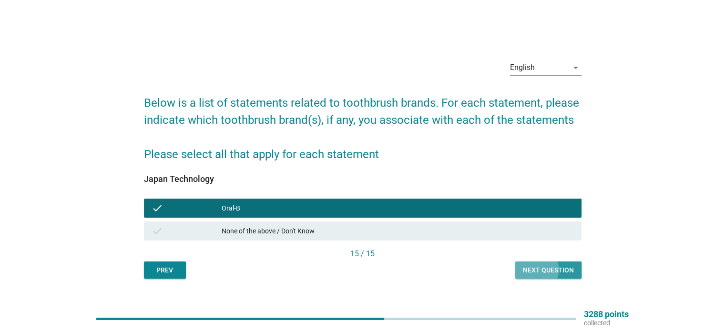
click at [537, 270] on div "Next question" at bounding box center [548, 271] width 51 height 10
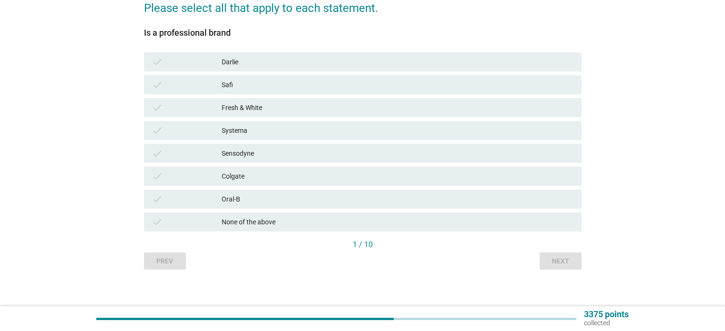
scroll to position [160, 0]
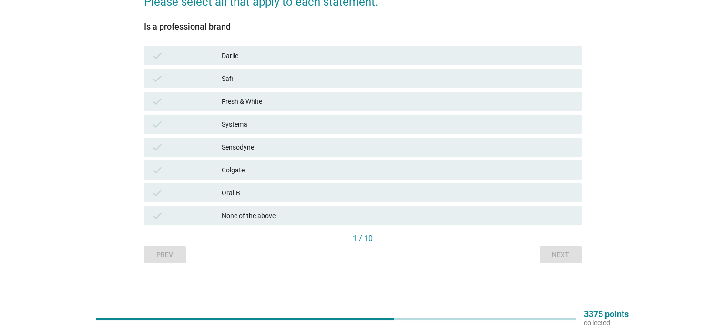
click at [246, 191] on div "Oral-B" at bounding box center [398, 192] width 352 height 11
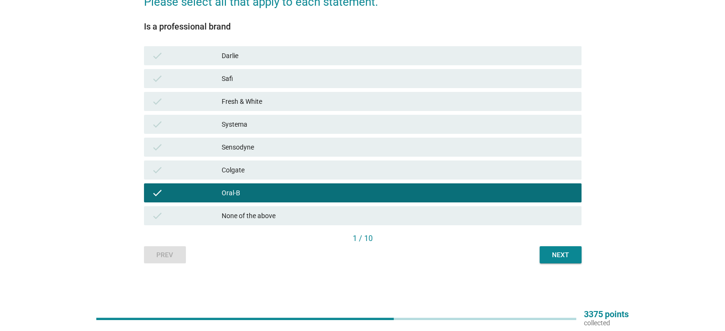
click at [249, 147] on div "Sensodyne" at bounding box center [398, 147] width 352 height 11
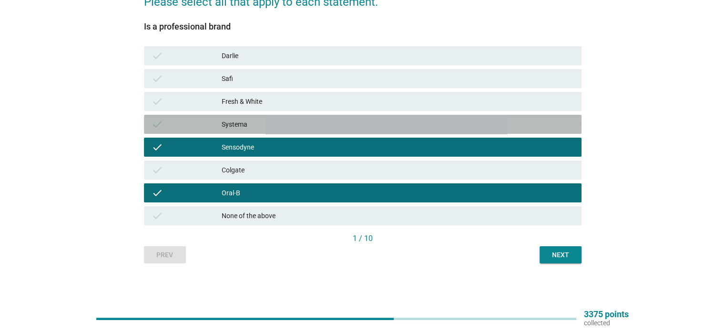
click at [236, 124] on div "Systema" at bounding box center [398, 124] width 352 height 11
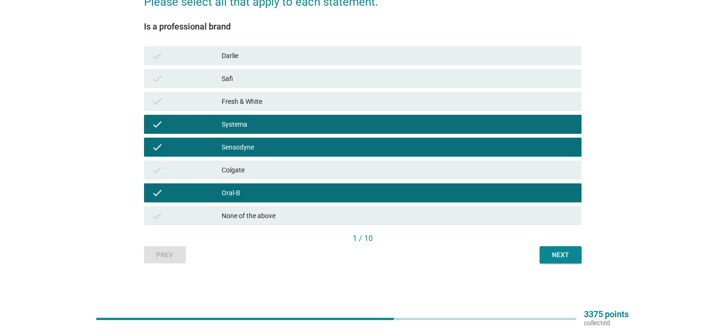
click at [567, 257] on div "Next" at bounding box center [561, 255] width 27 height 10
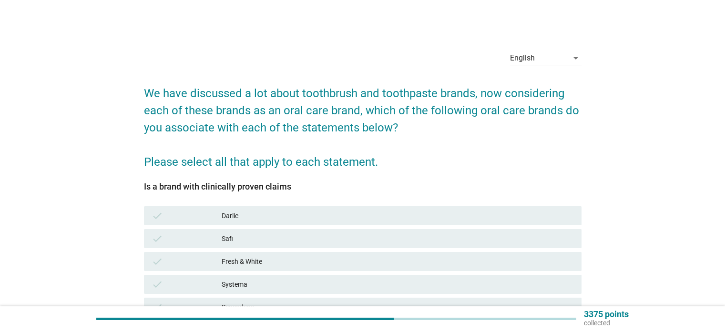
scroll to position [143, 0]
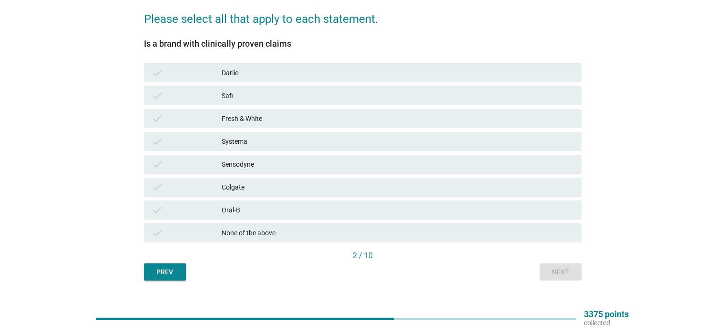
click at [241, 139] on div "Systema" at bounding box center [398, 141] width 352 height 11
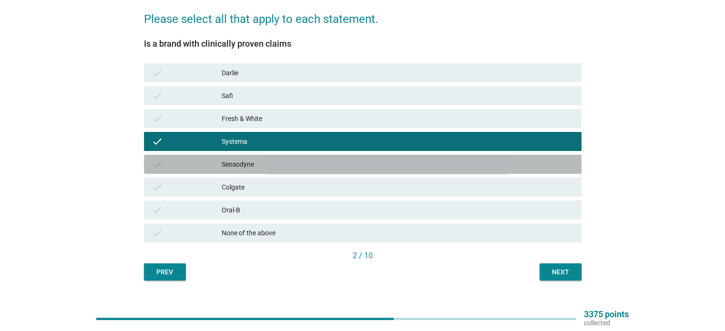
click at [240, 166] on div "Sensodyne" at bounding box center [398, 164] width 352 height 11
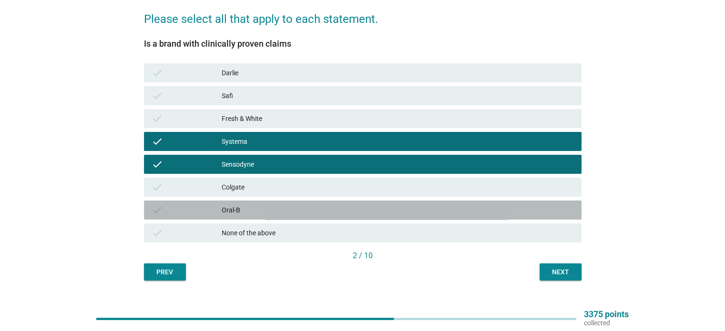
click at [240, 207] on div "Oral-B" at bounding box center [398, 210] width 352 height 11
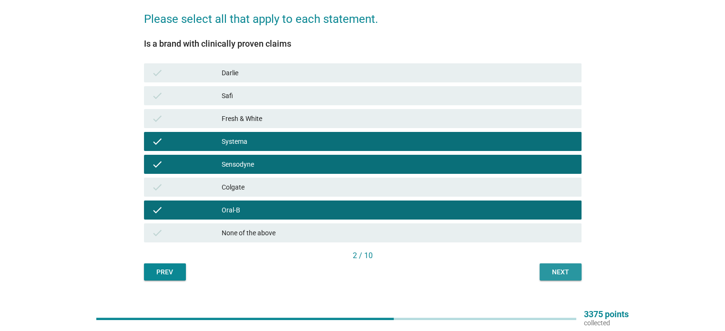
click at [550, 272] on div "Next" at bounding box center [561, 273] width 27 height 10
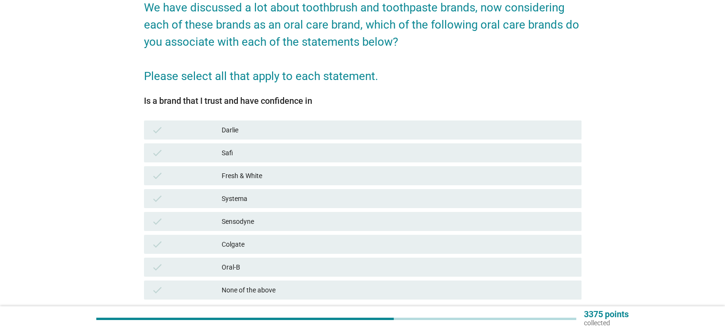
scroll to position [95, 0]
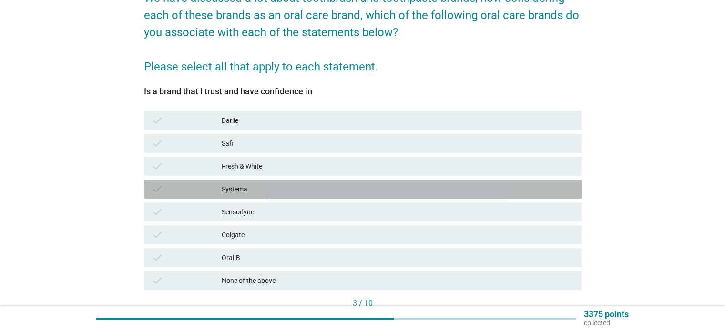
click at [244, 185] on div "Systema" at bounding box center [398, 189] width 352 height 11
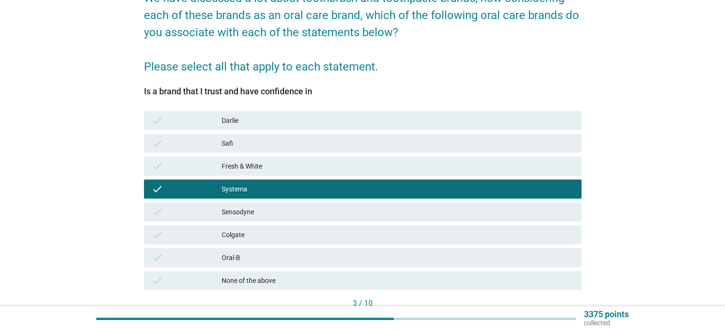
click at [238, 213] on div "Sensodyne" at bounding box center [398, 212] width 352 height 11
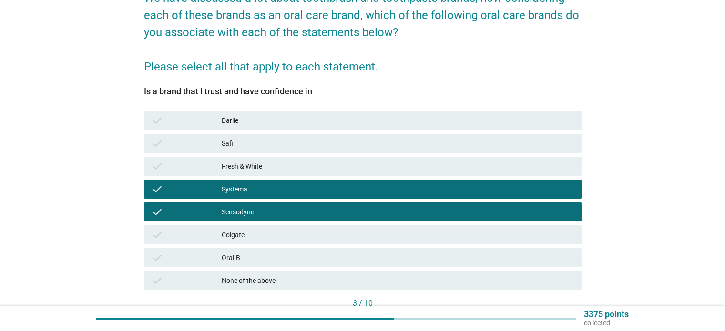
click at [229, 260] on div "Oral-B" at bounding box center [398, 257] width 352 height 11
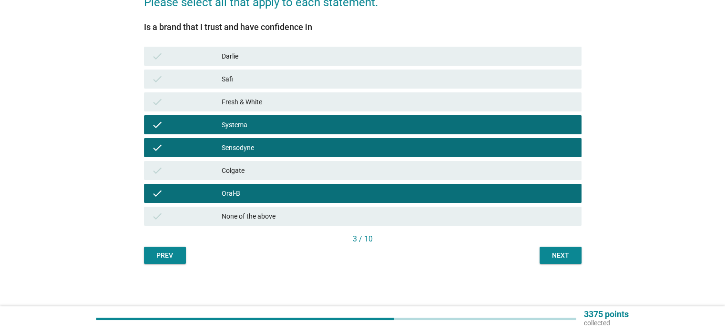
scroll to position [160, 0]
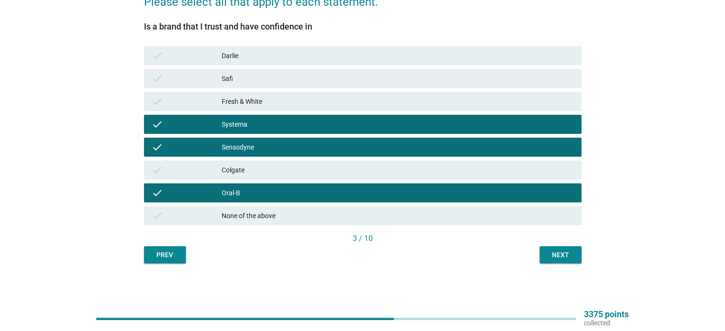
click at [554, 259] on div "Next" at bounding box center [561, 255] width 27 height 10
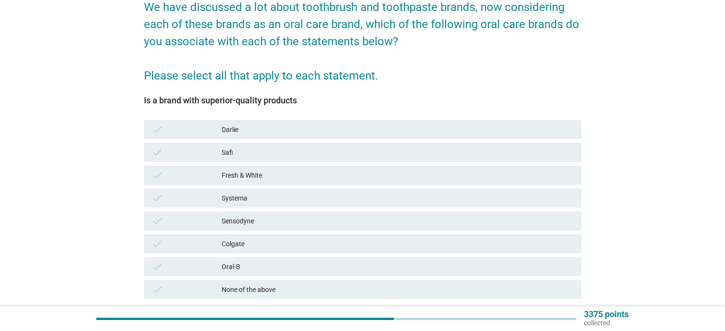
scroll to position [95, 0]
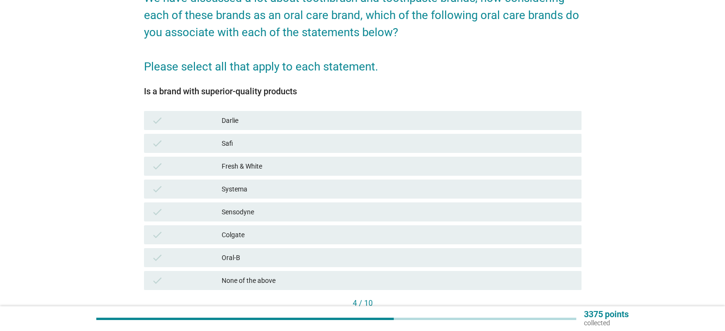
click at [240, 212] on div "Sensodyne" at bounding box center [398, 212] width 352 height 11
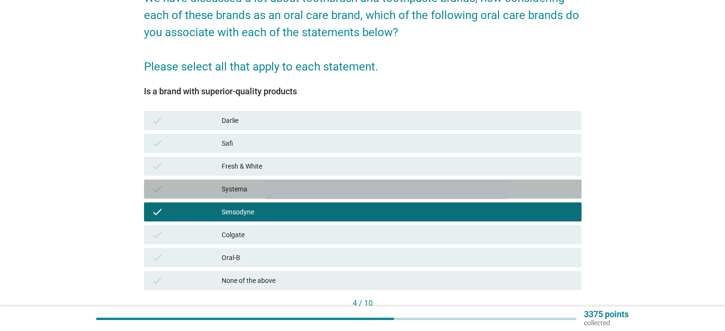
click at [240, 188] on div "Systema" at bounding box center [398, 189] width 352 height 11
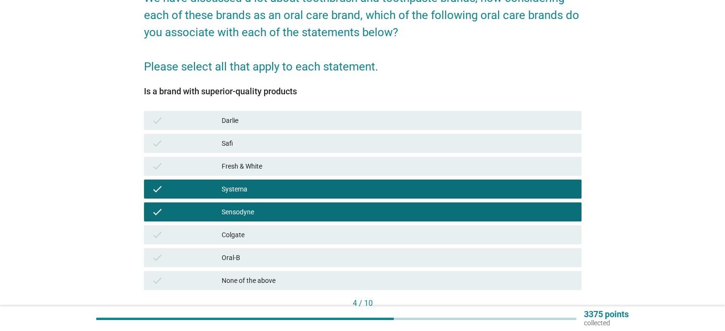
click at [239, 257] on div "Oral-B" at bounding box center [398, 257] width 352 height 11
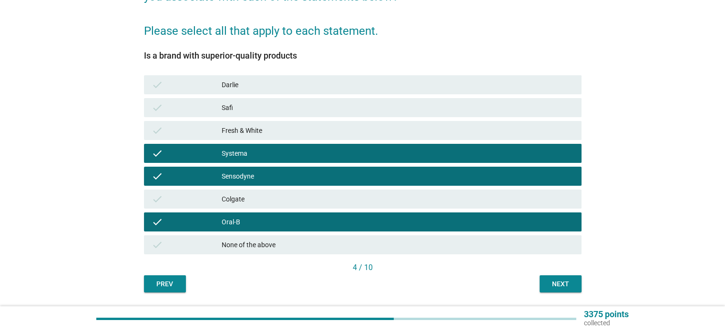
scroll to position [160, 0]
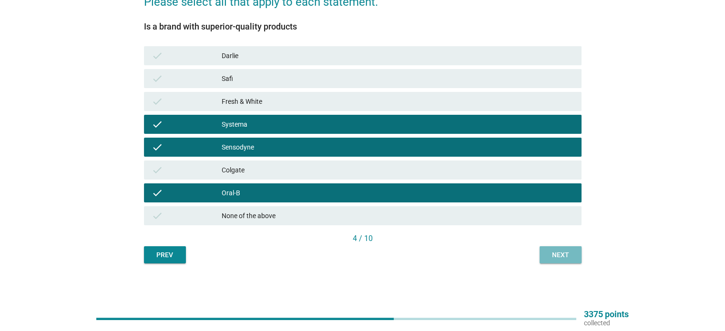
drag, startPoint x: 567, startPoint y: 259, endPoint x: 549, endPoint y: 259, distance: 18.1
click at [549, 259] on div "Next" at bounding box center [561, 255] width 27 height 10
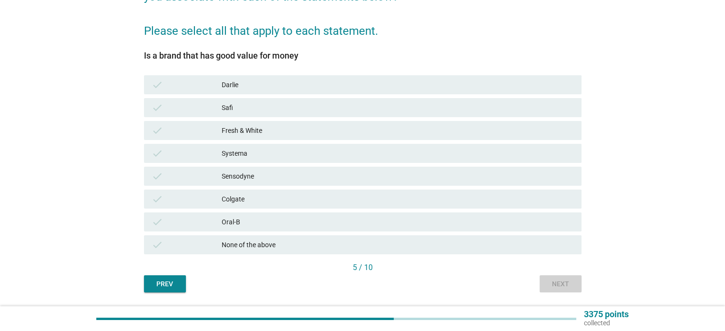
scroll to position [143, 0]
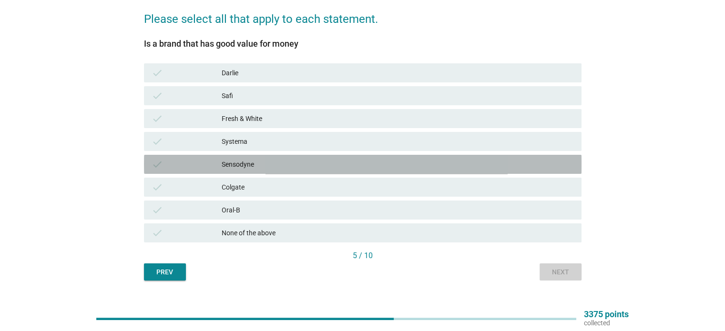
click at [252, 163] on div "Sensodyne" at bounding box center [398, 164] width 352 height 11
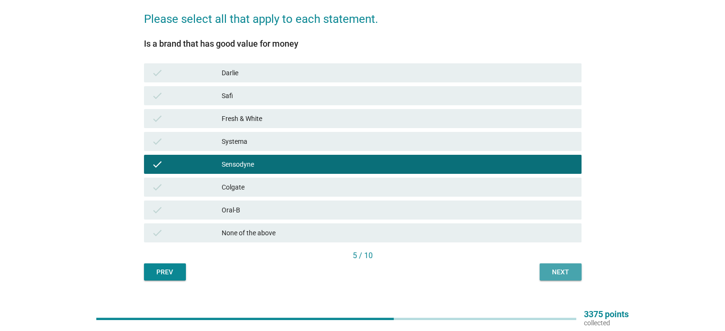
click at [238, 139] on div "Systema" at bounding box center [398, 141] width 352 height 11
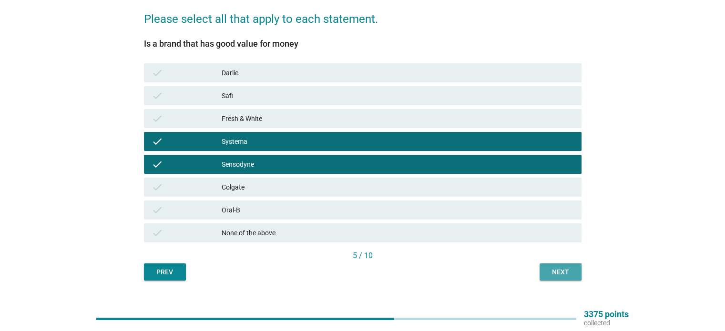
click at [246, 162] on div "Sensodyne" at bounding box center [398, 164] width 352 height 11
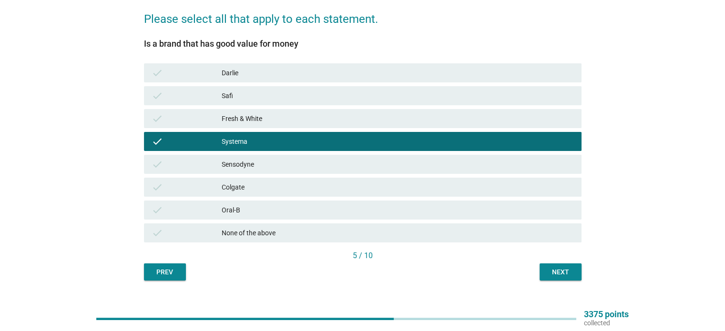
click at [559, 276] on div "Next" at bounding box center [561, 273] width 27 height 10
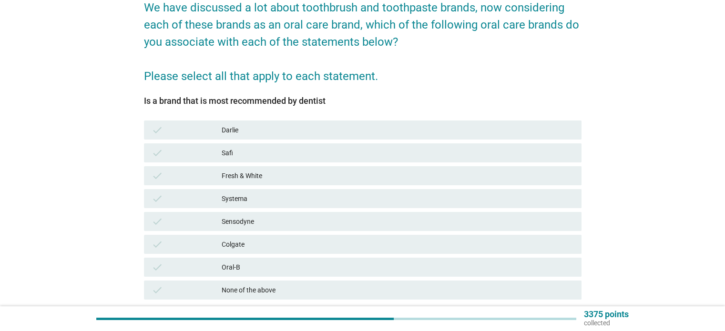
scroll to position [95, 0]
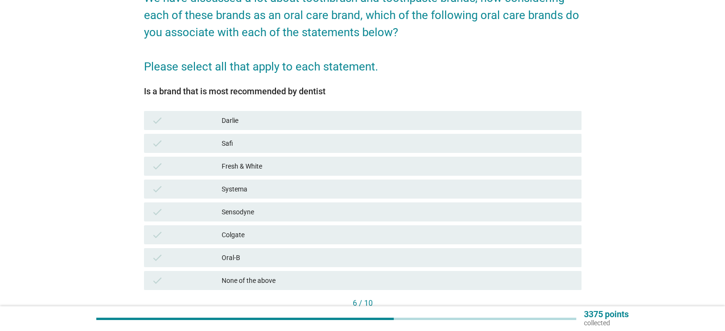
click at [237, 189] on div "Systema" at bounding box center [398, 189] width 352 height 11
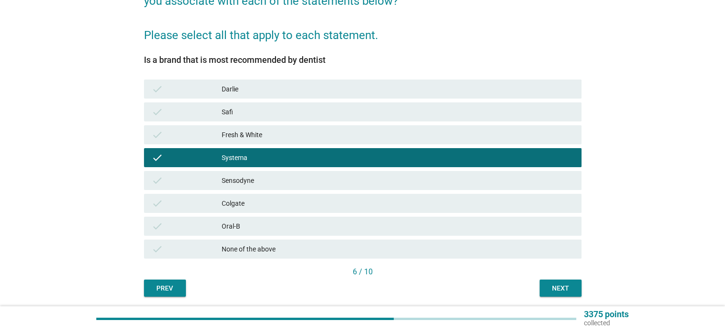
scroll to position [160, 0]
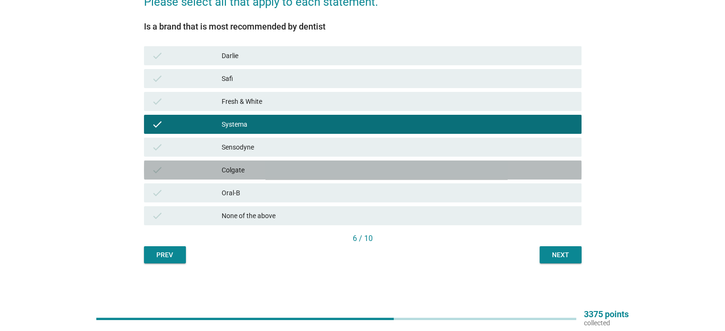
drag, startPoint x: 238, startPoint y: 171, endPoint x: 217, endPoint y: 146, distance: 32.1
click at [216, 146] on div "check" at bounding box center [187, 147] width 71 height 11
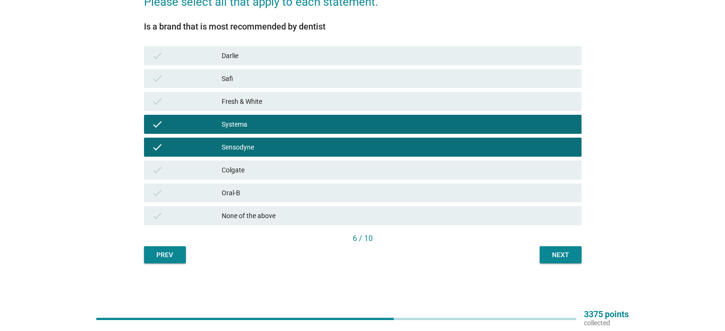
click at [234, 171] on div "Colgate" at bounding box center [398, 170] width 352 height 11
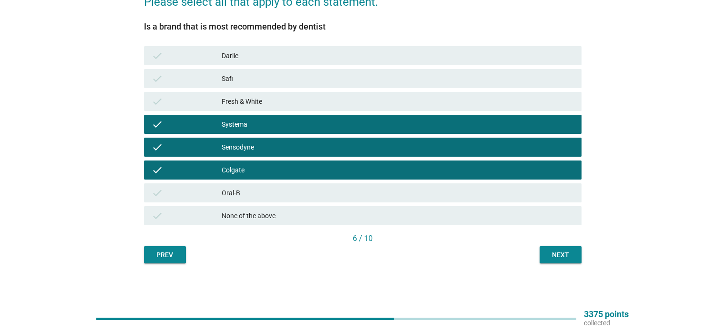
click at [229, 194] on div "Oral-B" at bounding box center [398, 192] width 352 height 11
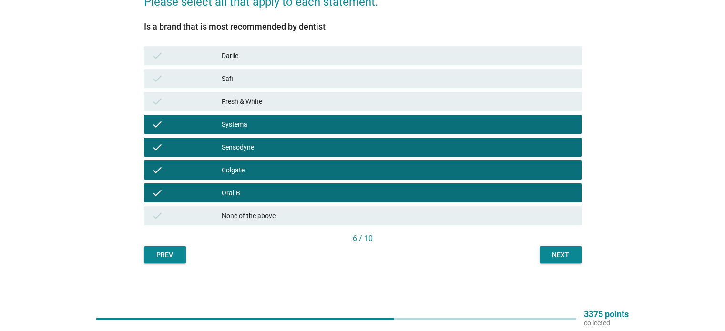
click at [557, 255] on div "Next" at bounding box center [561, 255] width 27 height 10
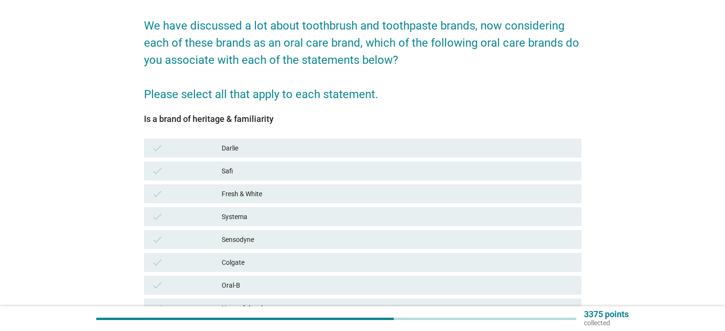
scroll to position [95, 0]
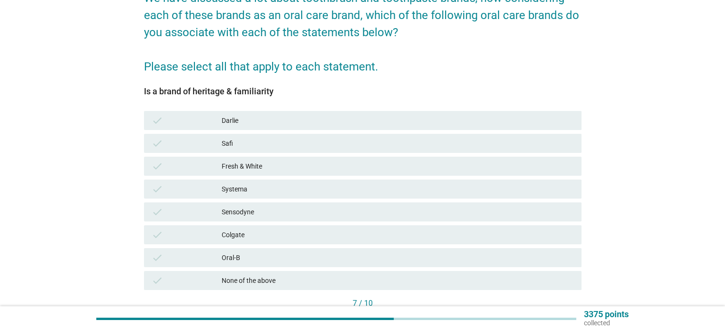
click at [234, 169] on div "Fresh & White" at bounding box center [398, 166] width 352 height 11
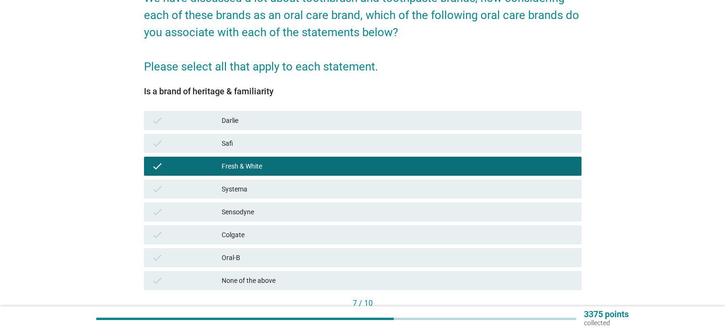
click at [248, 234] on div "Colgate" at bounding box center [398, 234] width 352 height 11
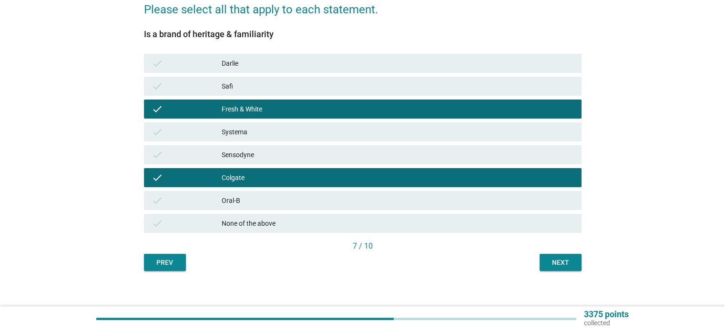
scroll to position [160, 0]
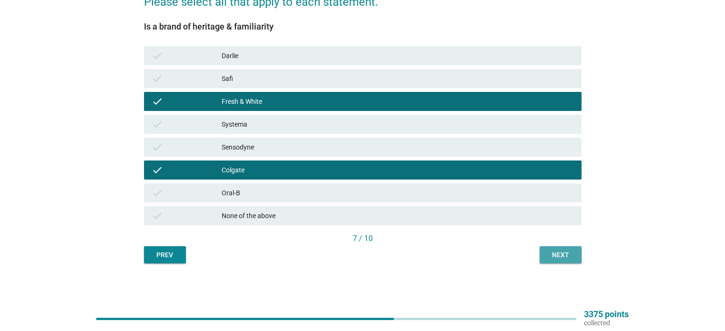
click at [561, 253] on div "Next" at bounding box center [561, 255] width 27 height 10
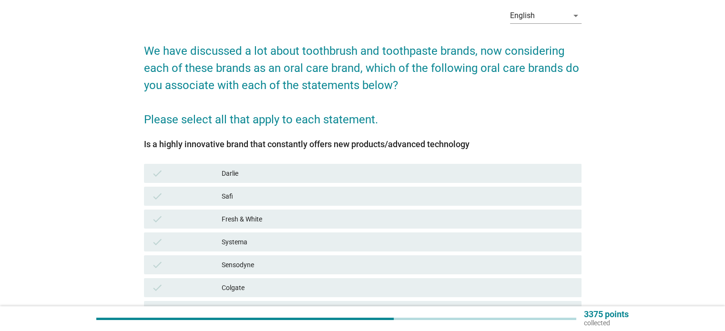
scroll to position [143, 0]
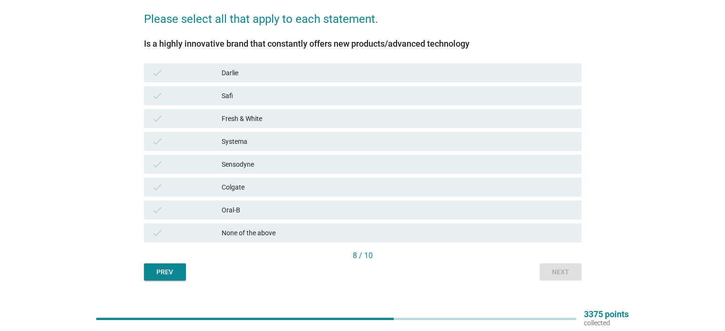
click at [247, 141] on div "Systema" at bounding box center [398, 141] width 352 height 11
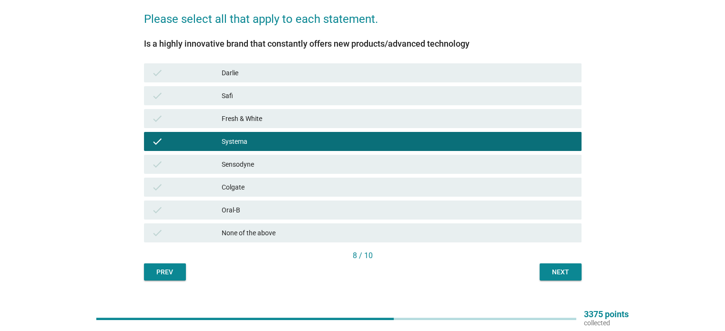
click at [250, 166] on div "Sensodyne" at bounding box center [398, 164] width 352 height 11
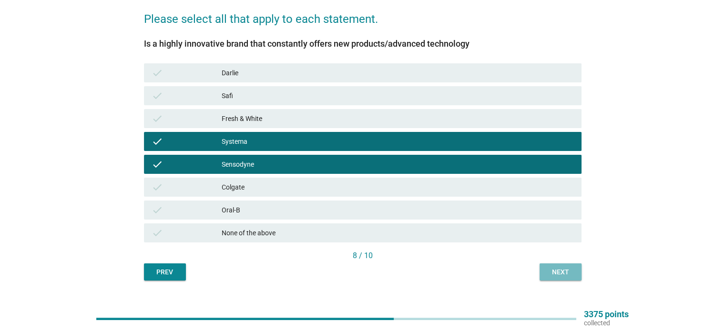
drag, startPoint x: 567, startPoint y: 271, endPoint x: 555, endPoint y: 267, distance: 12.2
click at [555, 267] on button "Next" at bounding box center [561, 272] width 42 height 17
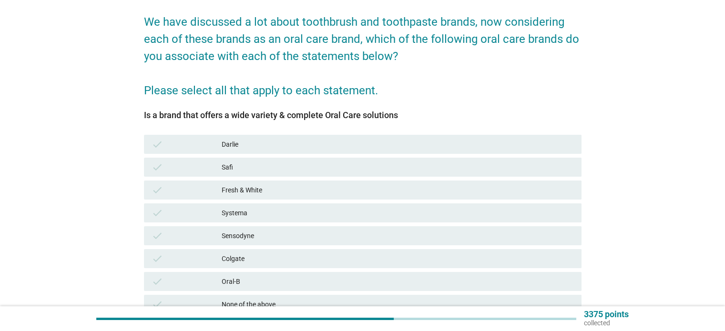
scroll to position [95, 0]
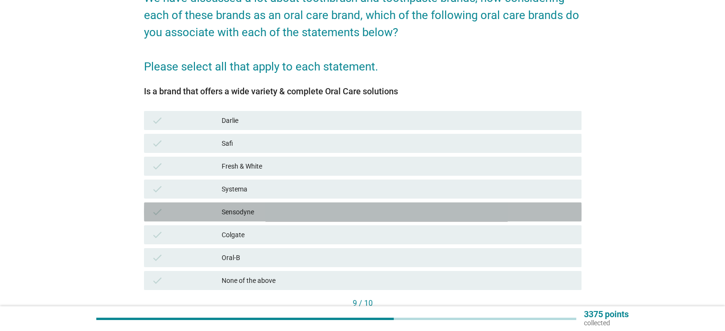
click at [254, 209] on div "Sensodyne" at bounding box center [398, 212] width 352 height 11
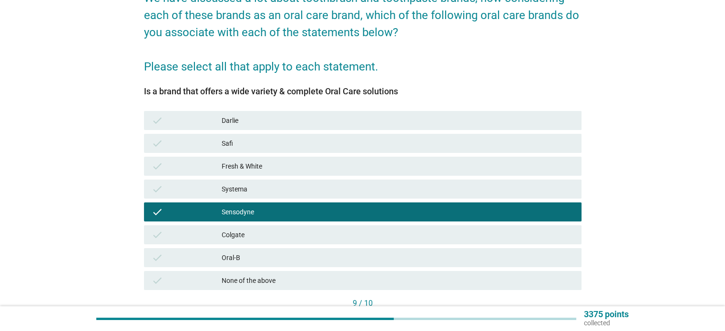
click at [252, 190] on div "Systema" at bounding box center [398, 189] width 352 height 11
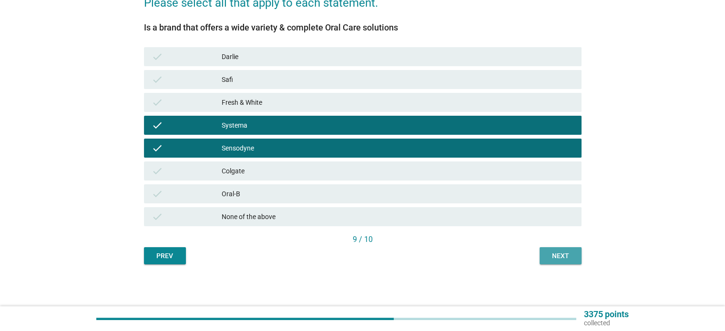
scroll to position [160, 0]
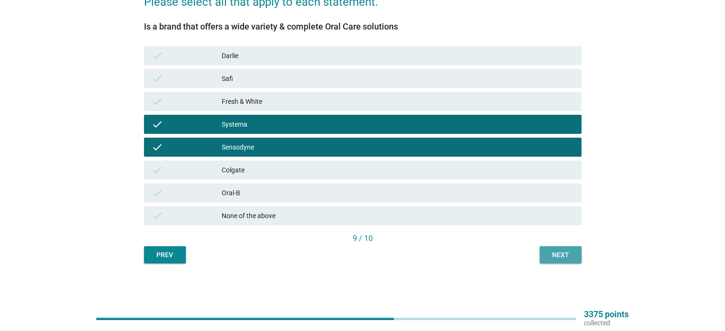
click at [574, 253] on button "Next" at bounding box center [561, 255] width 42 height 17
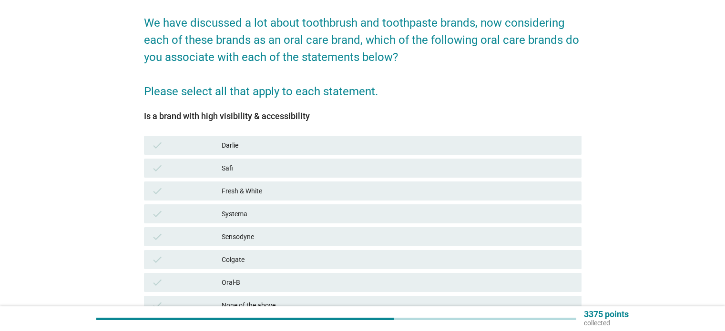
scroll to position [95, 0]
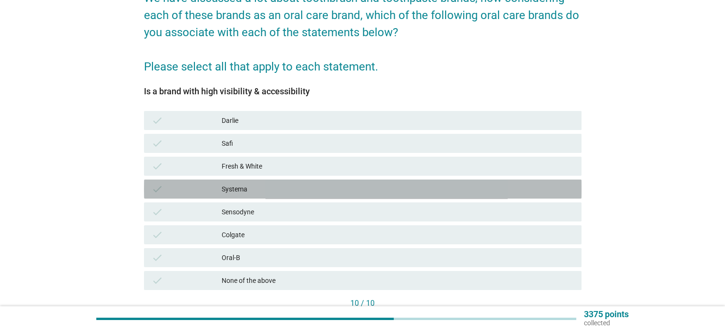
drag, startPoint x: 252, startPoint y: 188, endPoint x: 233, endPoint y: 191, distance: 19.3
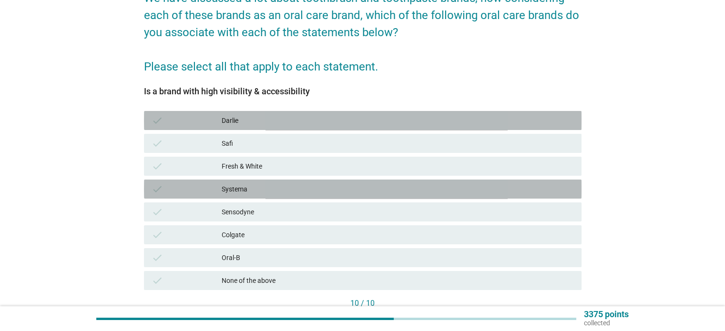
drag, startPoint x: 233, startPoint y: 191, endPoint x: 210, endPoint y: 124, distance: 71.0
click at [210, 124] on div "check" at bounding box center [187, 120] width 71 height 11
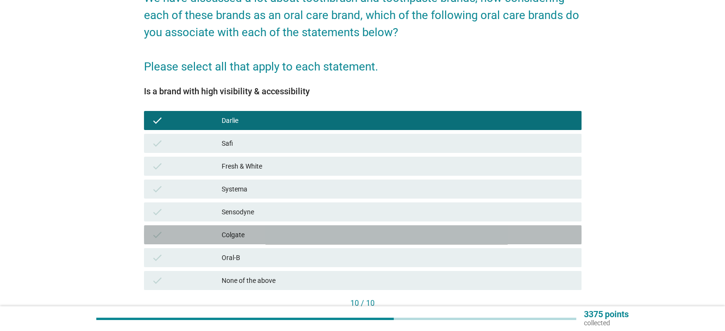
drag, startPoint x: 237, startPoint y: 236, endPoint x: 436, endPoint y: 232, distance: 199.4
click at [436, 232] on div "Colgate" at bounding box center [398, 234] width 352 height 11
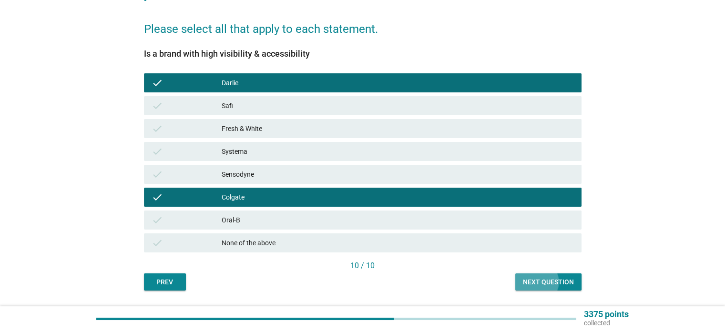
scroll to position [160, 0]
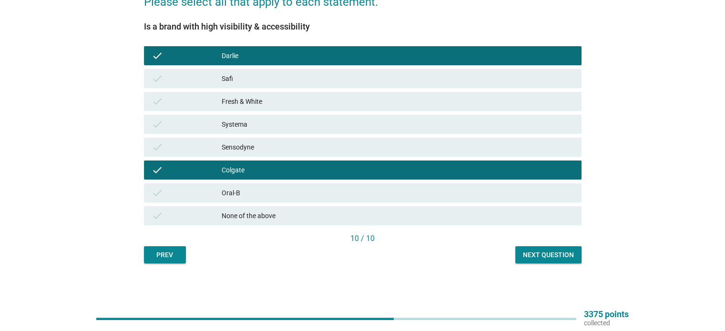
click at [563, 257] on div "Next question" at bounding box center [548, 255] width 51 height 10
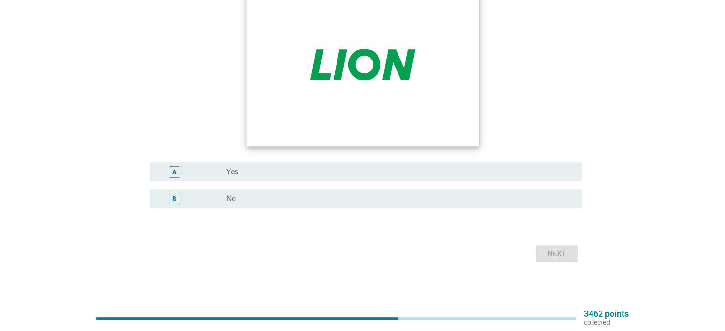
scroll to position [130, 0]
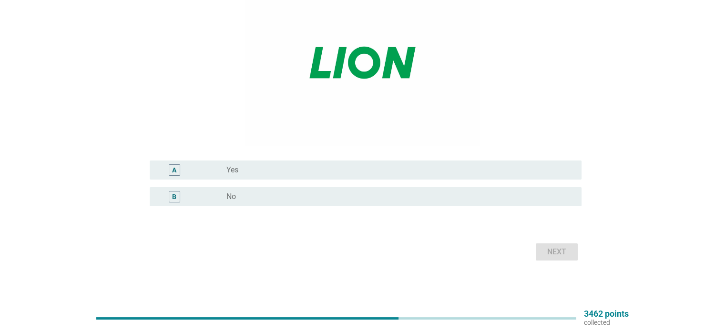
click at [236, 174] on label "Yes" at bounding box center [233, 171] width 12 height 10
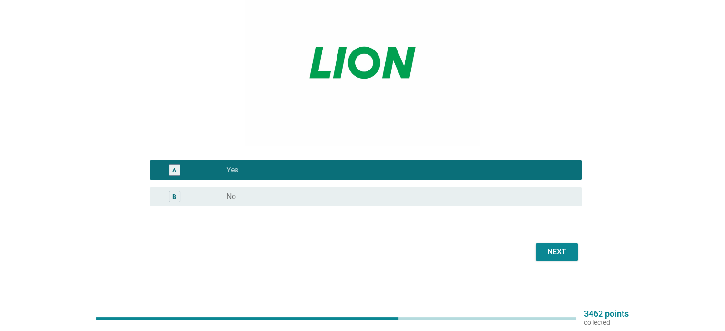
click at [562, 253] on div "Next" at bounding box center [557, 252] width 27 height 11
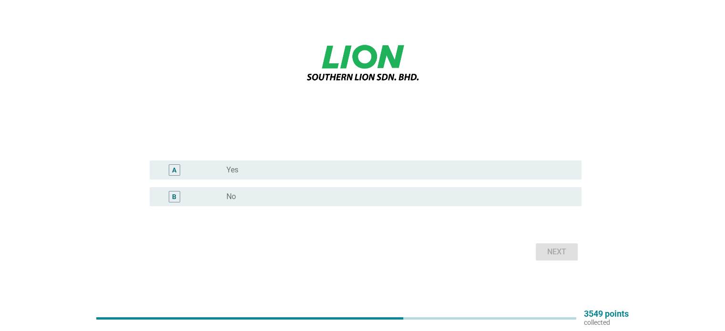
click at [237, 172] on label "Yes" at bounding box center [233, 171] width 12 height 10
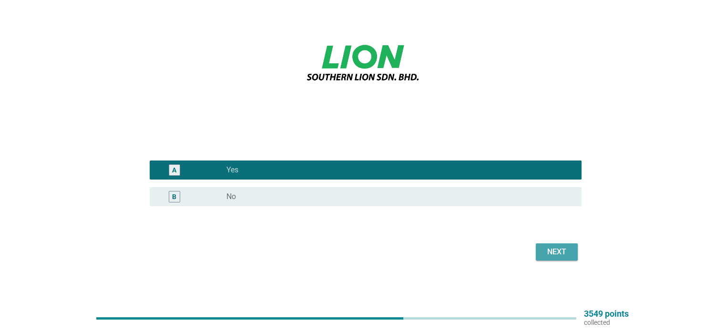
click at [573, 252] on button "Next" at bounding box center [557, 252] width 42 height 17
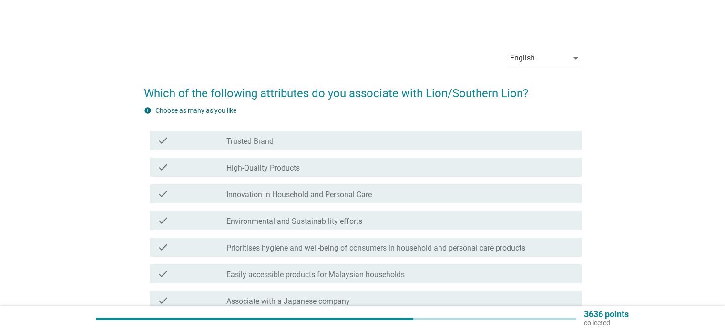
click at [286, 169] on label "High-Quality Products" at bounding box center [263, 169] width 73 height 10
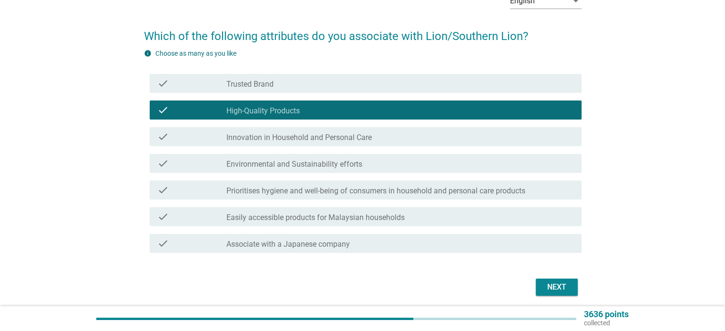
scroll to position [92, 0]
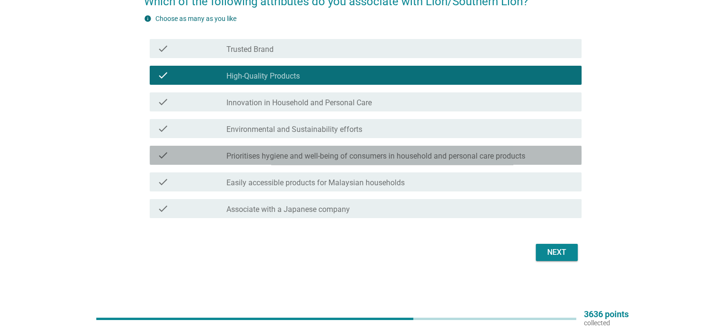
click at [290, 158] on label "Prioritises hygiene and well-being of consumers in household and personal care …" at bounding box center [376, 157] width 299 height 10
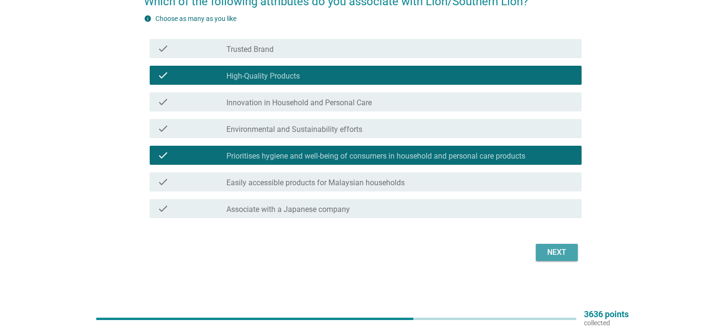
click at [544, 250] on div "Next" at bounding box center [557, 252] width 27 height 11
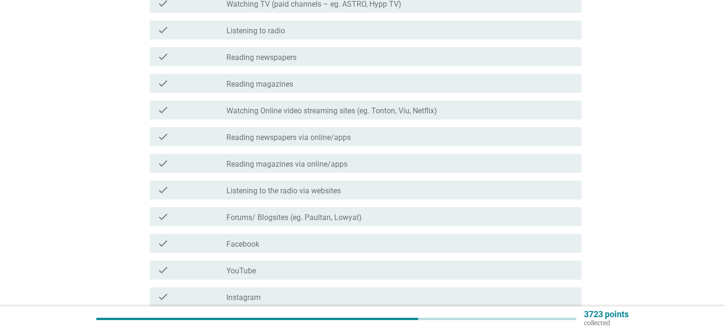
scroll to position [191, 0]
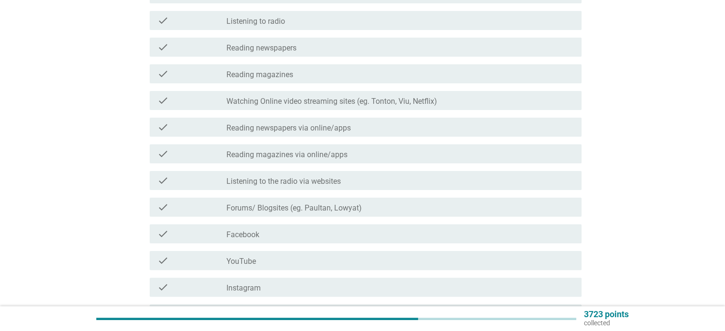
click at [244, 236] on label "Facebook" at bounding box center [243, 235] width 33 height 10
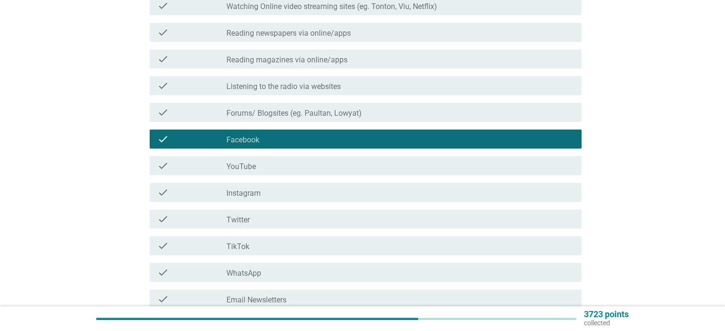
scroll to position [286, 0]
click at [238, 248] on label "TikTok" at bounding box center [238, 247] width 23 height 10
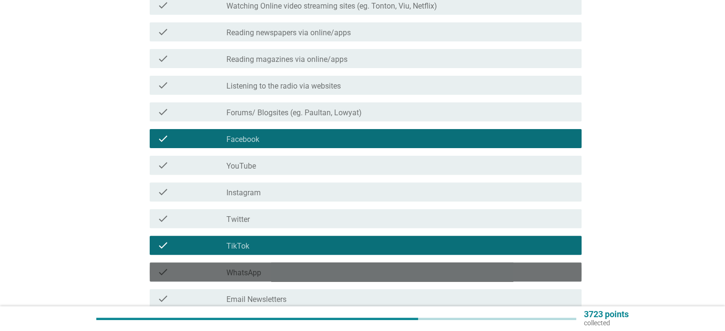
drag, startPoint x: 221, startPoint y: 272, endPoint x: 428, endPoint y: 268, distance: 206.6
click at [428, 268] on div "check_box_outline_blank WhatsApp" at bounding box center [400, 272] width 347 height 11
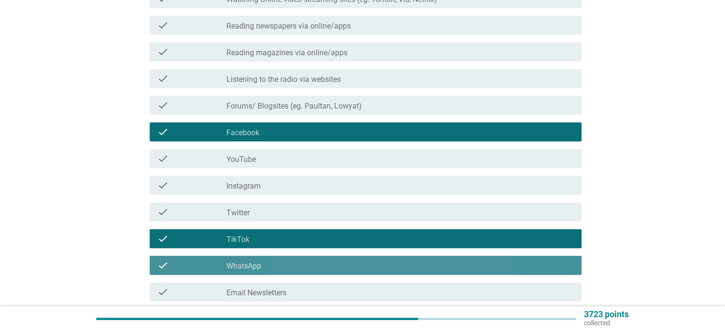
scroll to position [334, 0]
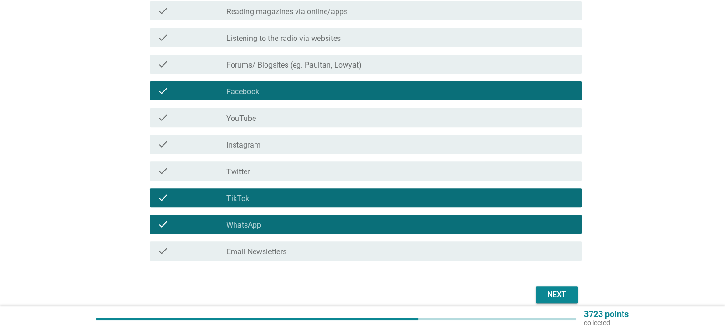
click at [245, 142] on label "Instagram" at bounding box center [244, 146] width 34 height 10
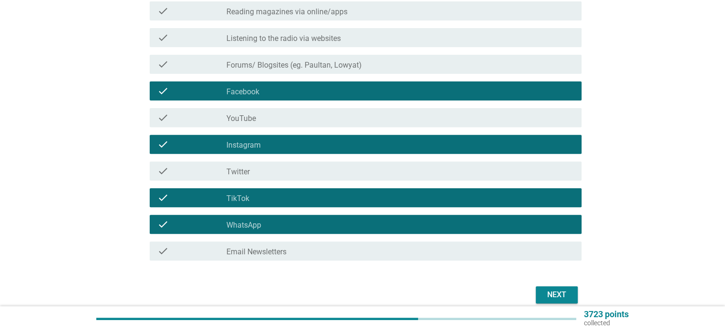
click at [242, 119] on label "YouTube" at bounding box center [242, 119] width 30 height 10
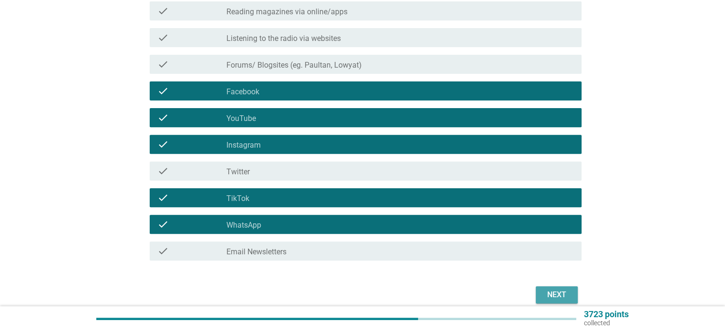
click at [547, 296] on div "Next" at bounding box center [557, 295] width 27 height 11
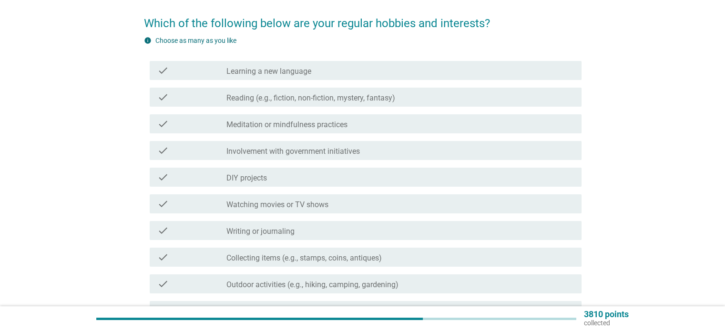
scroll to position [95, 0]
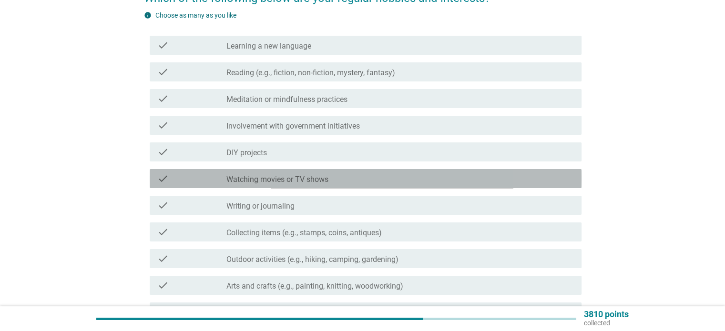
drag, startPoint x: 275, startPoint y: 181, endPoint x: 256, endPoint y: 179, distance: 19.2
click at [256, 179] on label "Watching movies or TV shows" at bounding box center [278, 180] width 102 height 10
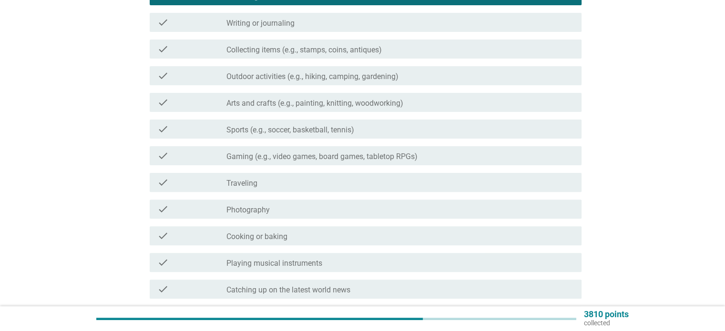
scroll to position [286, 0]
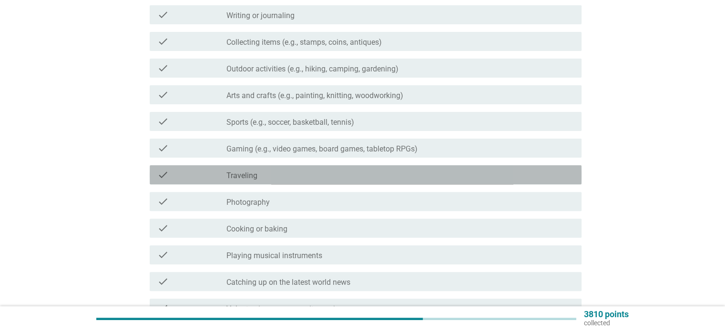
click at [254, 177] on label "Traveling" at bounding box center [242, 176] width 31 height 10
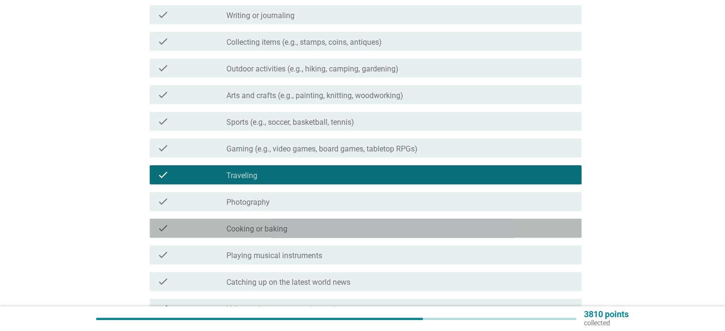
click at [250, 228] on label "Cooking or baking" at bounding box center [257, 230] width 61 height 10
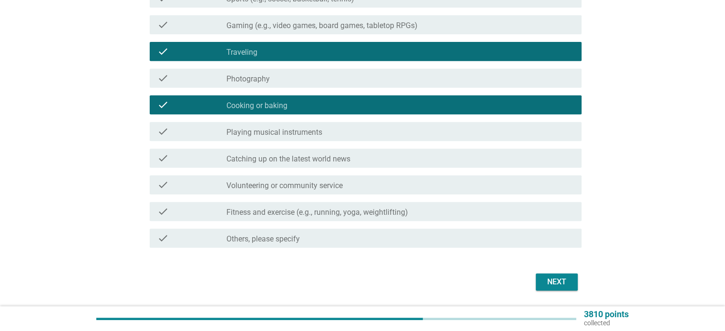
scroll to position [439, 0]
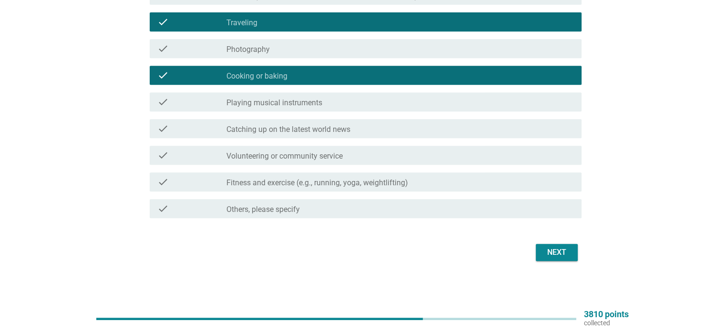
click at [546, 251] on div "Next" at bounding box center [557, 252] width 27 height 11
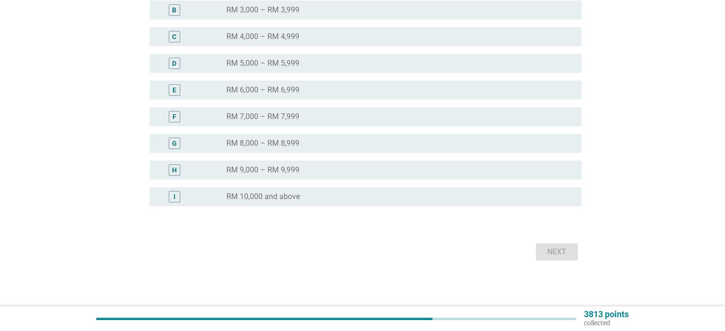
scroll to position [0, 0]
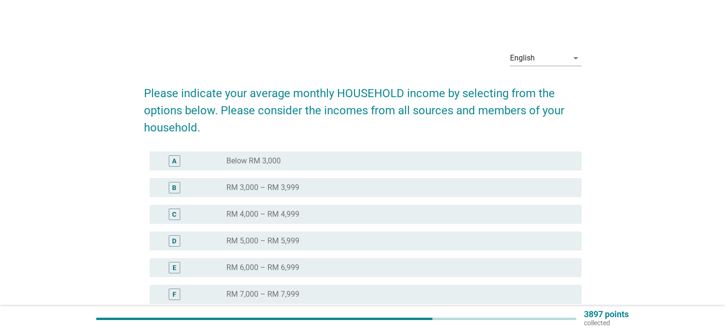
click at [277, 163] on label "Below RM 3,000" at bounding box center [254, 161] width 54 height 10
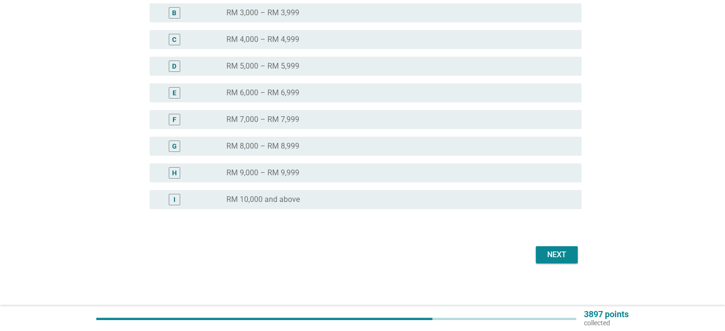
scroll to position [177, 0]
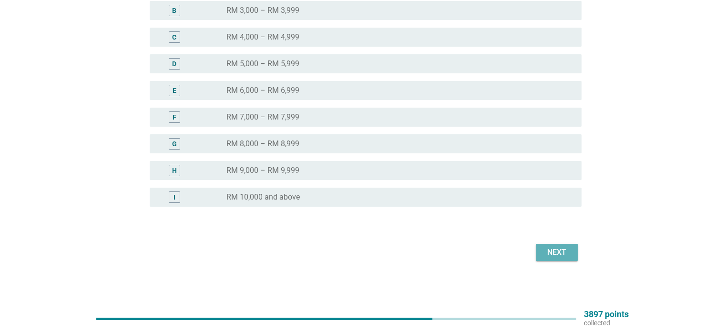
drag, startPoint x: 552, startPoint y: 257, endPoint x: 538, endPoint y: 252, distance: 14.6
click at [538, 252] on button "Next" at bounding box center [557, 252] width 42 height 17
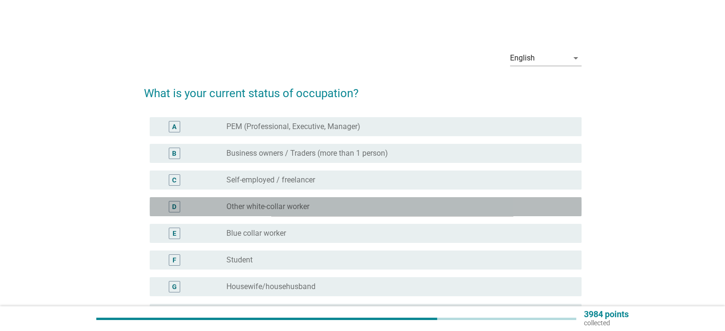
click at [280, 206] on label "Other white-collar worker" at bounding box center [268, 207] width 83 height 10
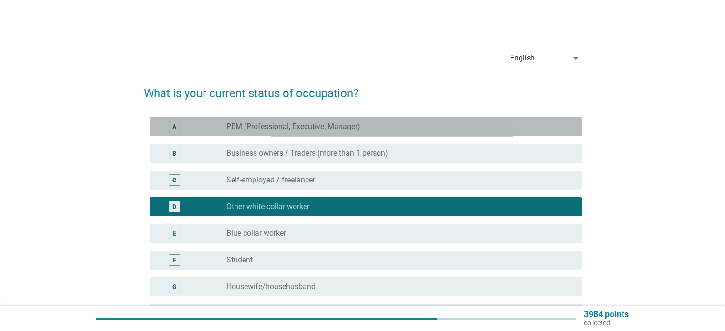
click at [310, 128] on label "PEM (Professional, Executive, Manager)" at bounding box center [294, 127] width 134 height 10
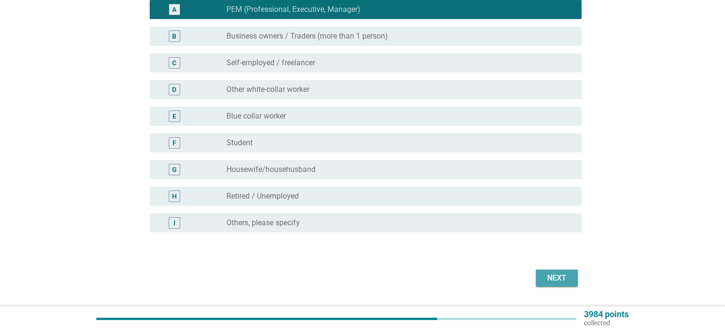
scroll to position [143, 0]
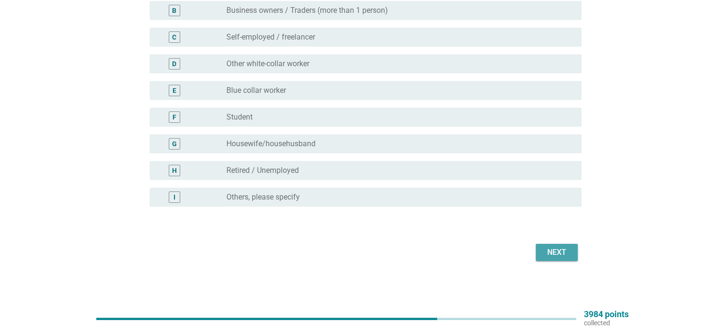
click at [566, 251] on div "Next" at bounding box center [557, 252] width 27 height 11
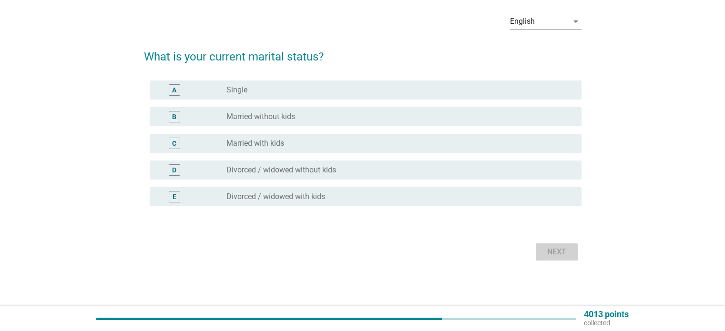
scroll to position [0, 0]
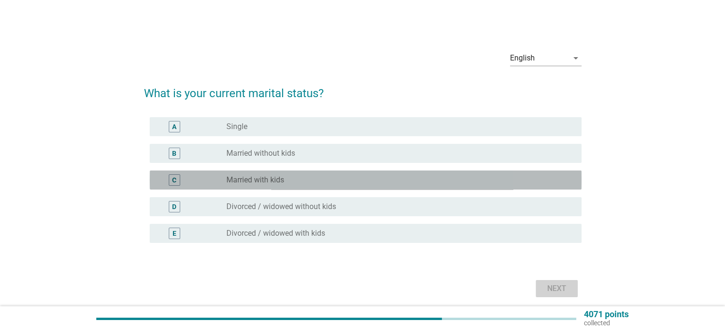
click at [253, 181] on label "Married with kids" at bounding box center [256, 181] width 58 height 10
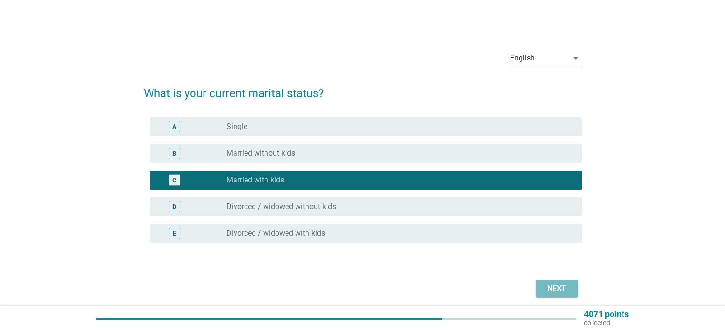
click at [546, 294] on div "Next" at bounding box center [557, 288] width 27 height 11
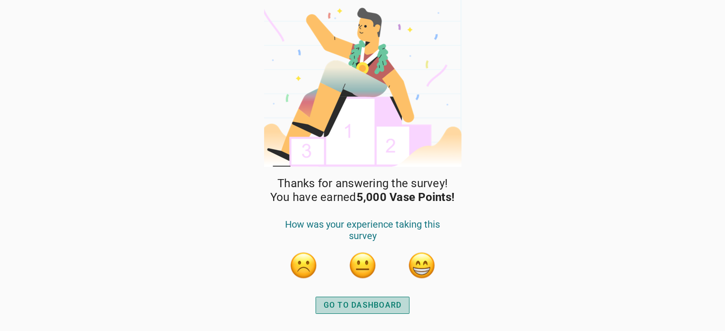
click at [372, 302] on div "GO TO DASHBOARD" at bounding box center [363, 305] width 78 height 11
